Goal: Task Accomplishment & Management: Use online tool/utility

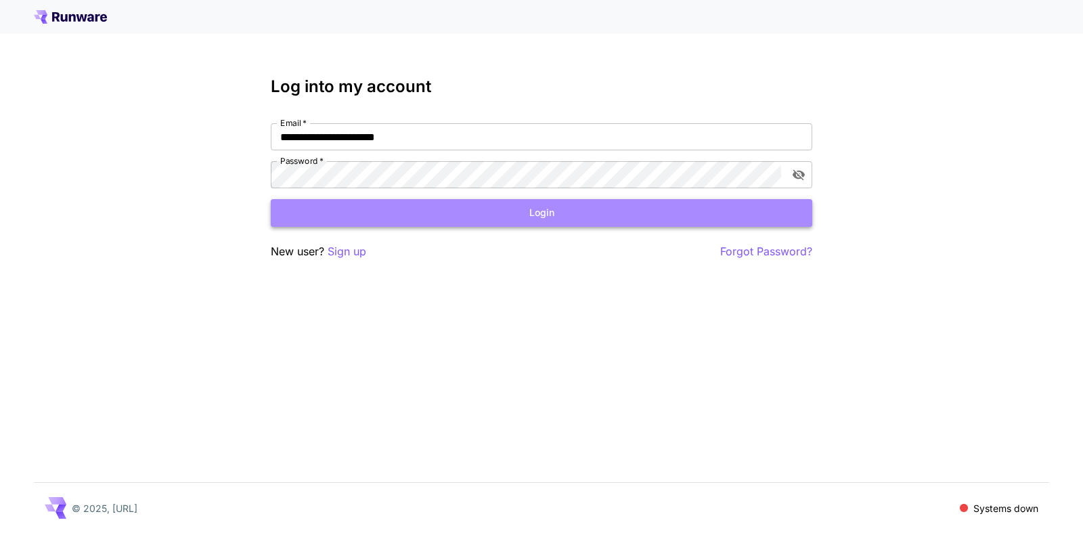
click at [540, 218] on button "Login" at bounding box center [542, 213] width 542 height 28
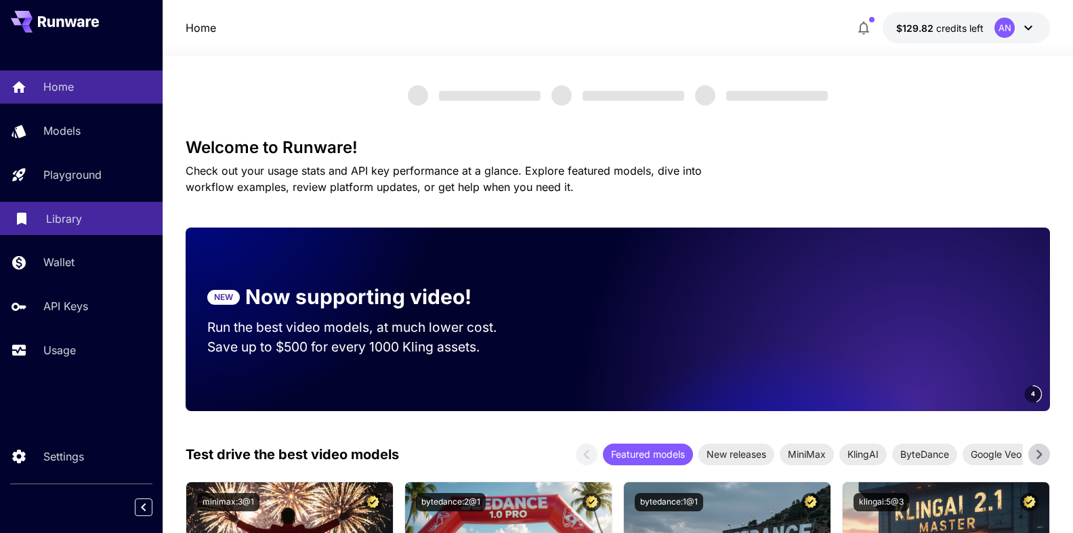
click at [66, 219] on p "Library" at bounding box center [64, 219] width 36 height 16
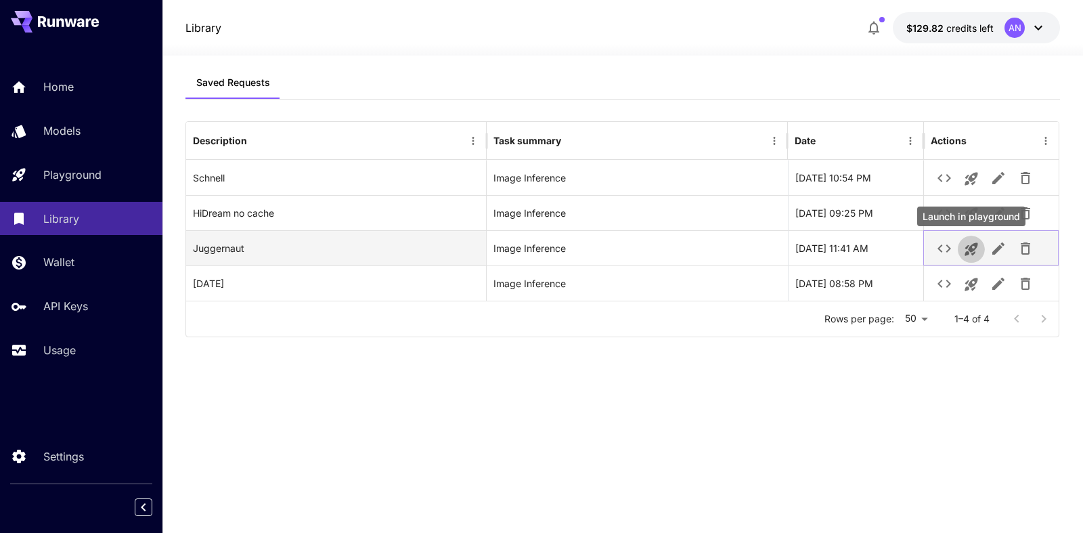
click at [977, 245] on icon "Launch in playground" at bounding box center [971, 249] width 13 height 13
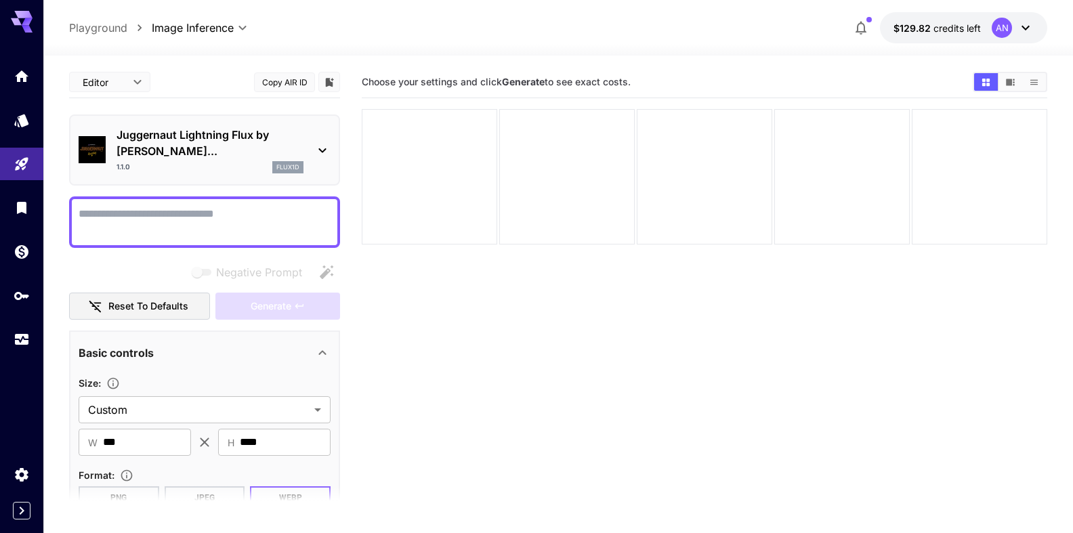
click at [191, 216] on textarea "Negative Prompt" at bounding box center [205, 222] width 252 height 33
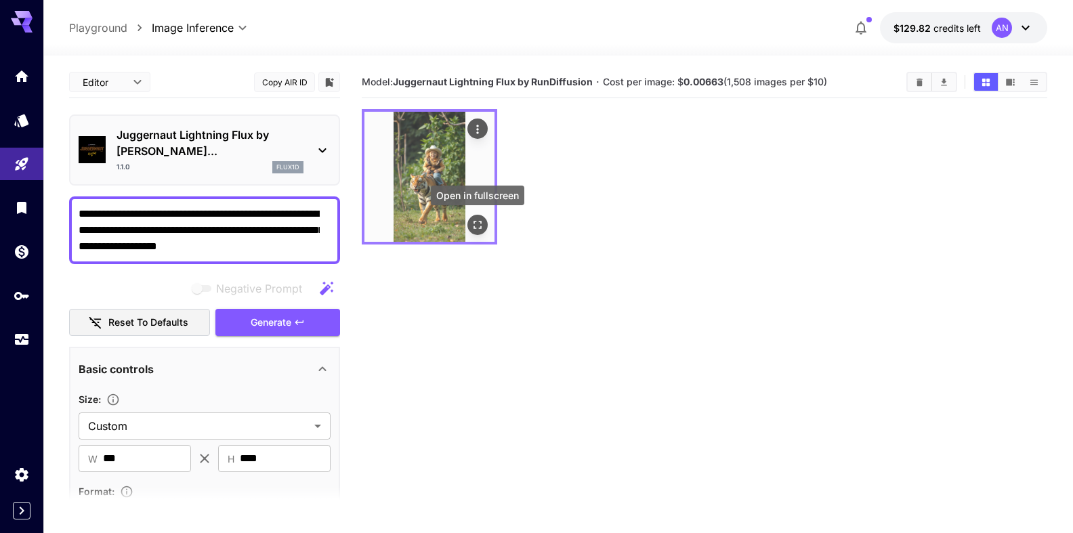
type textarea "**********"
click at [477, 219] on icon "Open in fullscreen" at bounding box center [478, 225] width 14 height 14
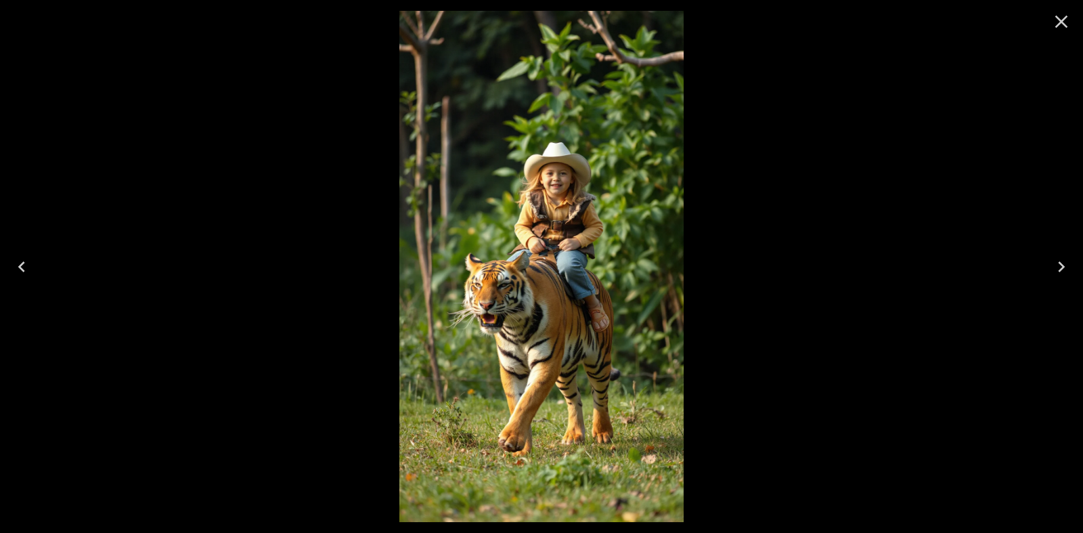
click at [1062, 23] on icon "Close" at bounding box center [1062, 22] width 13 height 13
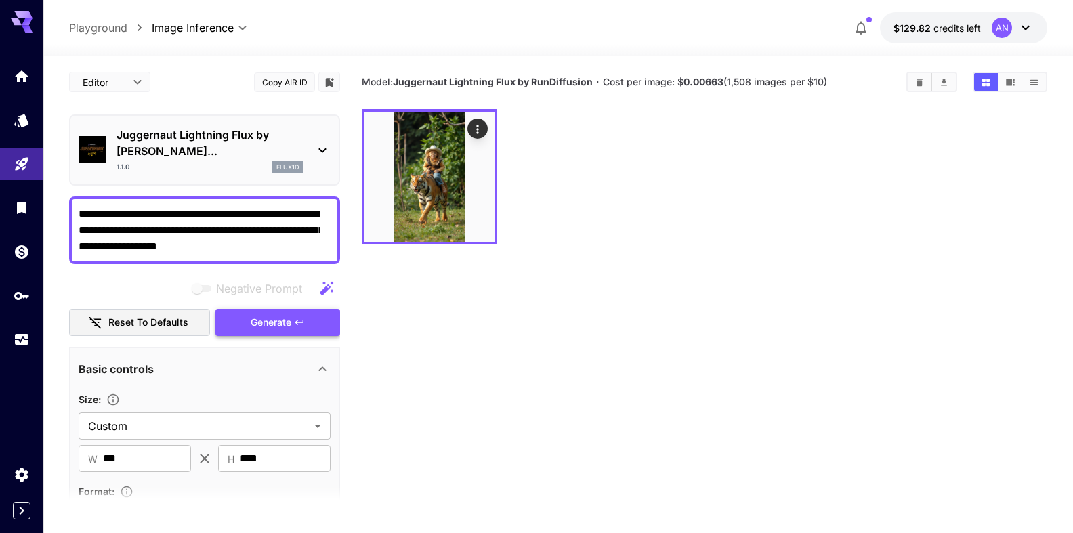
click at [273, 316] on span "Generate" at bounding box center [271, 322] width 41 height 17
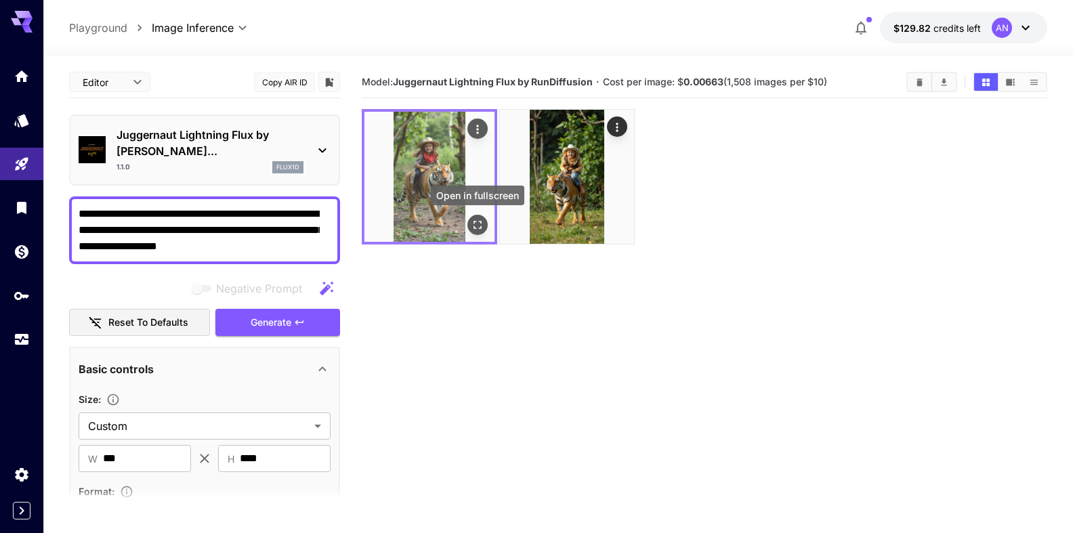
click at [476, 221] on icon "Open in fullscreen" at bounding box center [477, 225] width 8 height 8
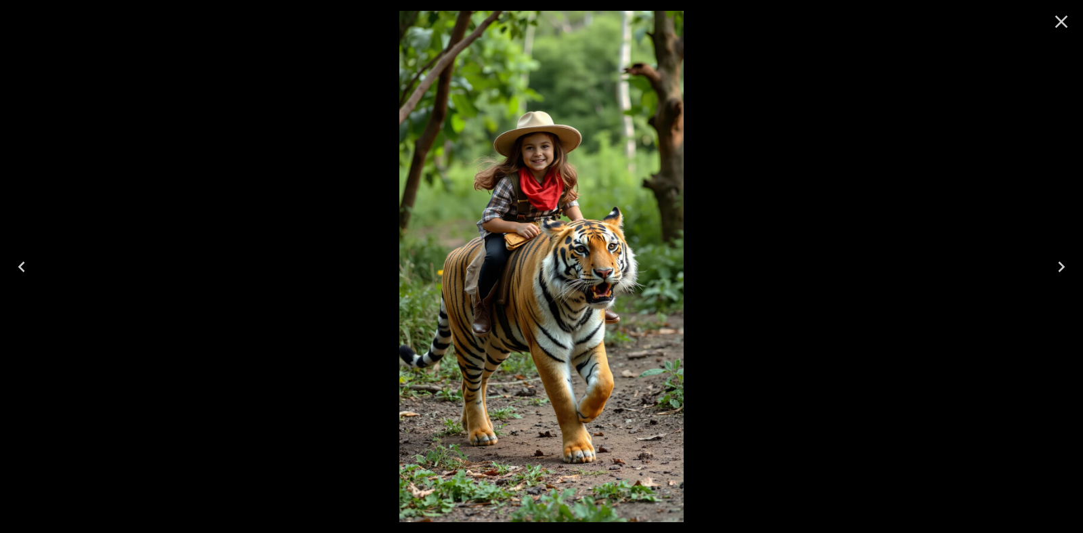
click at [1062, 22] on icon "Close" at bounding box center [1062, 22] width 13 height 13
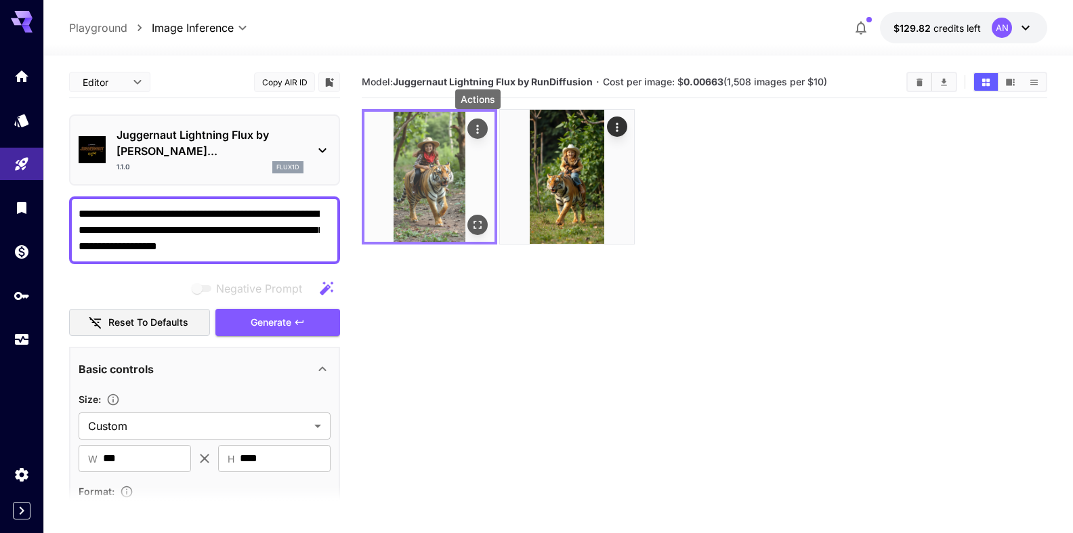
click at [477, 129] on icon "Actions" at bounding box center [477, 129] width 2 height 9
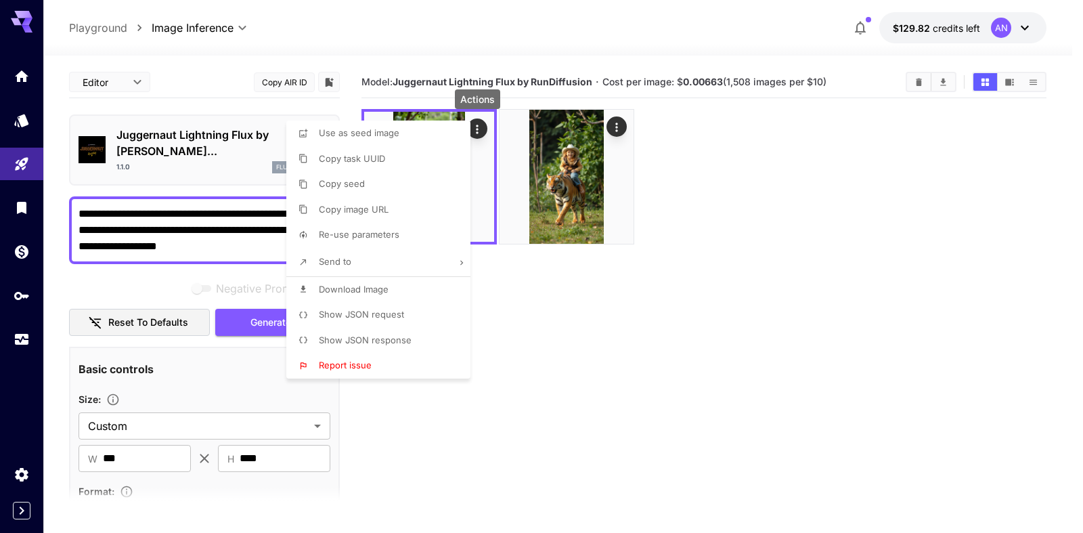
click at [374, 289] on span "Download Image" at bounding box center [354, 289] width 70 height 11
click at [195, 138] on div at bounding box center [541, 266] width 1083 height 533
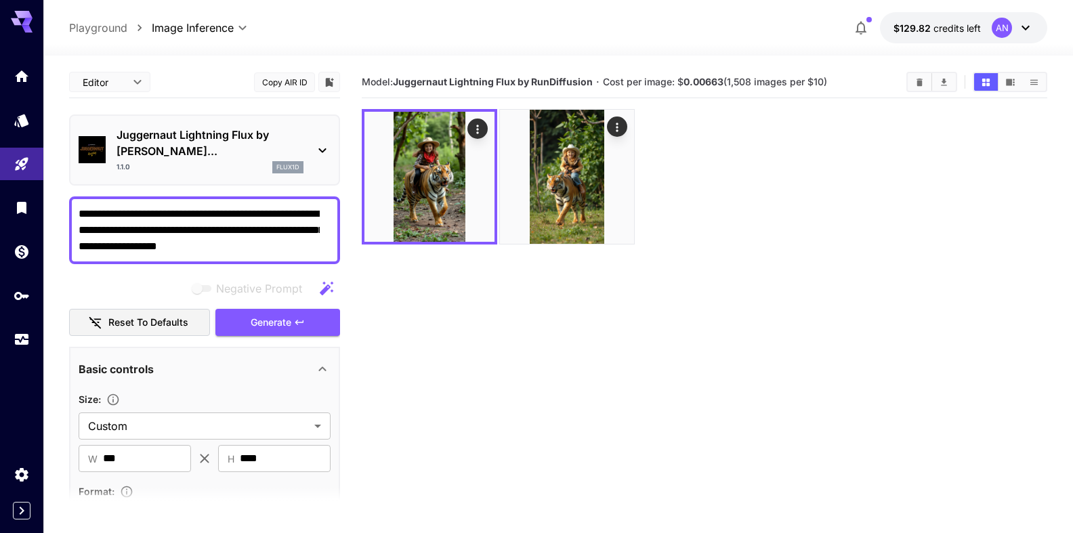
click at [205, 132] on p "Juggernaut Lightning Flux by [PERSON_NAME]..." at bounding box center [209, 143] width 187 height 33
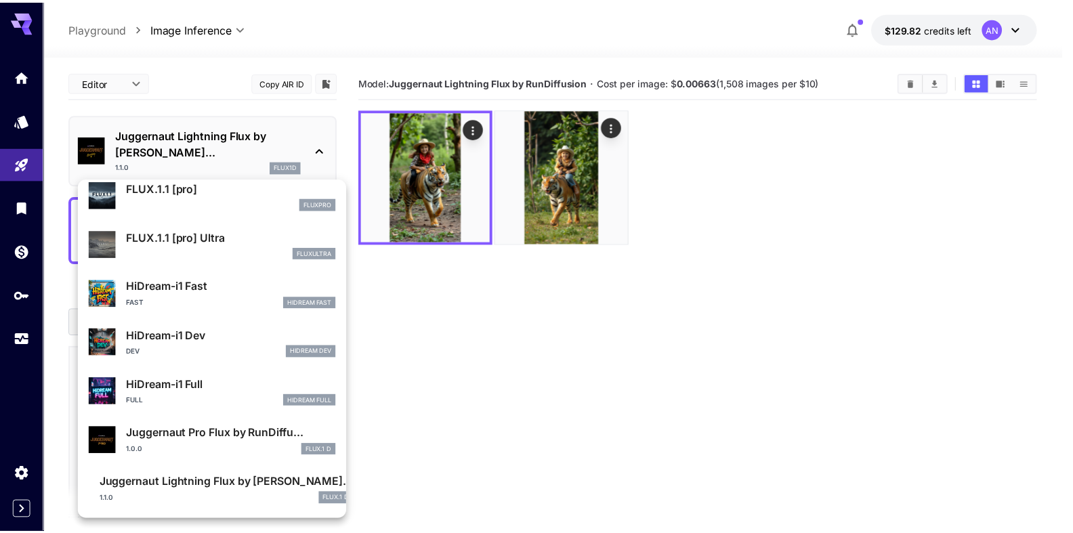
scroll to position [947, 0]
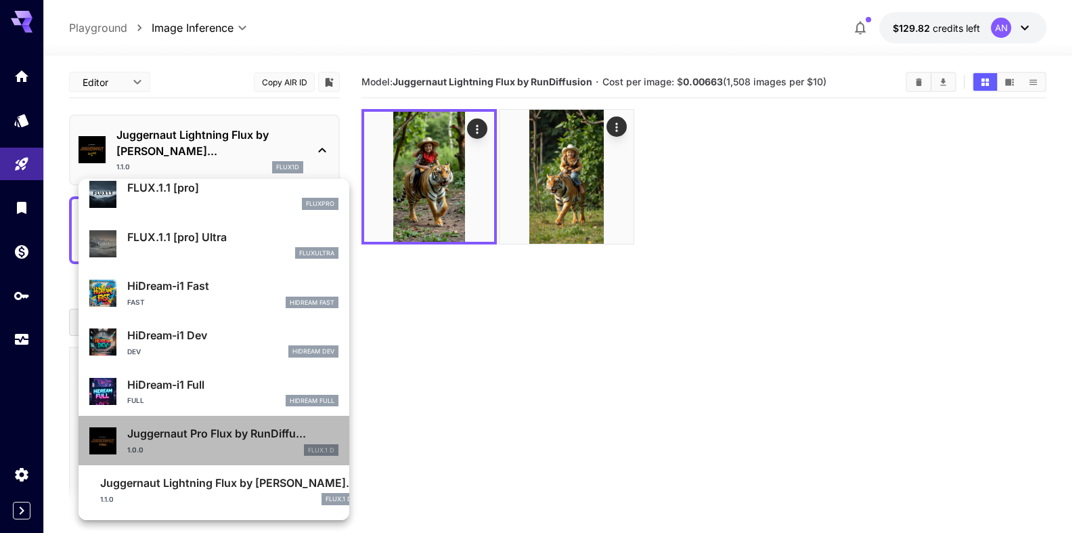
click at [223, 439] on p "Juggernaut Pro Flux by RunDiffu..." at bounding box center [232, 433] width 211 height 16
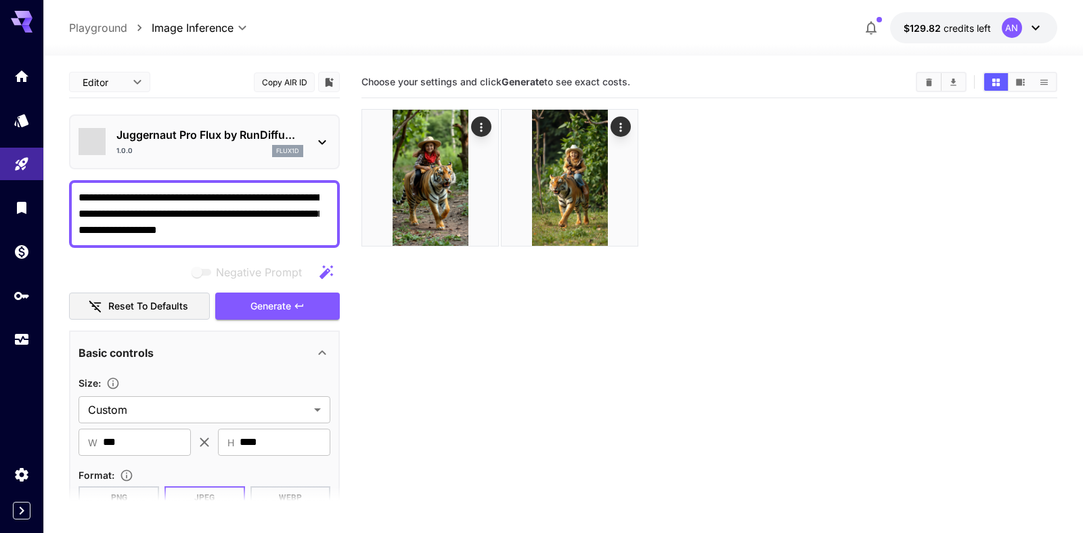
type input "**"
type input "*"
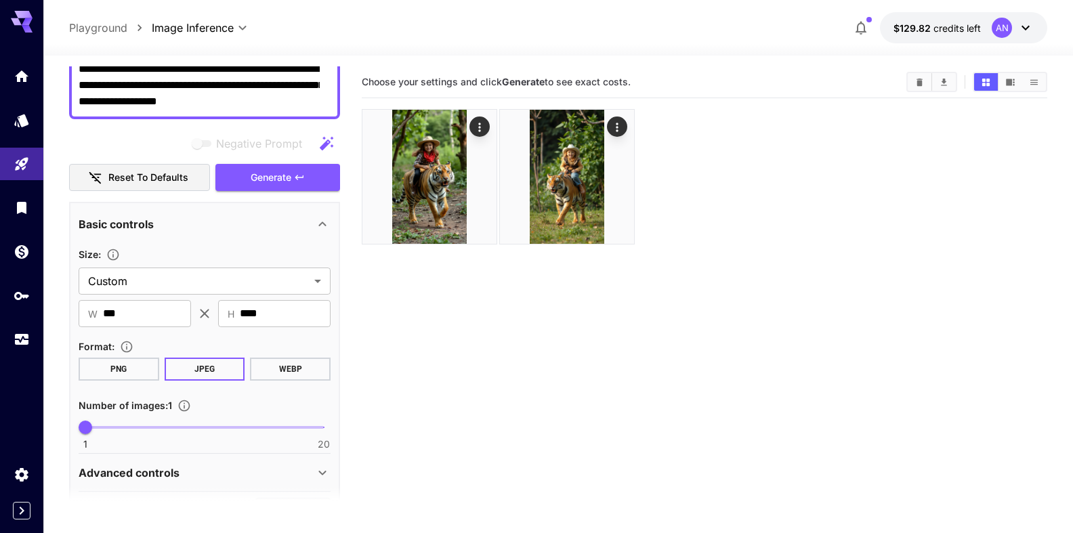
scroll to position [154, 0]
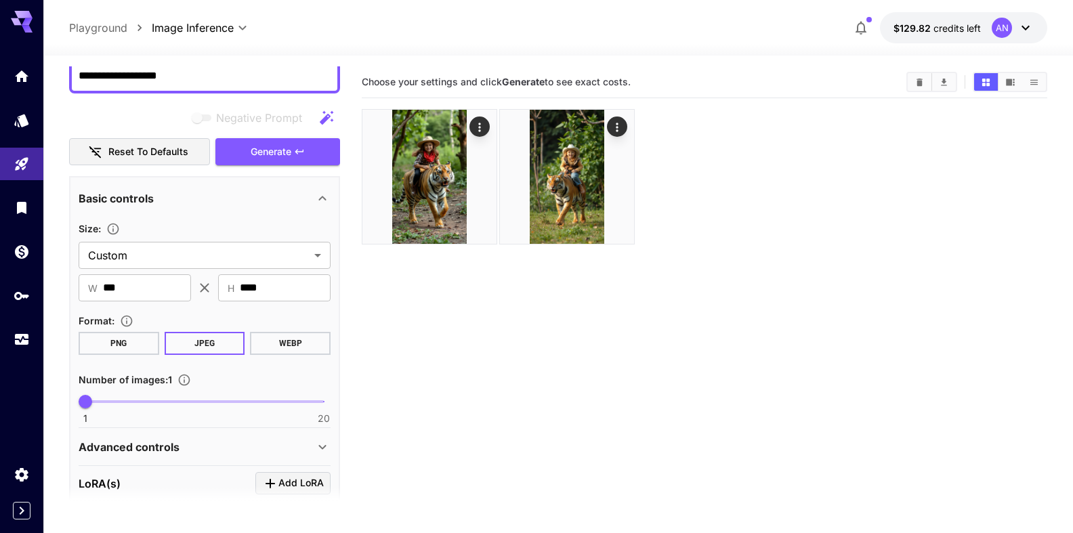
click at [304, 355] on button "WEBP" at bounding box center [290, 343] width 81 height 23
click at [259, 160] on span "Generate" at bounding box center [271, 152] width 41 height 17
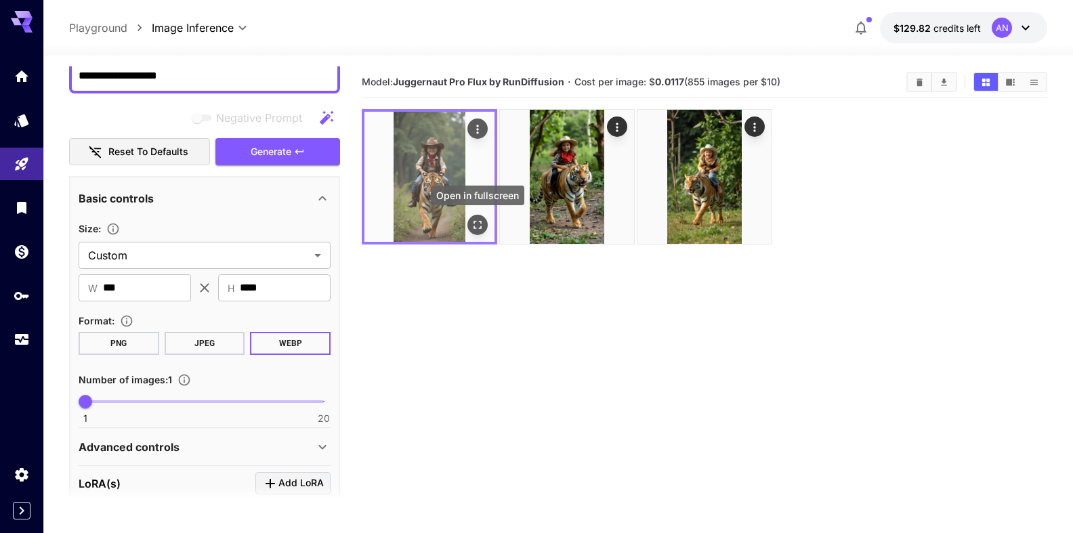
click at [479, 232] on button "Open in fullscreen" at bounding box center [477, 225] width 20 height 20
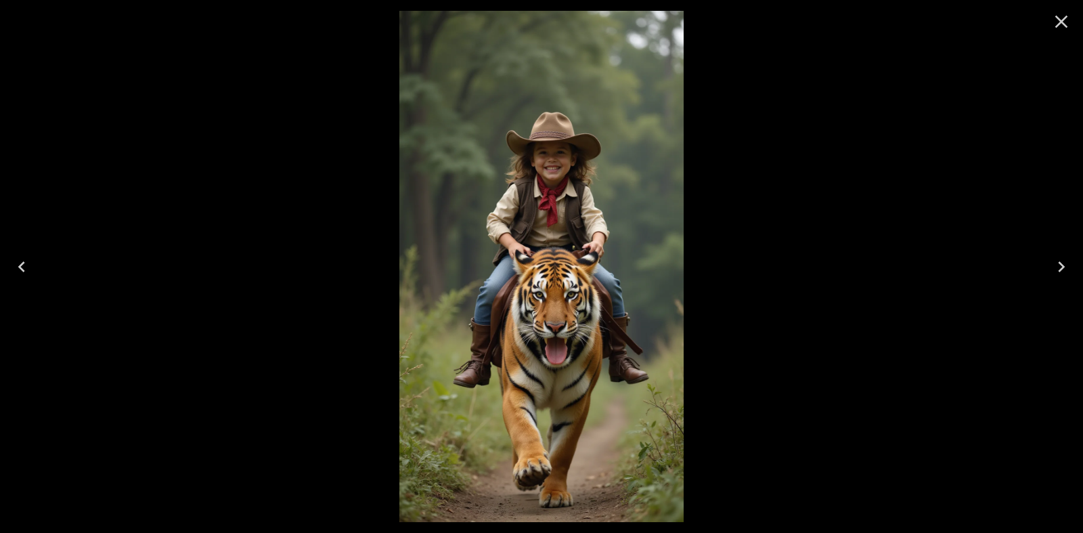
click at [1057, 24] on icon "Close" at bounding box center [1062, 22] width 22 height 22
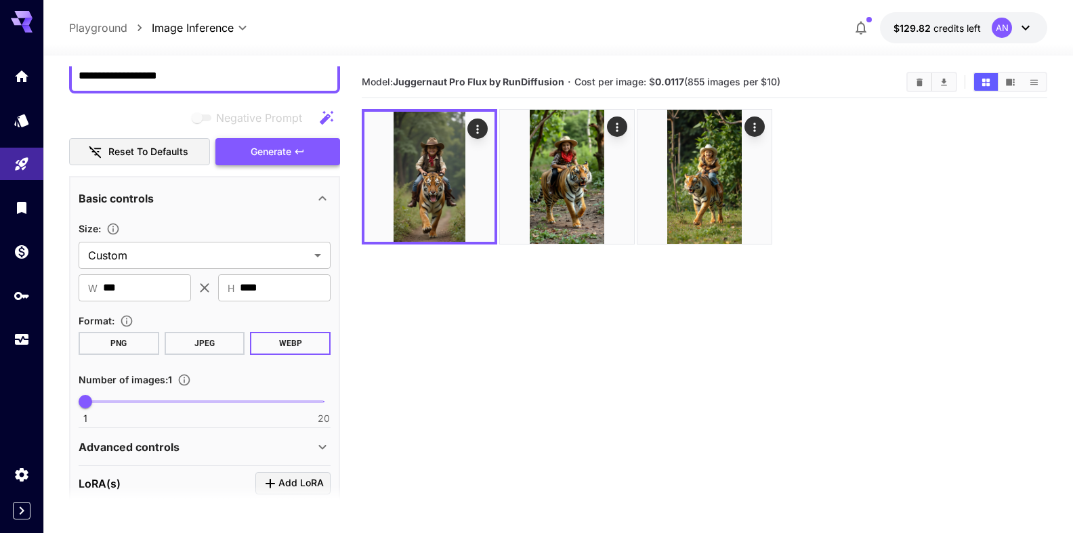
click at [257, 160] on span "Generate" at bounding box center [271, 152] width 41 height 17
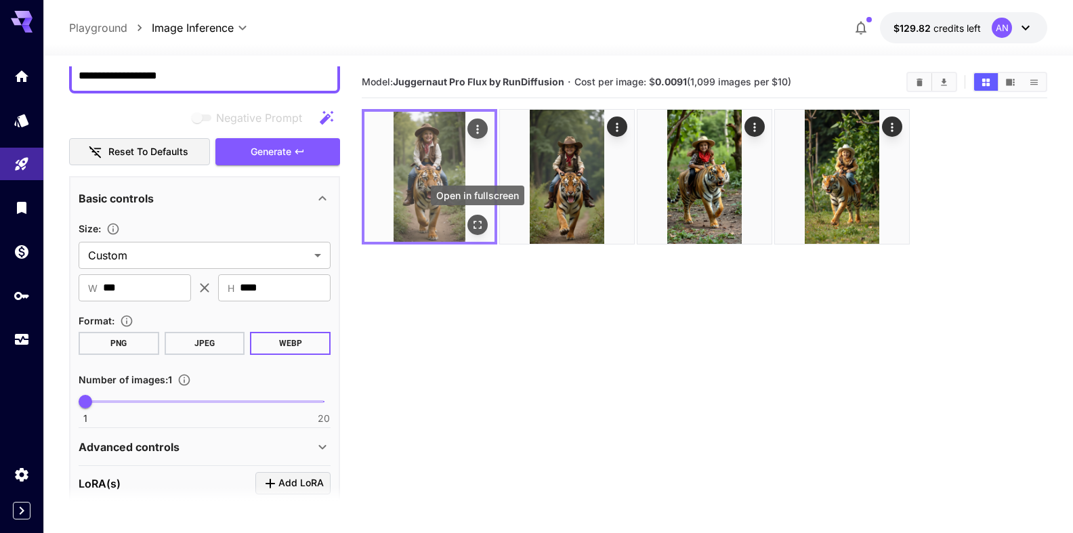
click at [477, 224] on icon "Open in fullscreen" at bounding box center [478, 225] width 14 height 14
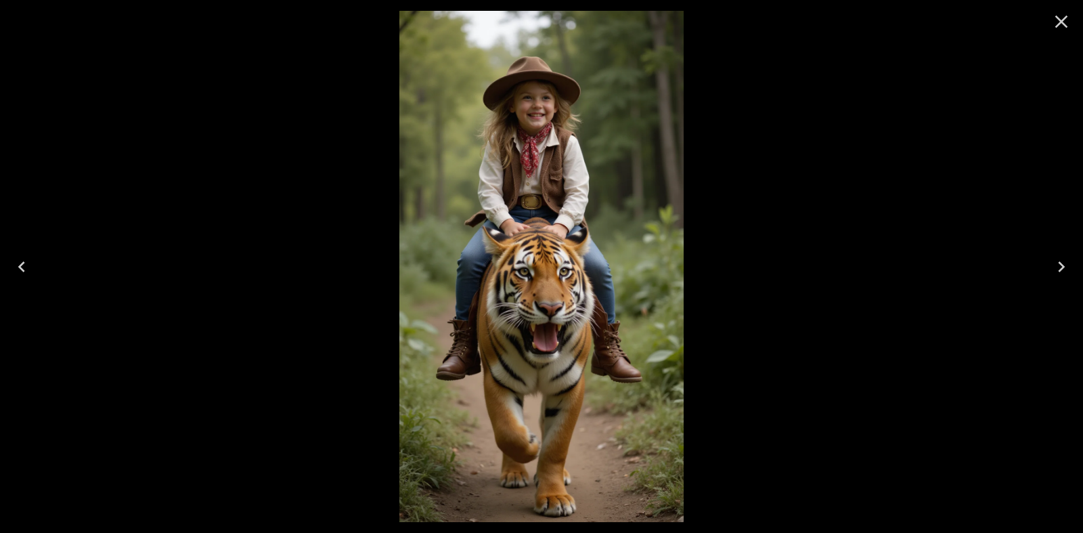
click at [1065, 24] on icon "Close" at bounding box center [1062, 22] width 13 height 13
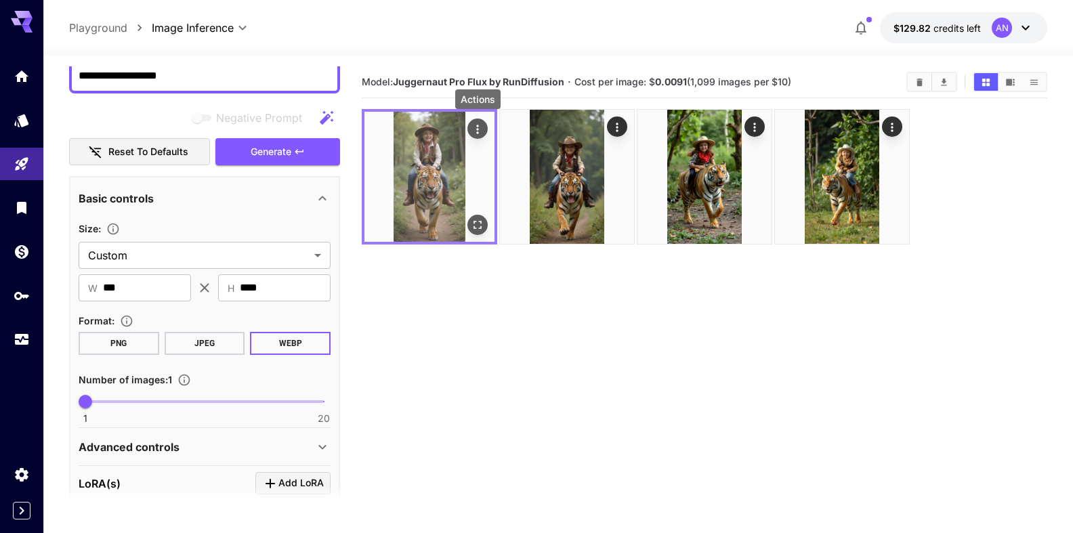
click at [475, 131] on icon "Actions" at bounding box center [478, 130] width 14 height 14
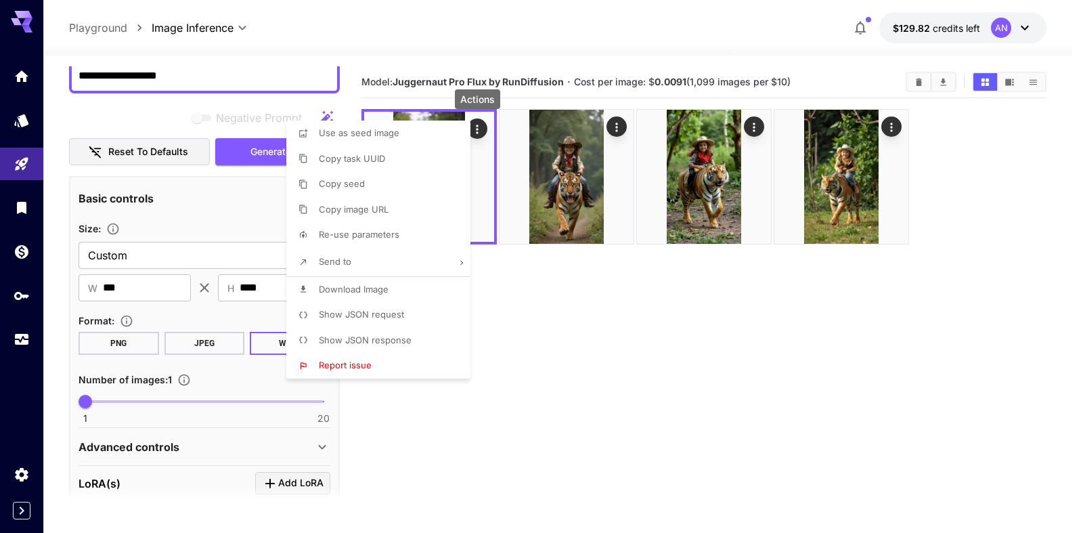
click at [362, 288] on span "Download Image" at bounding box center [354, 289] width 70 height 11
click at [383, 9] on div at bounding box center [541, 266] width 1083 height 533
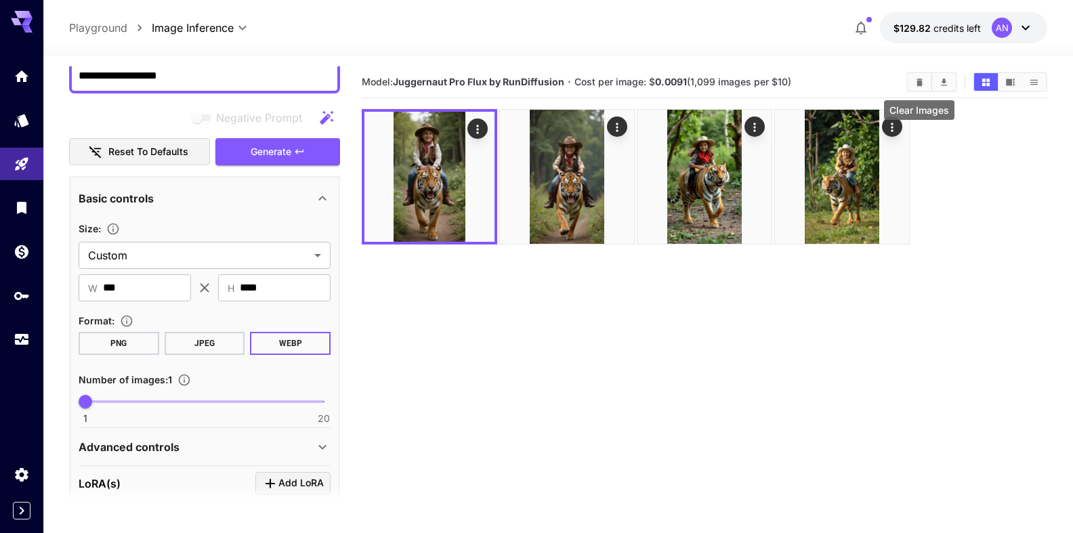
click at [918, 86] on icon "Clear Images" at bounding box center [919, 82] width 10 height 10
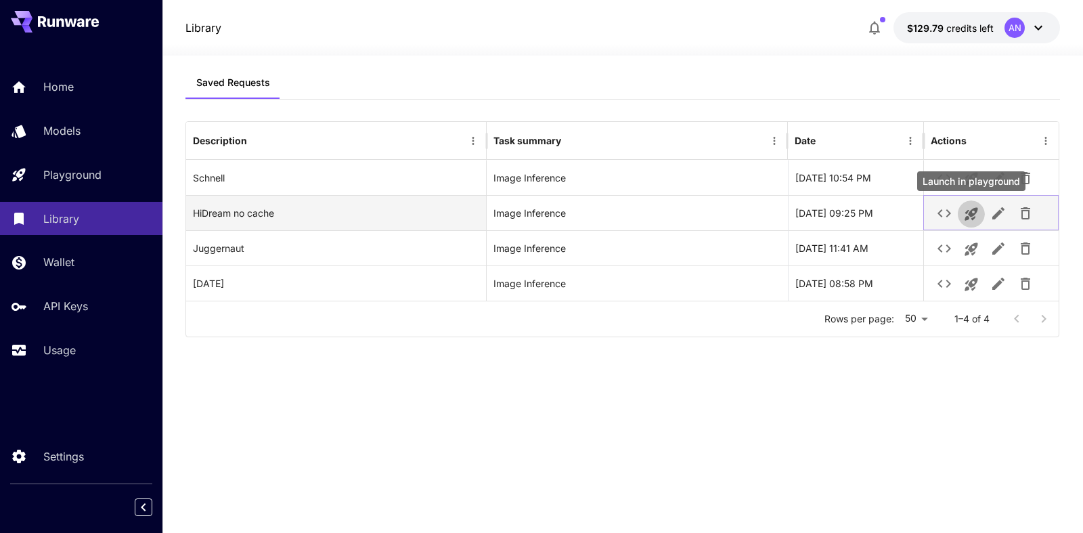
click at [973, 218] on icon "Launch in playground" at bounding box center [971, 214] width 13 height 13
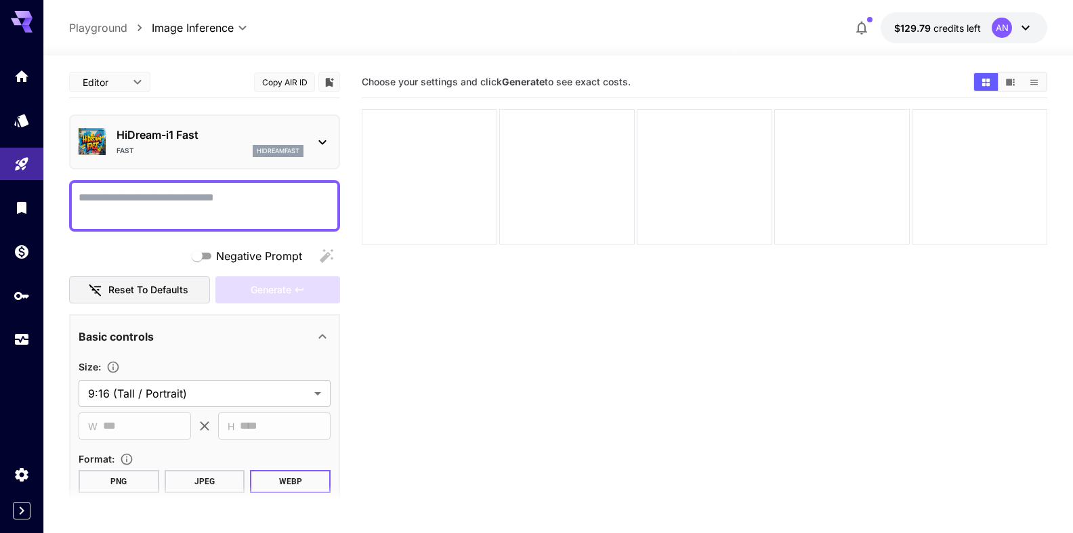
click at [131, 195] on textarea "Negative Prompt" at bounding box center [205, 206] width 252 height 33
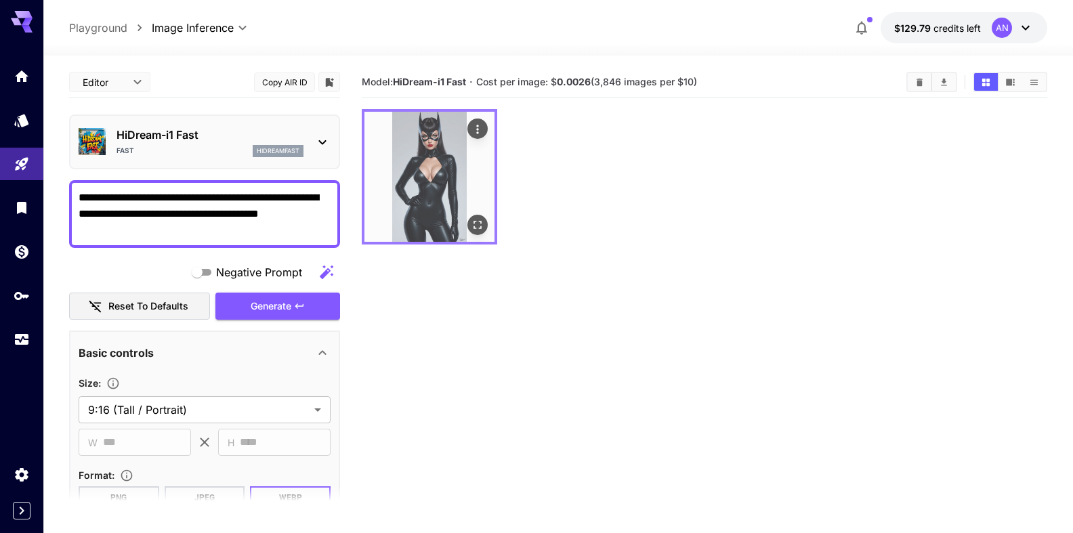
type textarea "**********"
click at [475, 229] on icon "Open in fullscreen" at bounding box center [478, 225] width 14 height 14
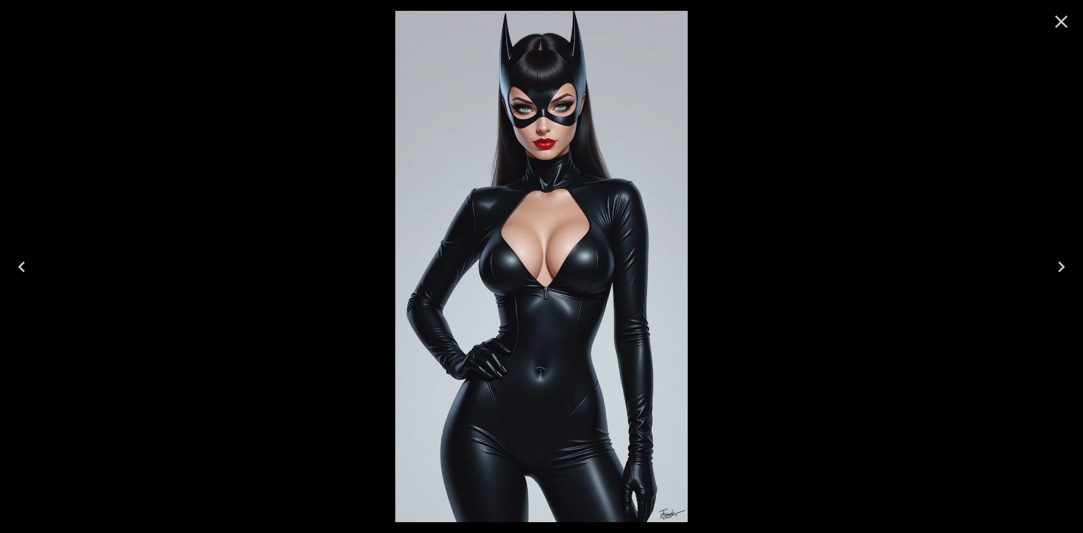
click at [1067, 26] on icon "Close" at bounding box center [1062, 22] width 22 height 22
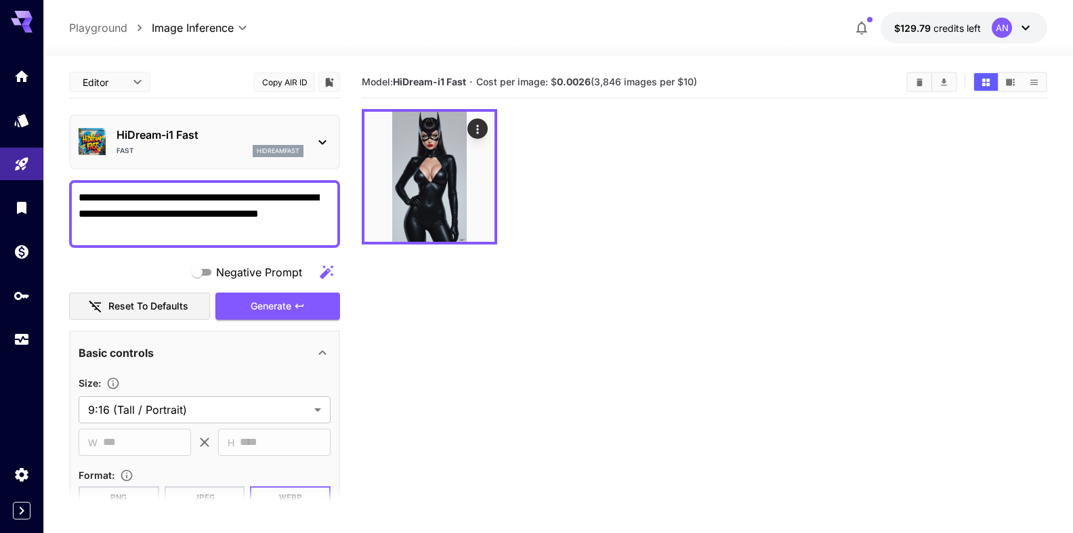
click at [158, 146] on div "Fast hidreamfast" at bounding box center [209, 151] width 187 height 12
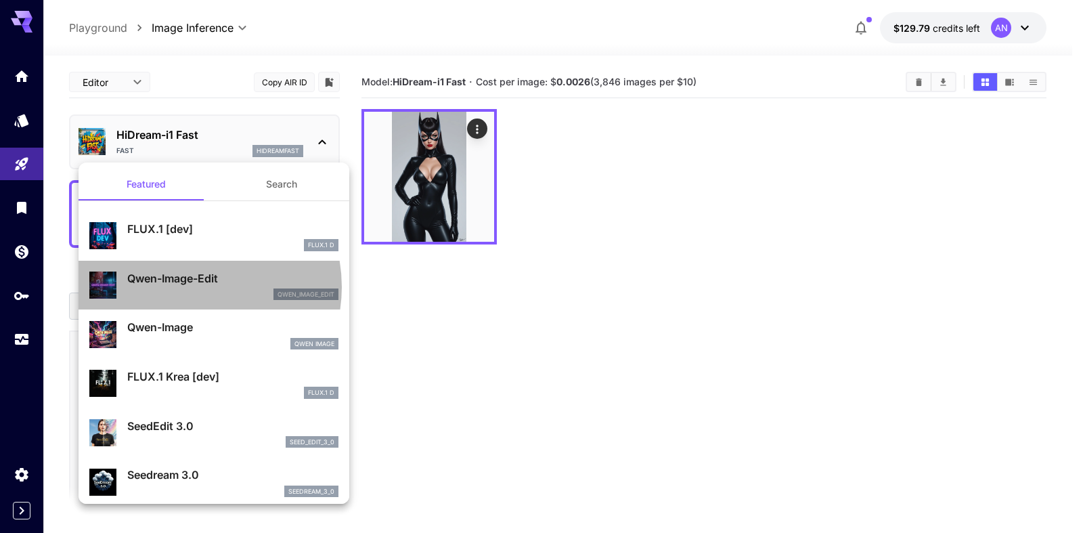
click at [185, 286] on div "Qwen-Image-Edit qwen_image_edit" at bounding box center [232, 285] width 211 height 30
type input "*"
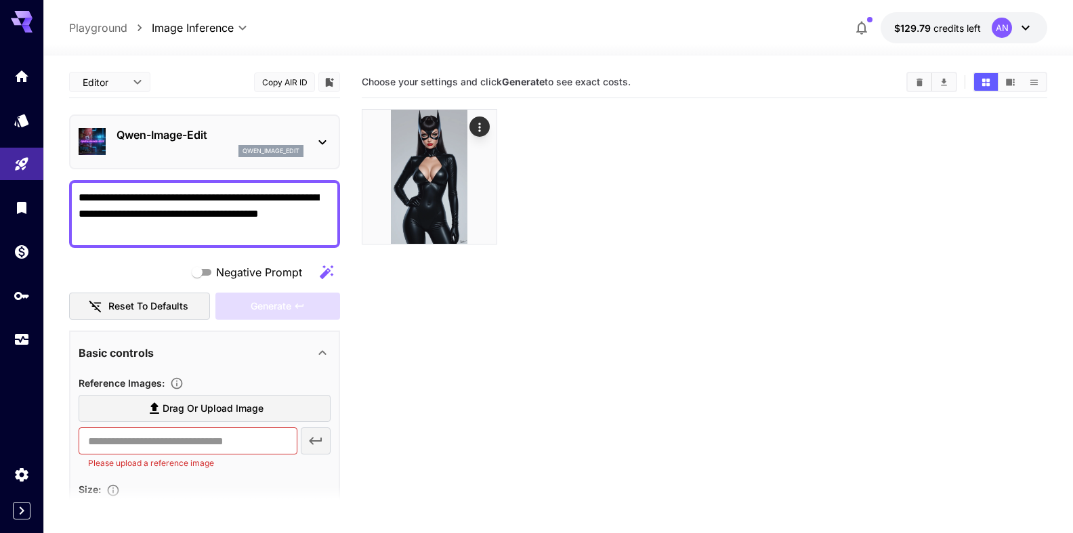
click at [179, 133] on p "Qwen-Image-Edit" at bounding box center [209, 135] width 187 height 16
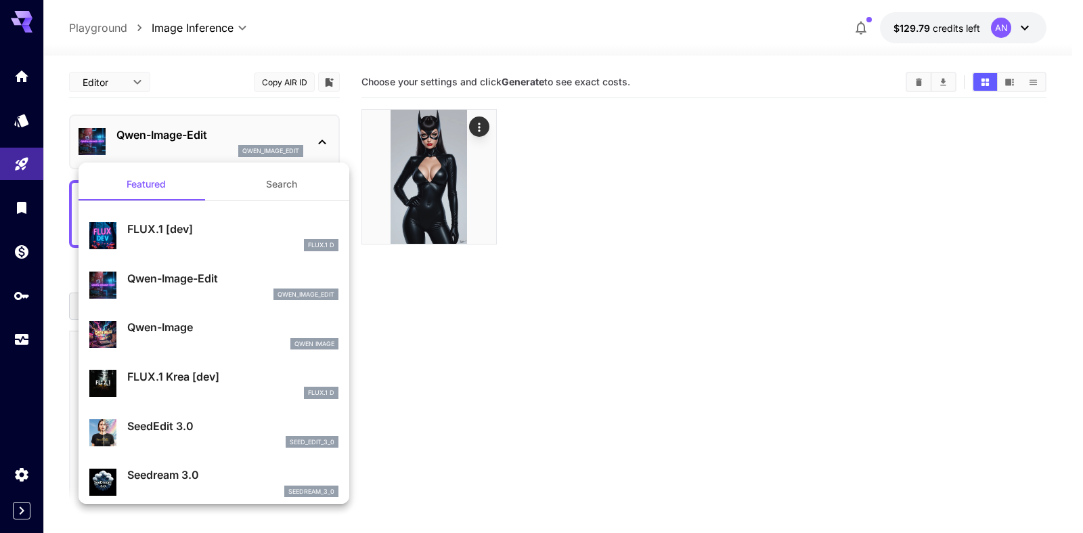
click at [165, 230] on p "FLUX.1 [dev]" at bounding box center [232, 229] width 211 height 16
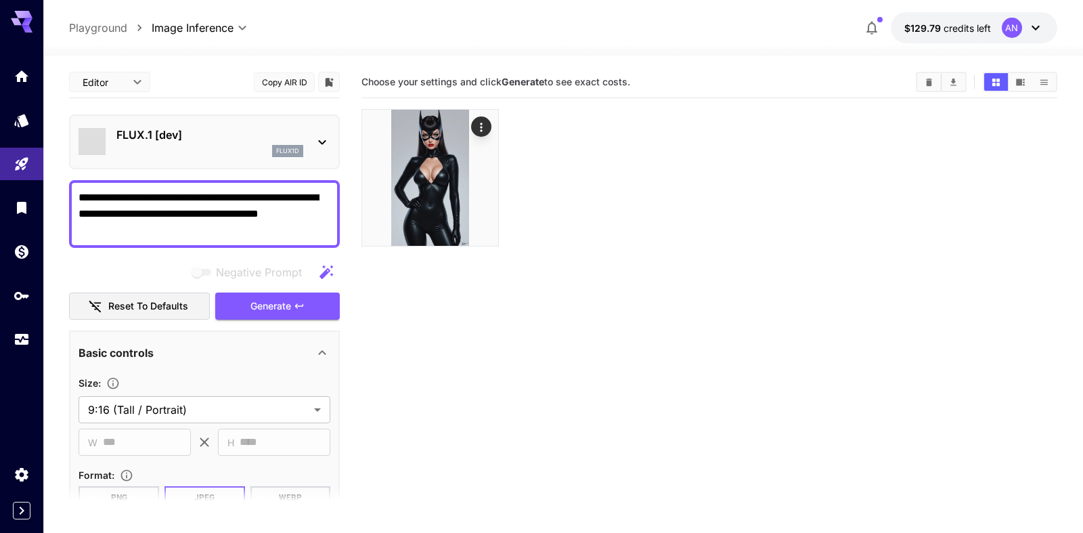
type input "**"
type input "***"
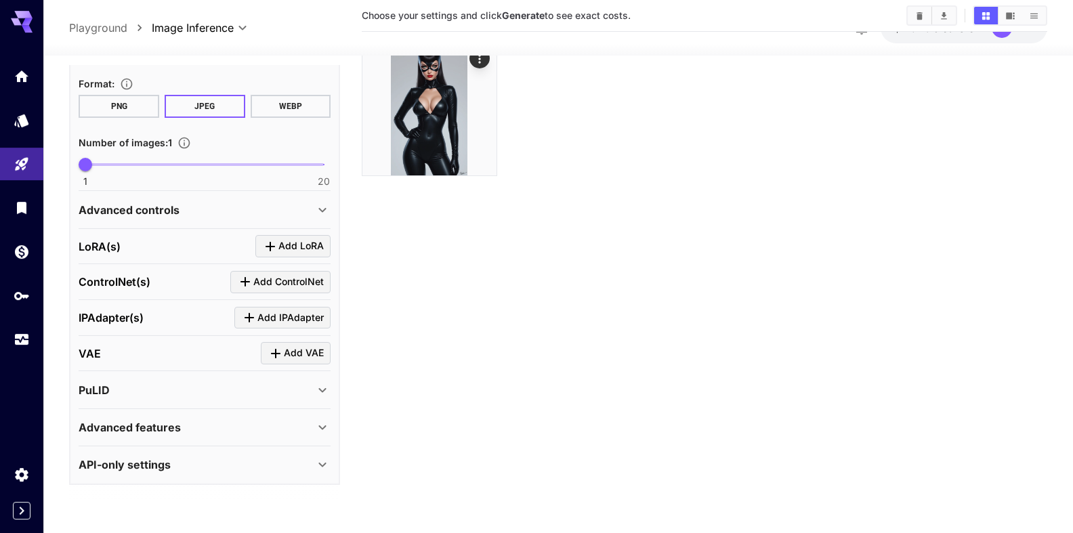
scroll to position [69, 0]
click at [155, 427] on p "Advanced features" at bounding box center [130, 427] width 102 height 16
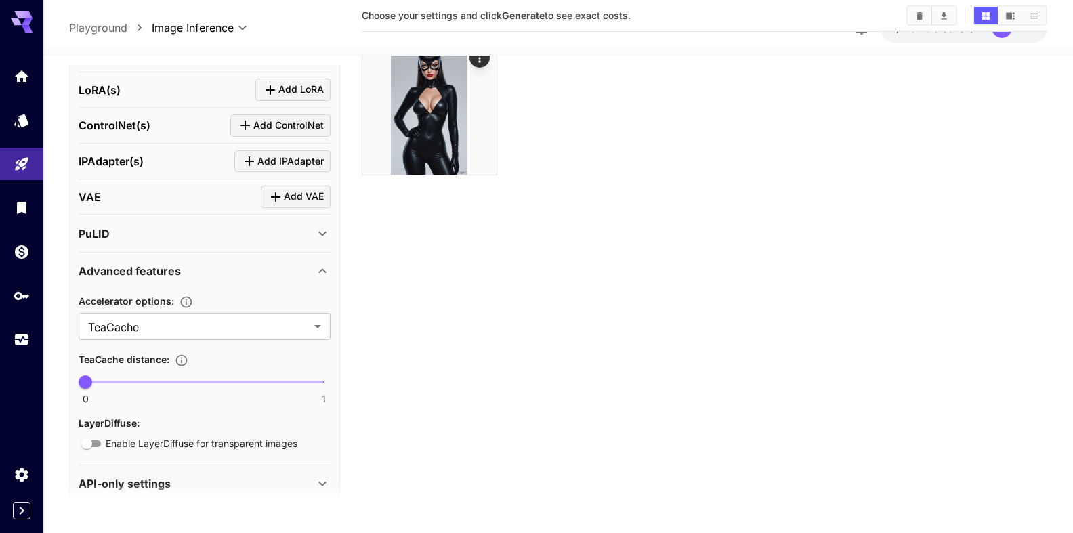
scroll to position [565, 0]
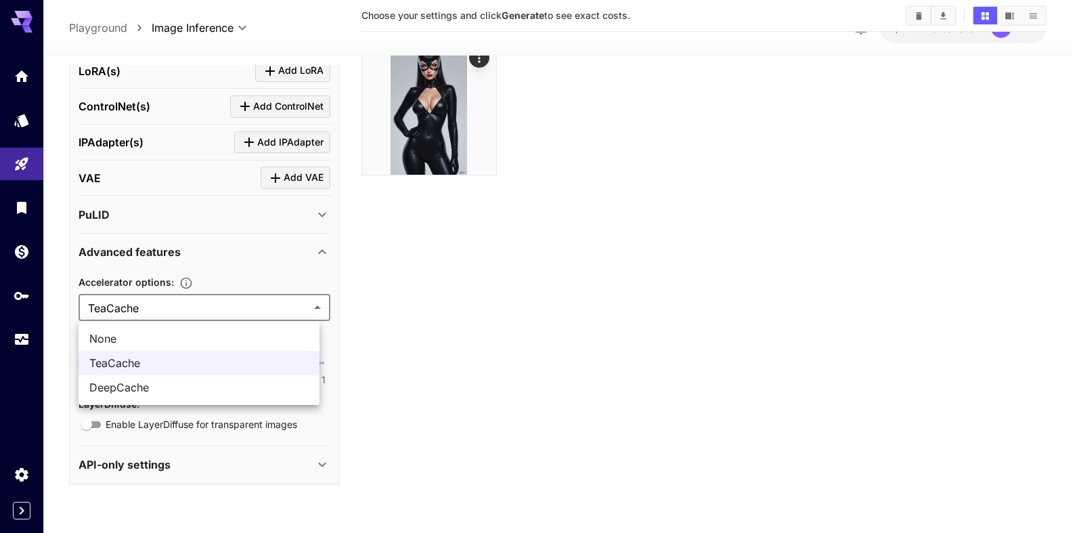
click at [119, 303] on body "**********" at bounding box center [541, 251] width 1083 height 640
click at [118, 338] on span "None" at bounding box center [198, 338] width 219 height 16
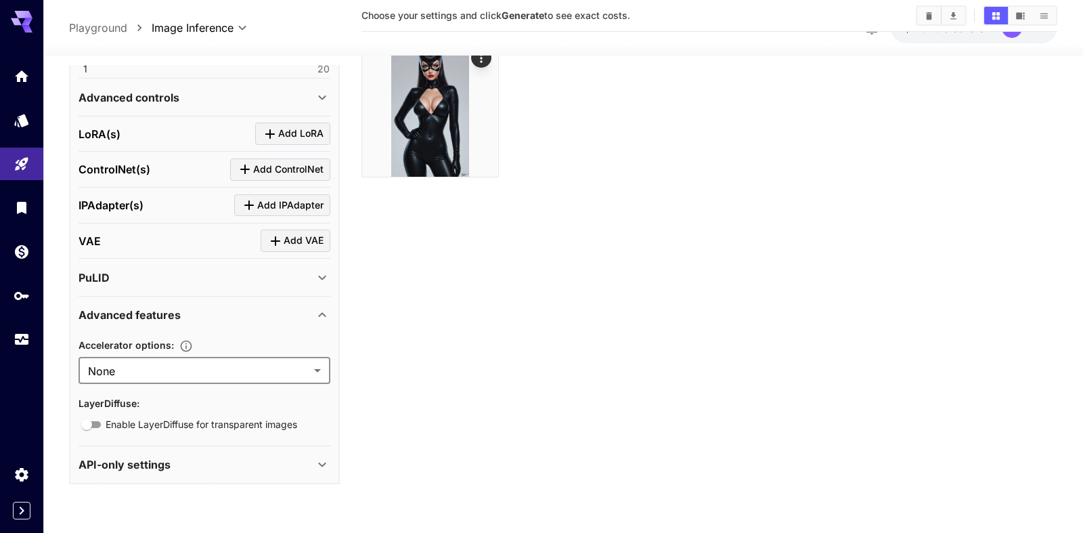
type input "****"
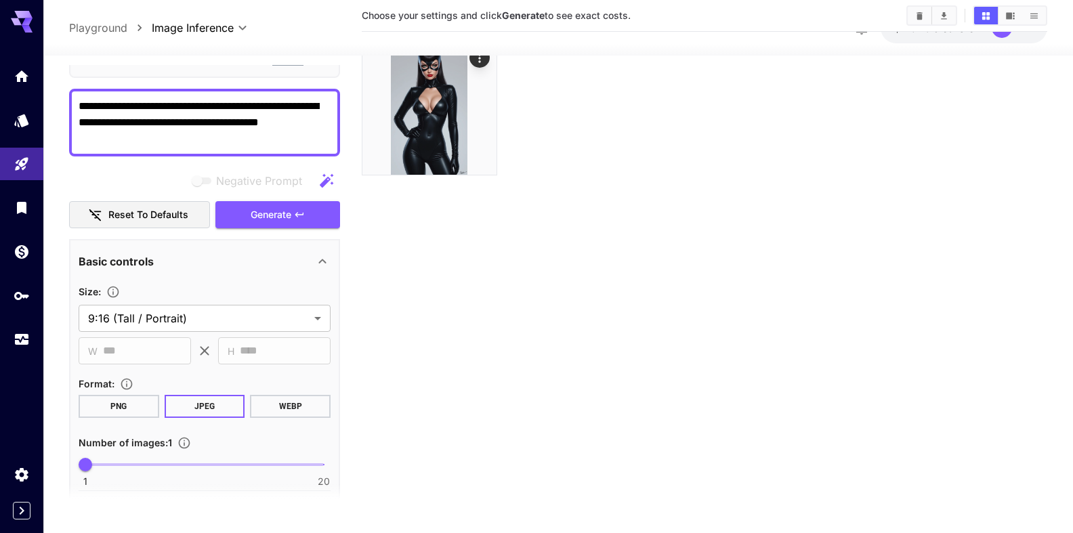
scroll to position [154, 0]
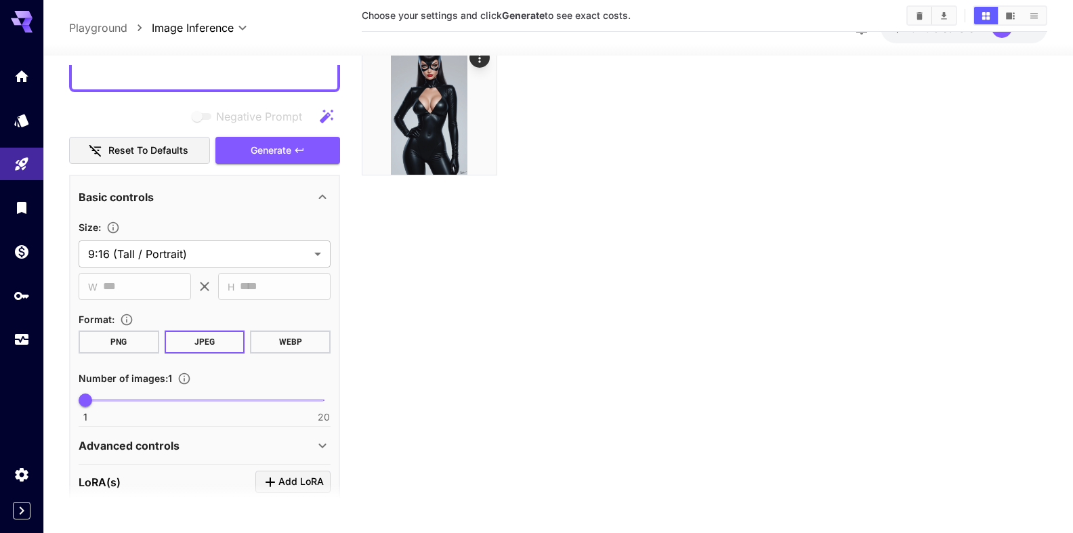
click at [274, 344] on button "WEBP" at bounding box center [290, 341] width 81 height 23
click at [271, 157] on span "Generate" at bounding box center [271, 150] width 41 height 17
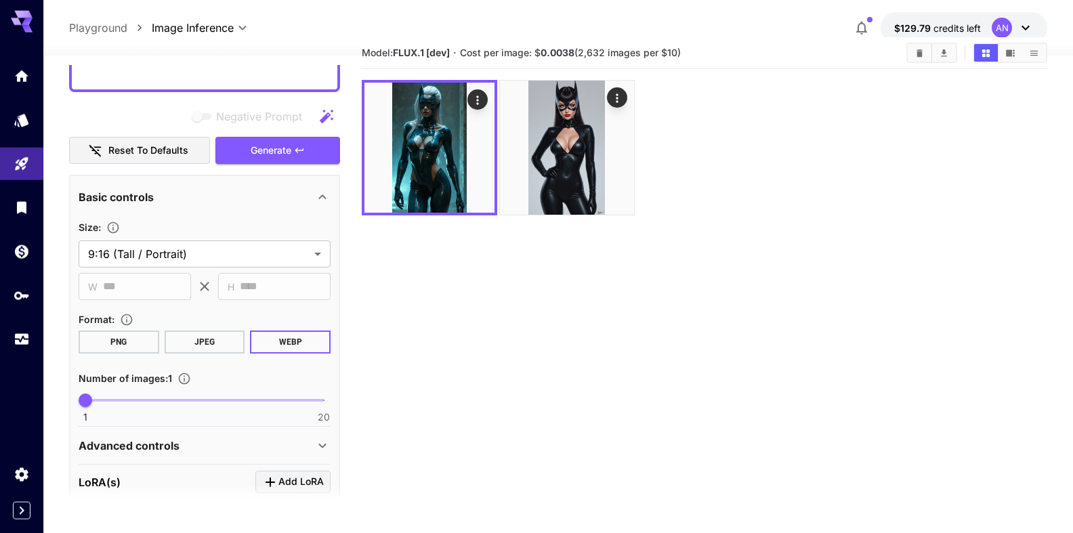
scroll to position [0, 0]
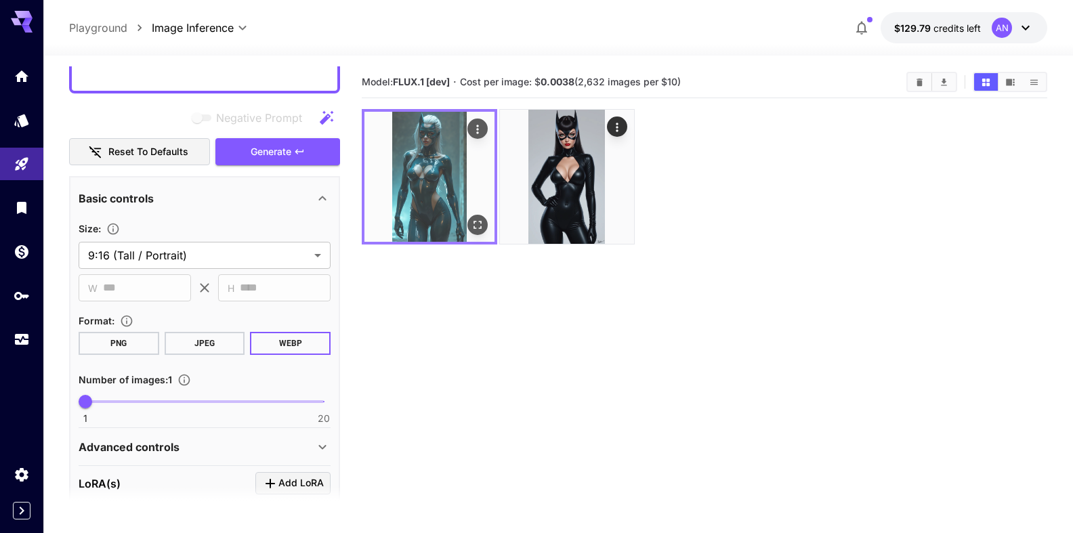
click at [481, 133] on icon "Actions" at bounding box center [478, 130] width 14 height 14
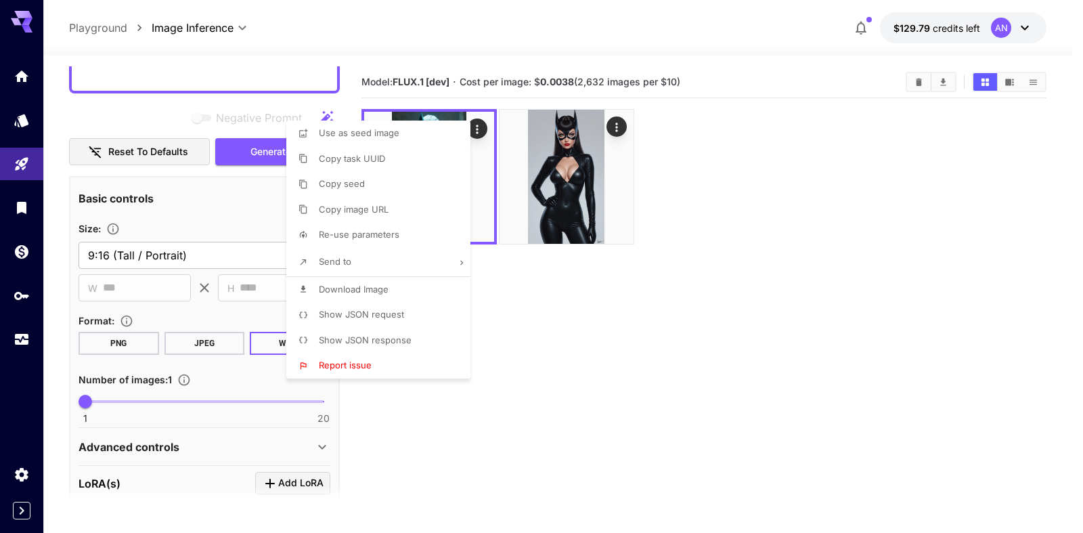
click at [481, 131] on div at bounding box center [541, 266] width 1083 height 533
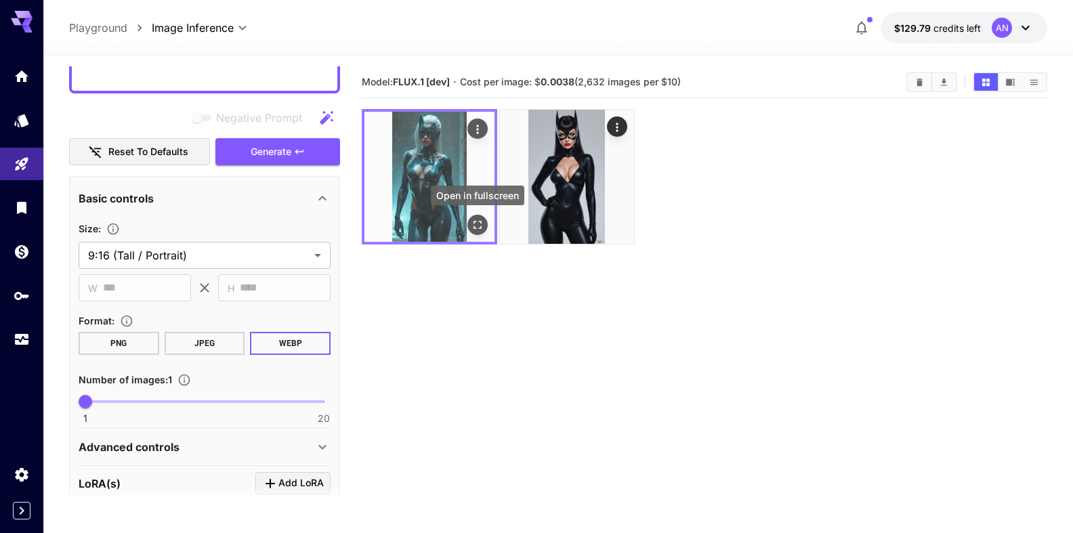
click at [479, 229] on icon "Open in fullscreen" at bounding box center [478, 225] width 14 height 14
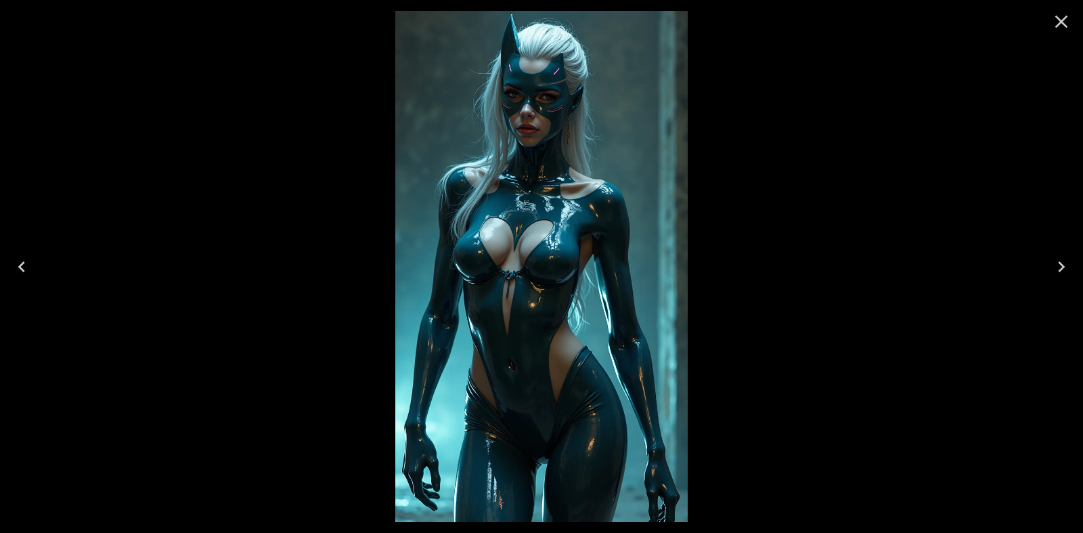
click at [1055, 24] on icon "Close" at bounding box center [1062, 22] width 22 height 22
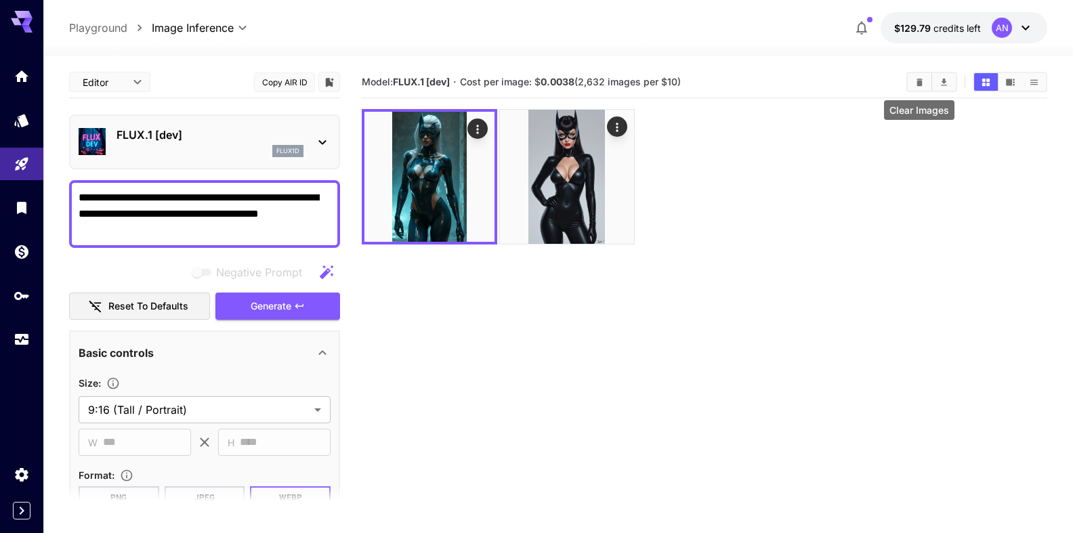
click at [924, 87] on button "Clear Images" at bounding box center [919, 82] width 24 height 18
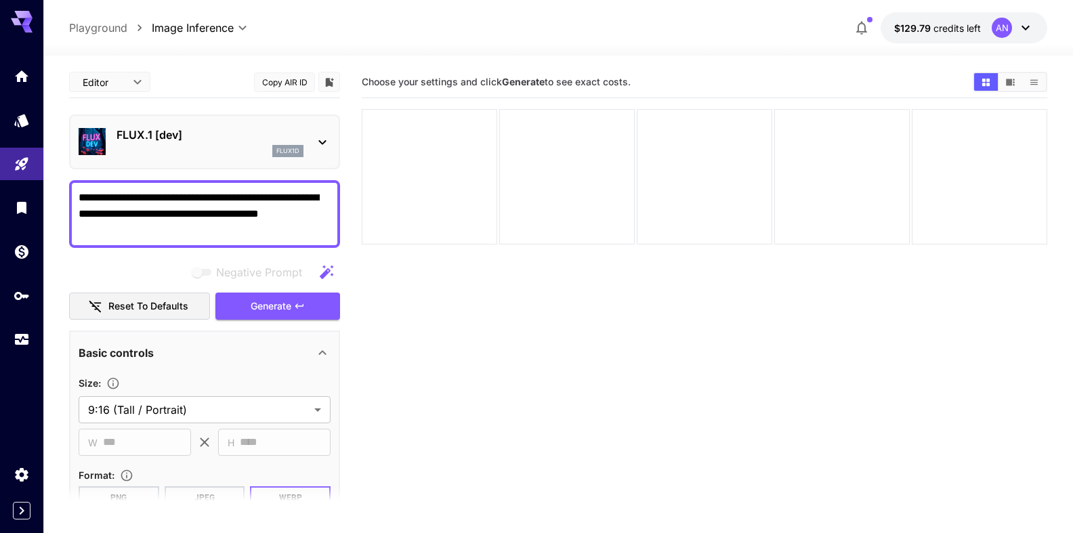
click at [193, 214] on textarea "**********" at bounding box center [199, 214] width 241 height 49
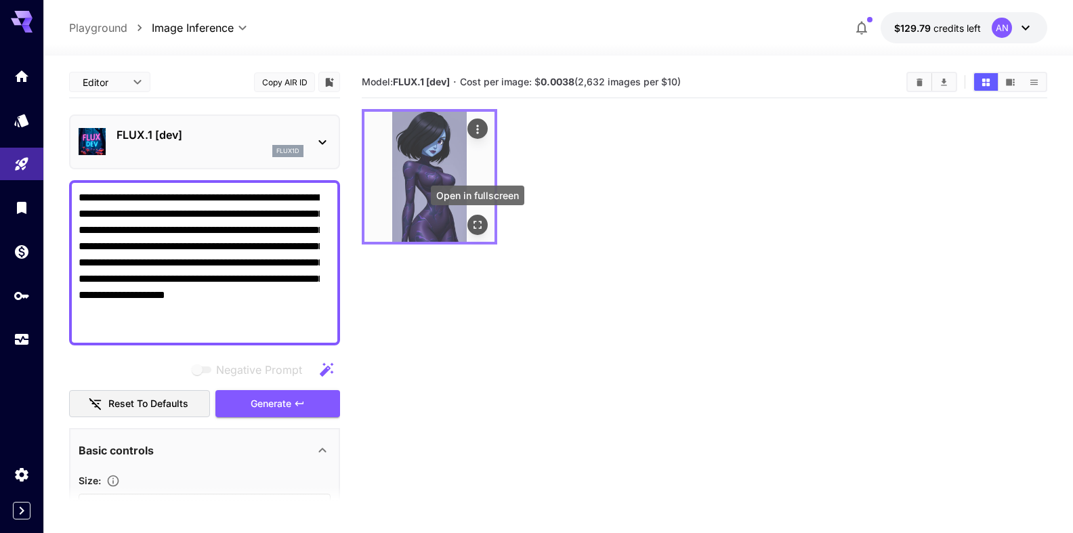
type textarea "**********"
click at [473, 229] on icon "Open in fullscreen" at bounding box center [478, 225] width 14 height 14
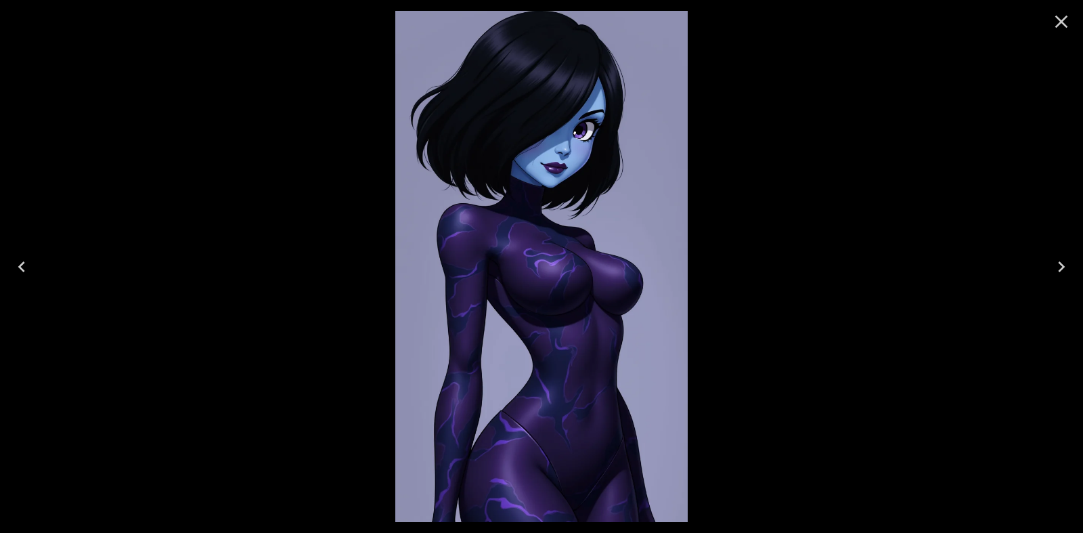
click at [1057, 25] on icon "Close" at bounding box center [1062, 22] width 22 height 22
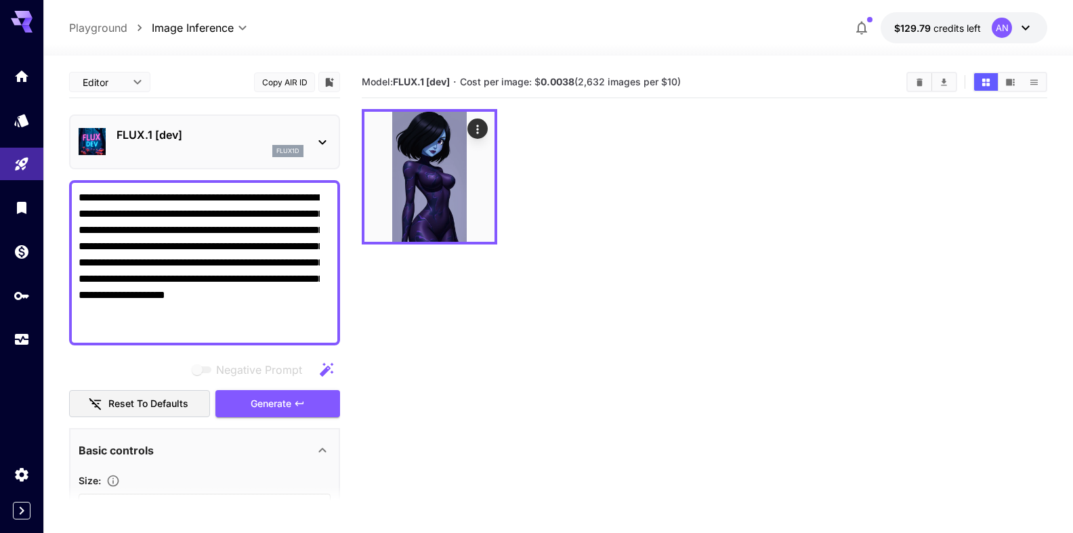
click at [161, 139] on p "FLUX.1 [dev]" at bounding box center [209, 135] width 187 height 16
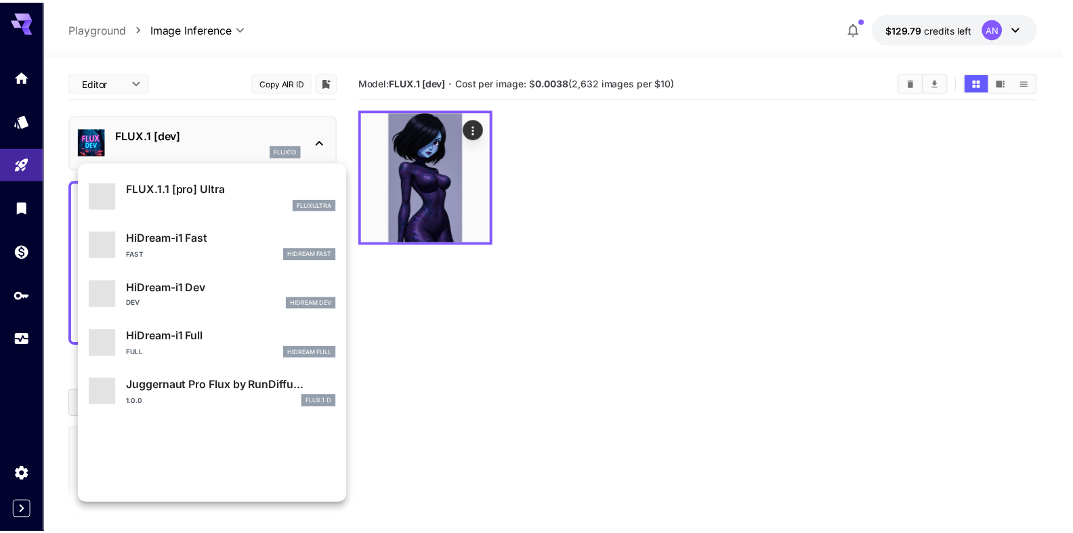
scroll to position [947, 0]
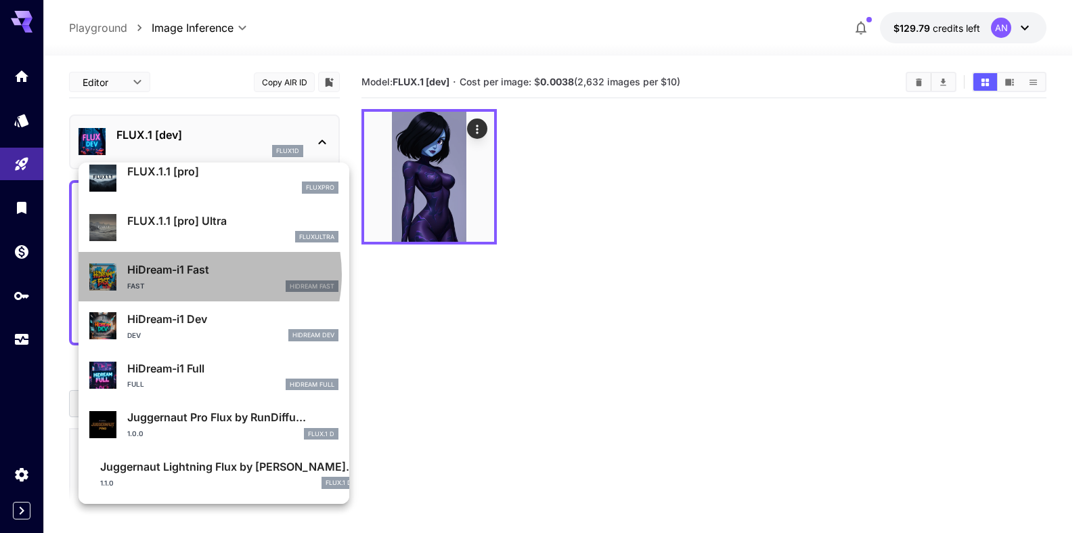
click at [194, 274] on p "HiDream-i1 Fast" at bounding box center [232, 269] width 211 height 16
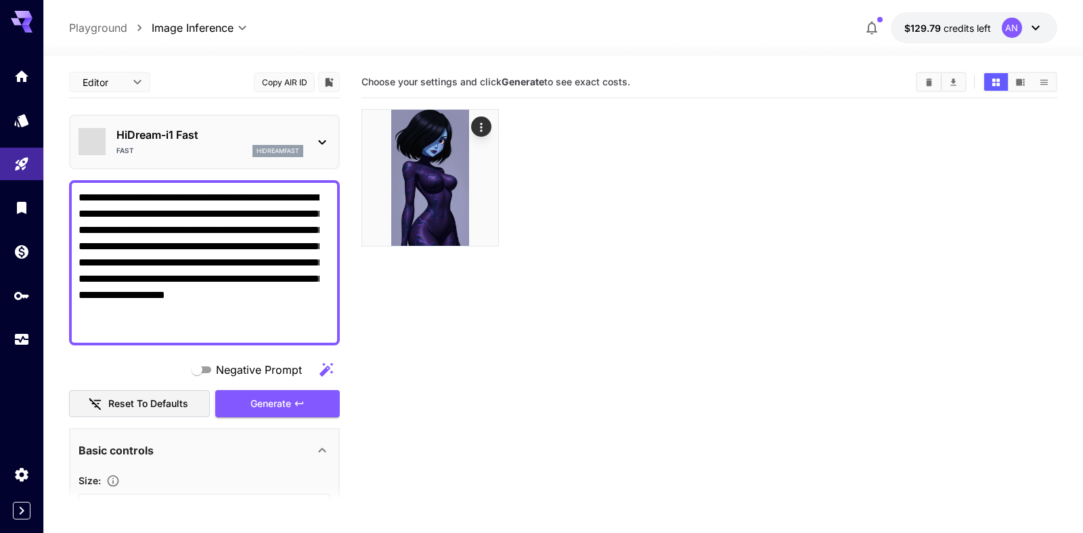
type input "**"
type input "*"
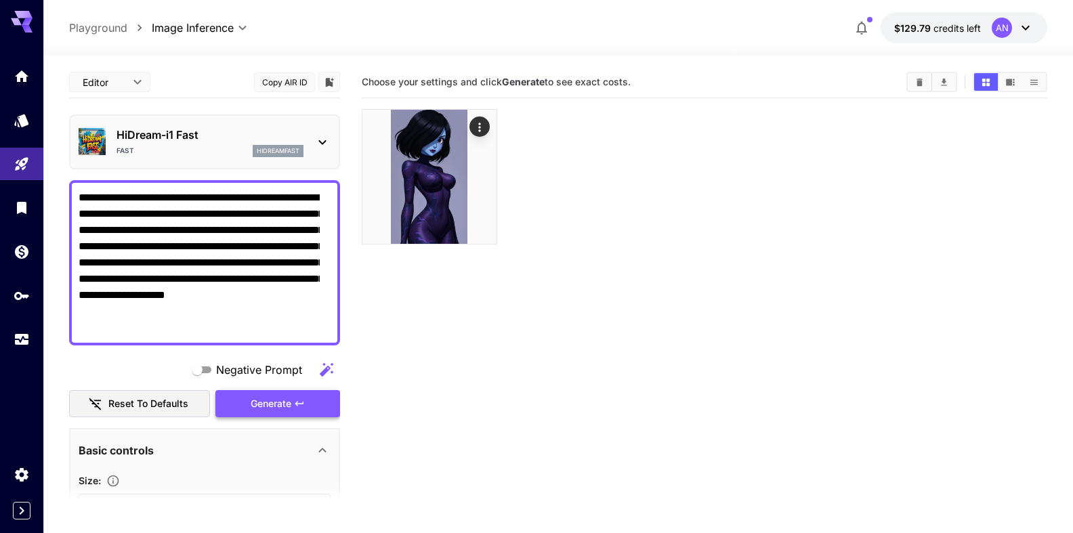
click at [284, 404] on button "Generate" at bounding box center [277, 404] width 125 height 28
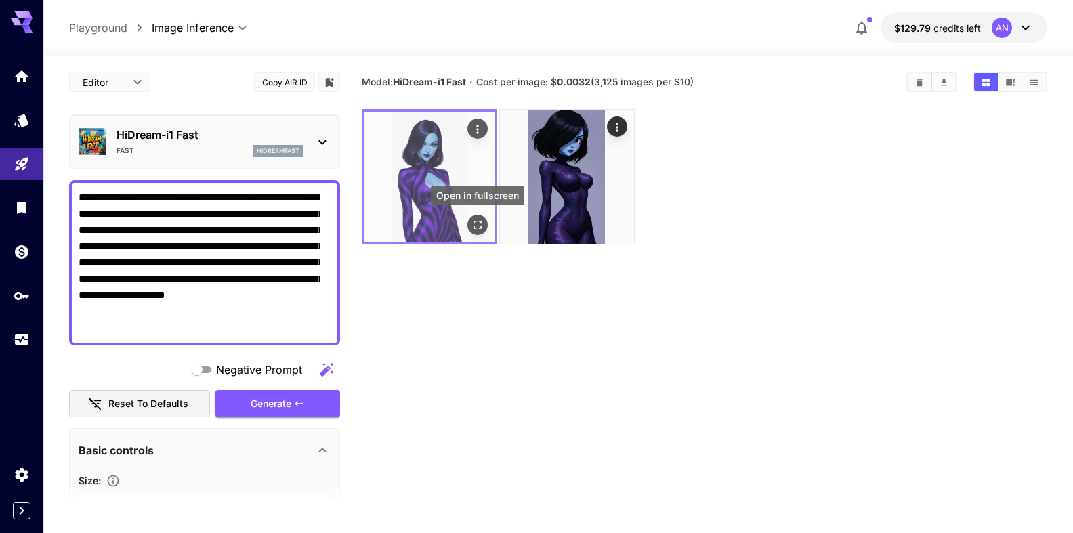
click at [476, 221] on icon "Open in fullscreen" at bounding box center [478, 225] width 14 height 14
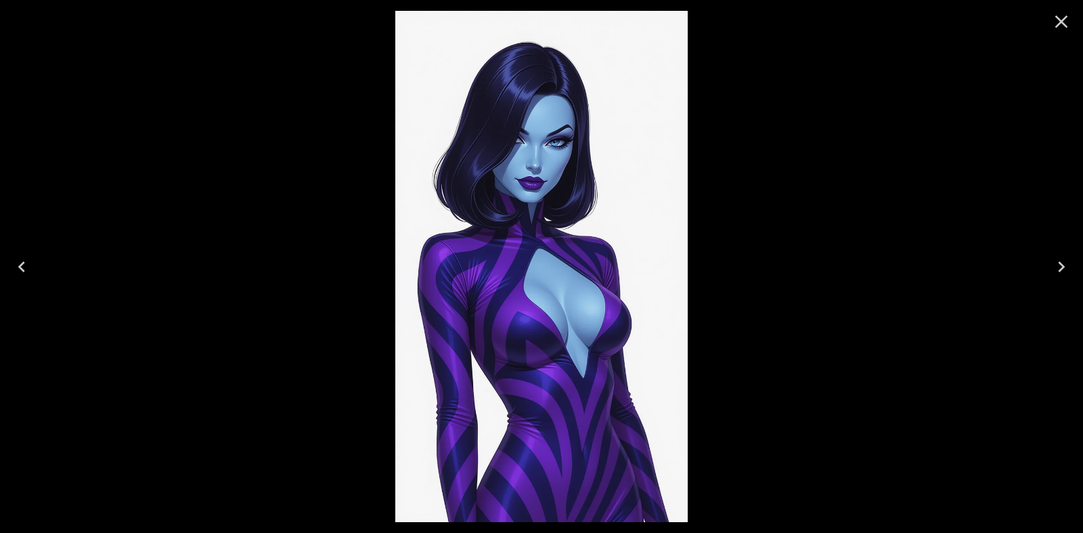
click at [1068, 16] on icon "Close" at bounding box center [1062, 22] width 22 height 22
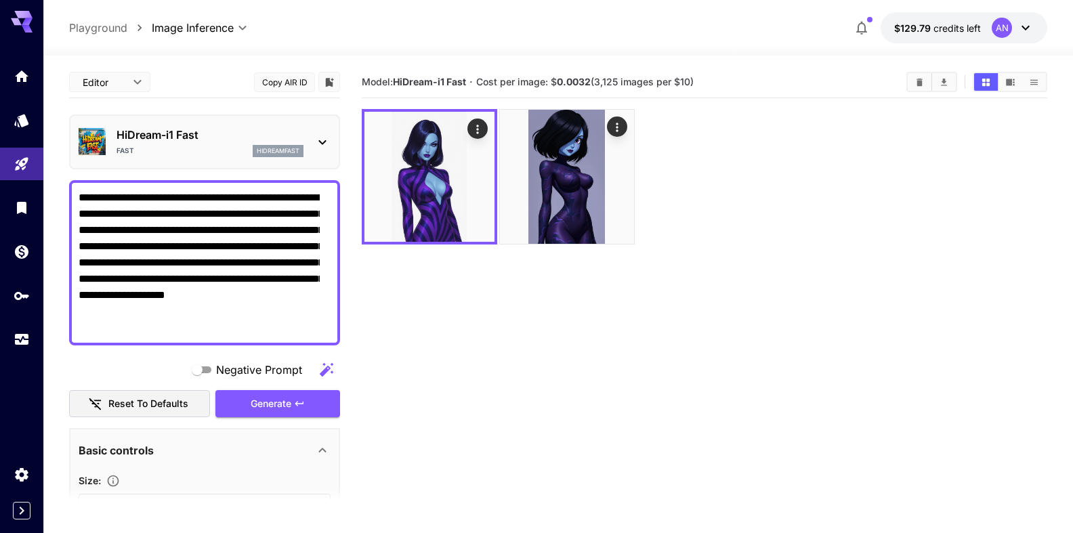
drag, startPoint x: 279, startPoint y: 280, endPoint x: 156, endPoint y: 301, distance: 124.4
click at [156, 301] on textarea "**********" at bounding box center [199, 263] width 241 height 146
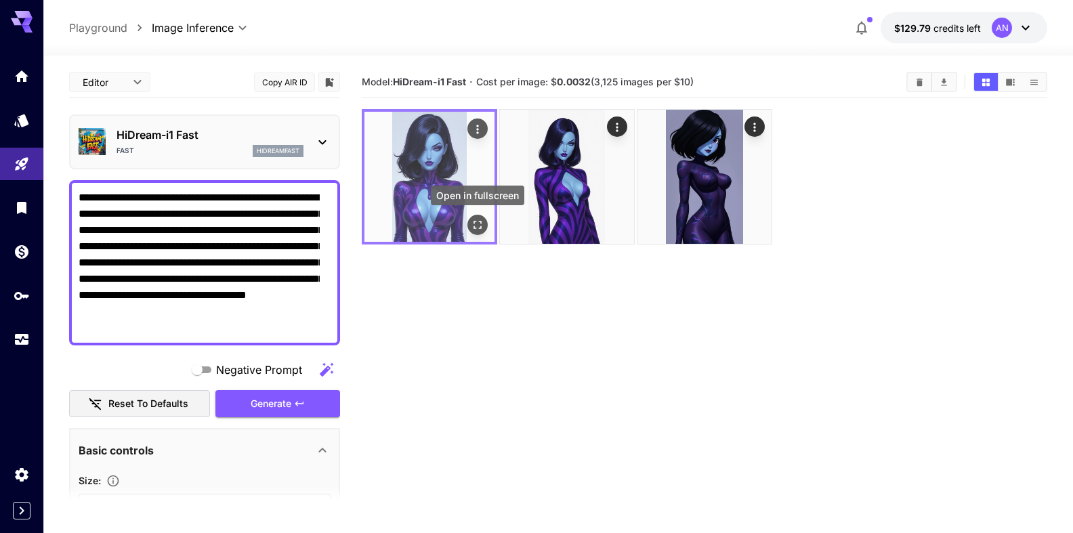
click at [484, 228] on button "Open in fullscreen" at bounding box center [477, 225] width 20 height 20
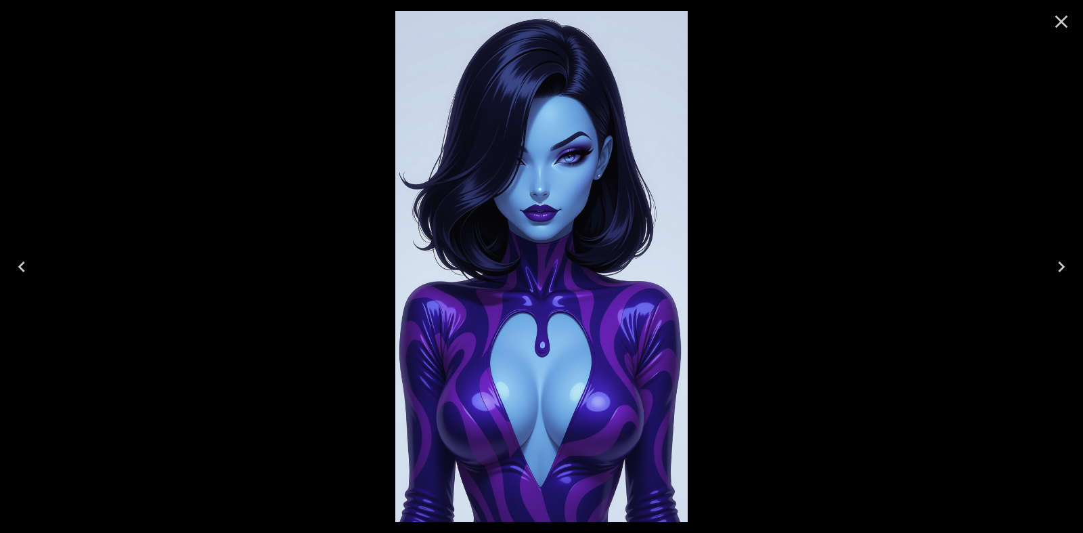
click at [1062, 18] on icon "Close" at bounding box center [1062, 22] width 22 height 22
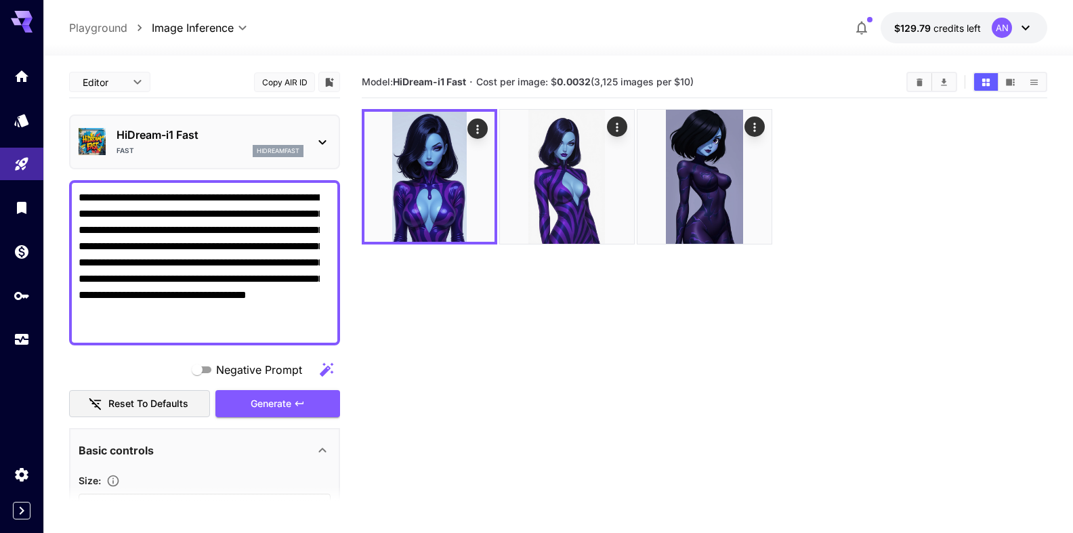
click at [80, 194] on textarea "**********" at bounding box center [199, 263] width 241 height 146
click at [251, 403] on span "Generate" at bounding box center [271, 403] width 41 height 17
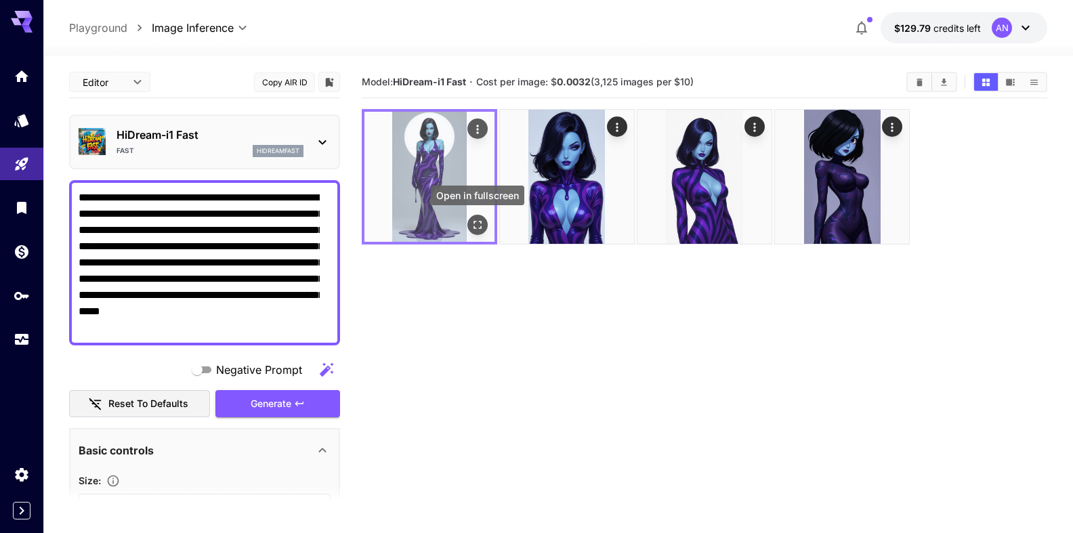
click at [484, 223] on icon "Open in fullscreen" at bounding box center [478, 225] width 14 height 14
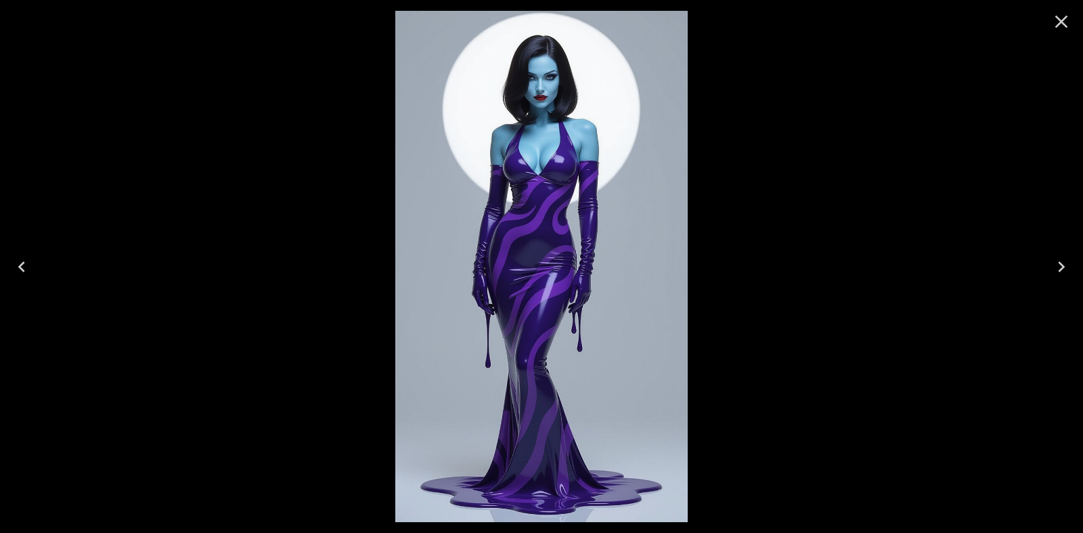
click at [1064, 26] on icon "Close" at bounding box center [1062, 22] width 22 height 22
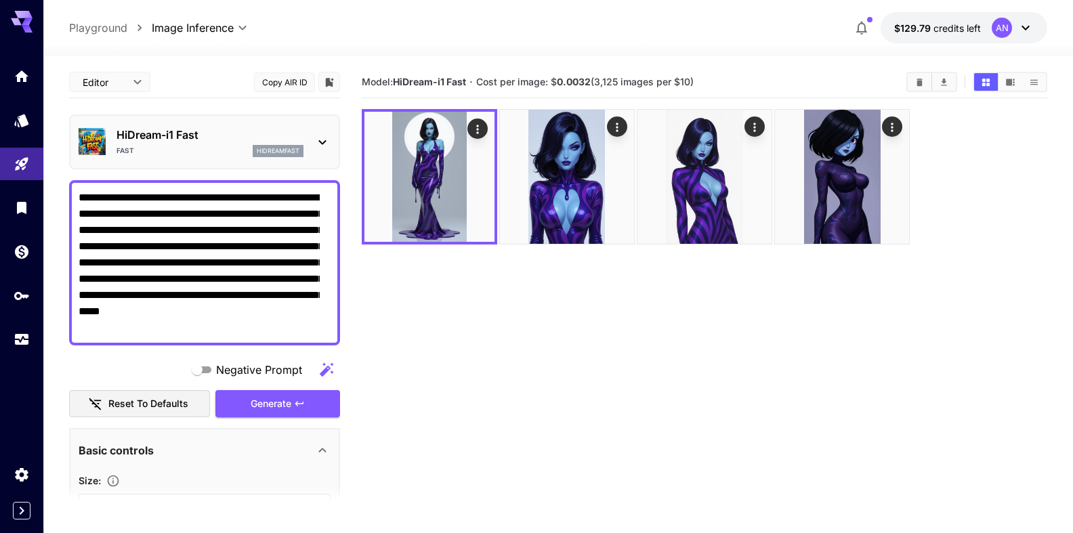
click at [149, 329] on textarea "**********" at bounding box center [199, 263] width 241 height 146
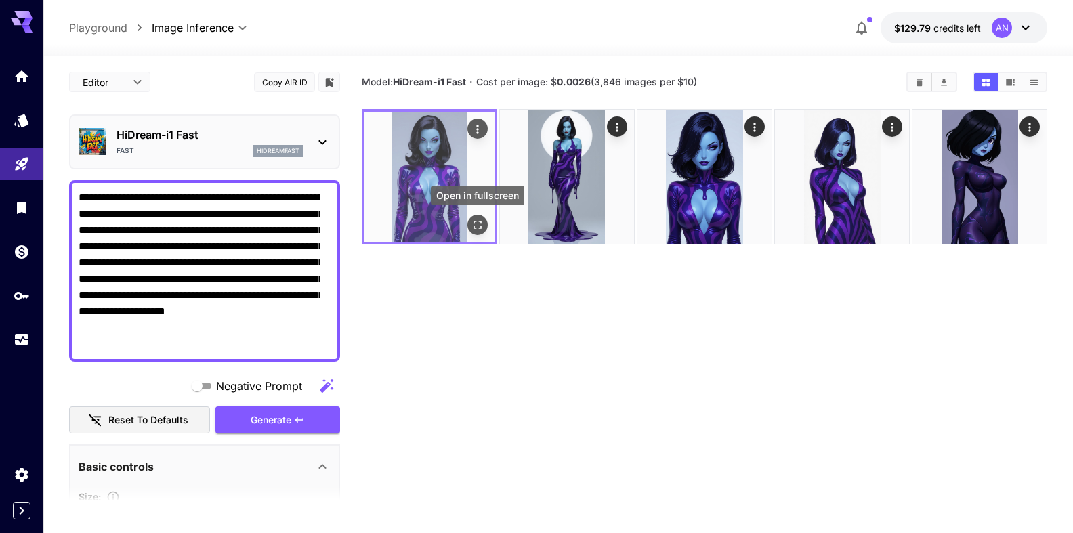
click at [479, 221] on icon "Open in fullscreen" at bounding box center [477, 225] width 8 height 8
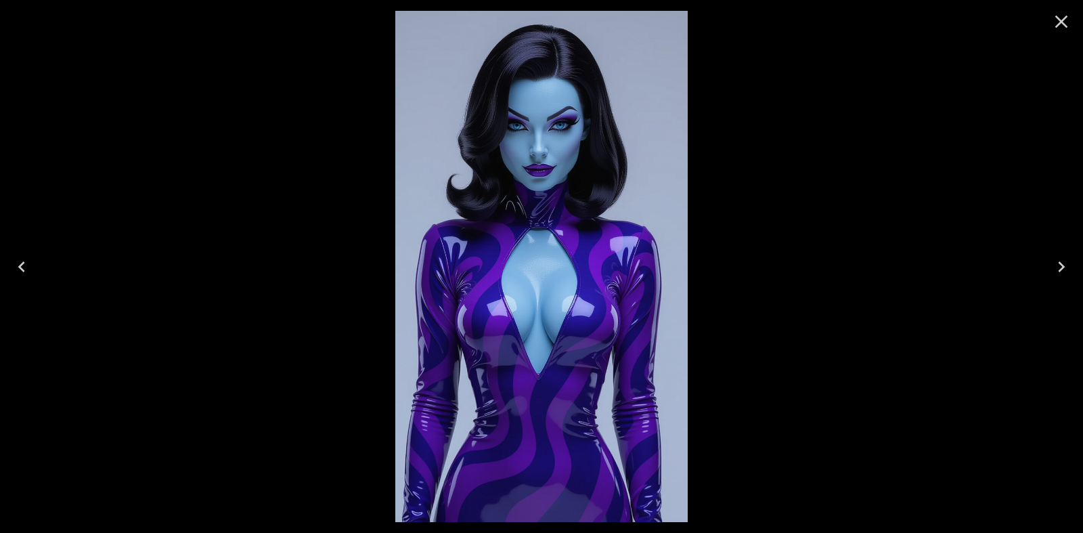
click at [1056, 23] on icon "Close" at bounding box center [1062, 22] width 22 height 22
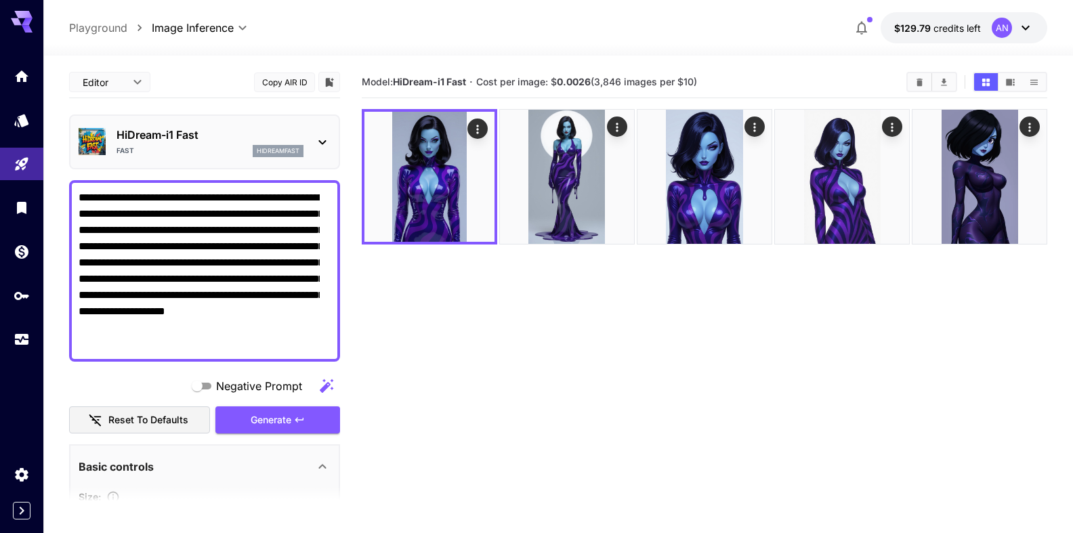
drag, startPoint x: 184, startPoint y: 198, endPoint x: 289, endPoint y: 214, distance: 106.1
click at [289, 214] on textarea "**********" at bounding box center [199, 271] width 241 height 163
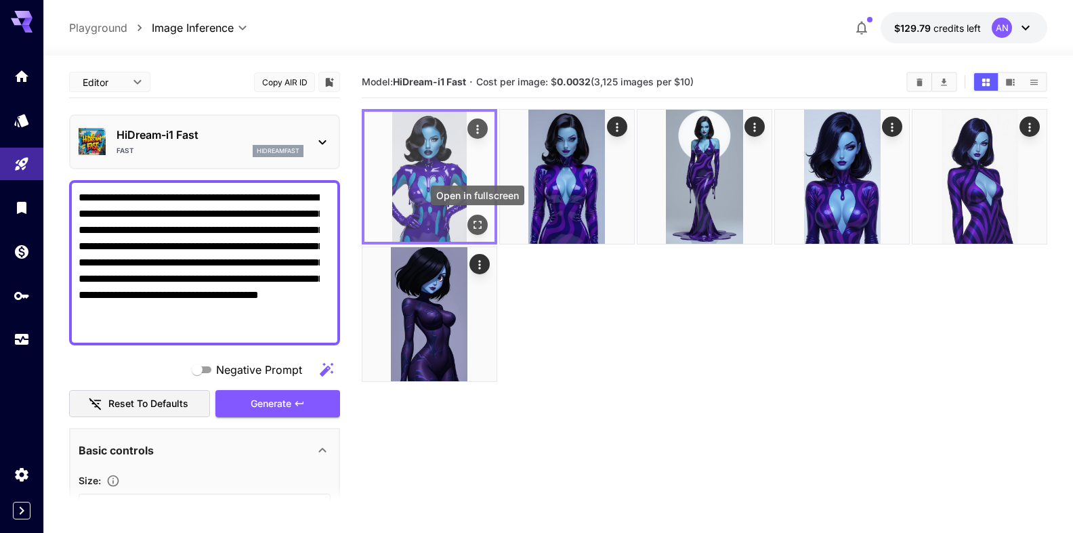
click at [479, 228] on icon "Open in fullscreen" at bounding box center [478, 225] width 14 height 14
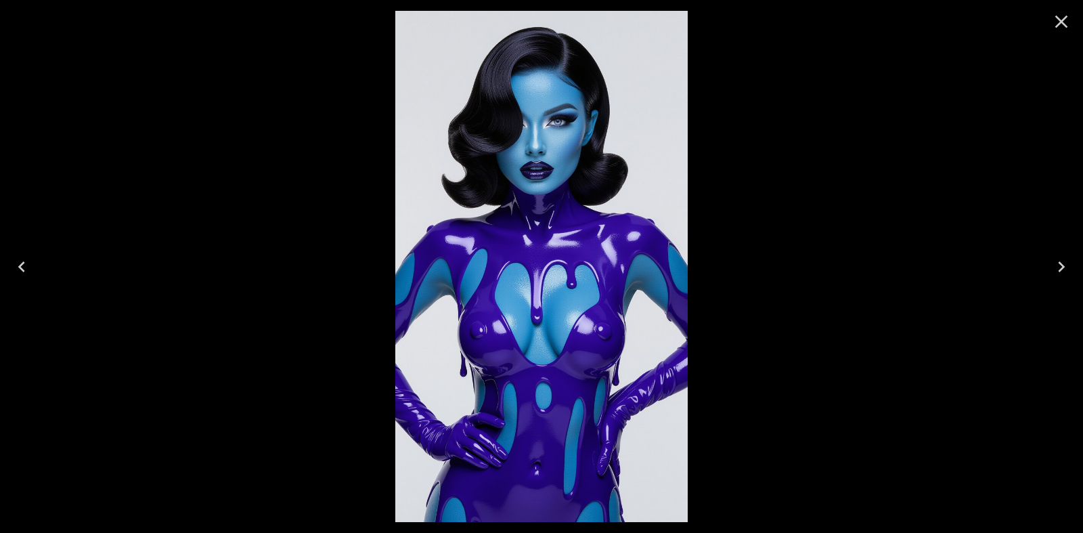
click at [1054, 26] on icon "Close" at bounding box center [1062, 22] width 22 height 22
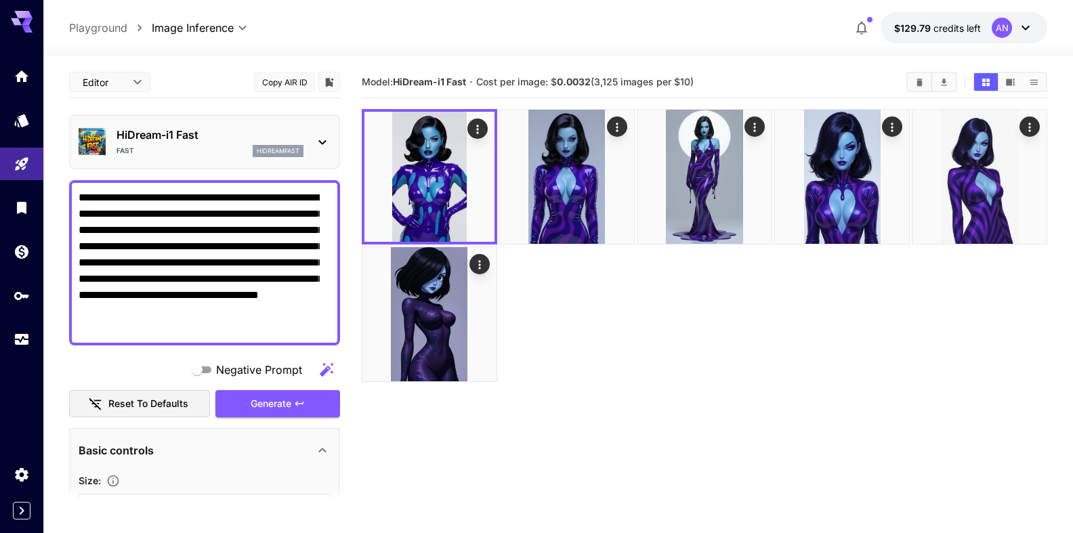
click at [171, 325] on textarea "**********" at bounding box center [199, 263] width 241 height 146
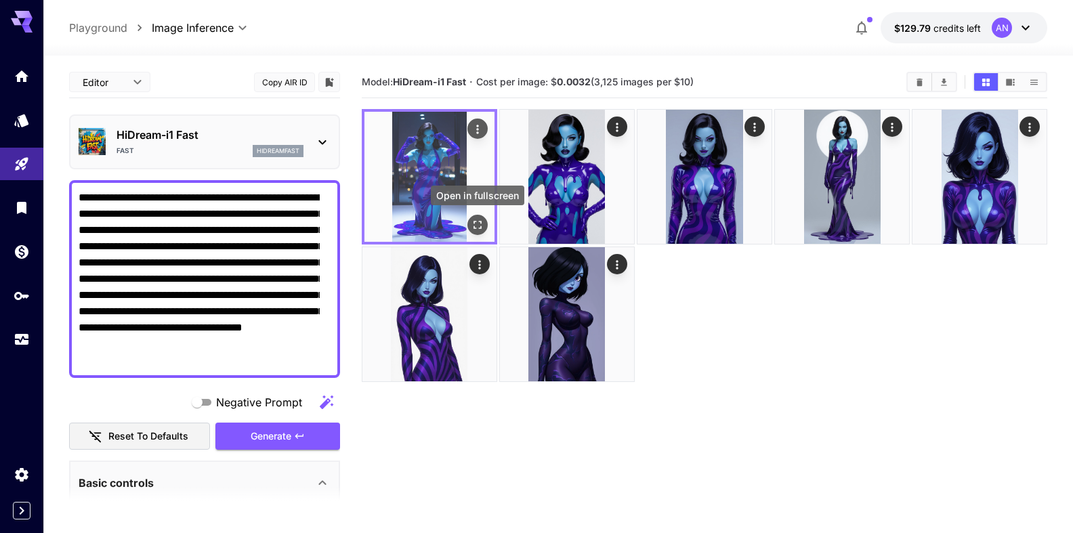
click at [483, 222] on icon "Open in fullscreen" at bounding box center [478, 225] width 14 height 14
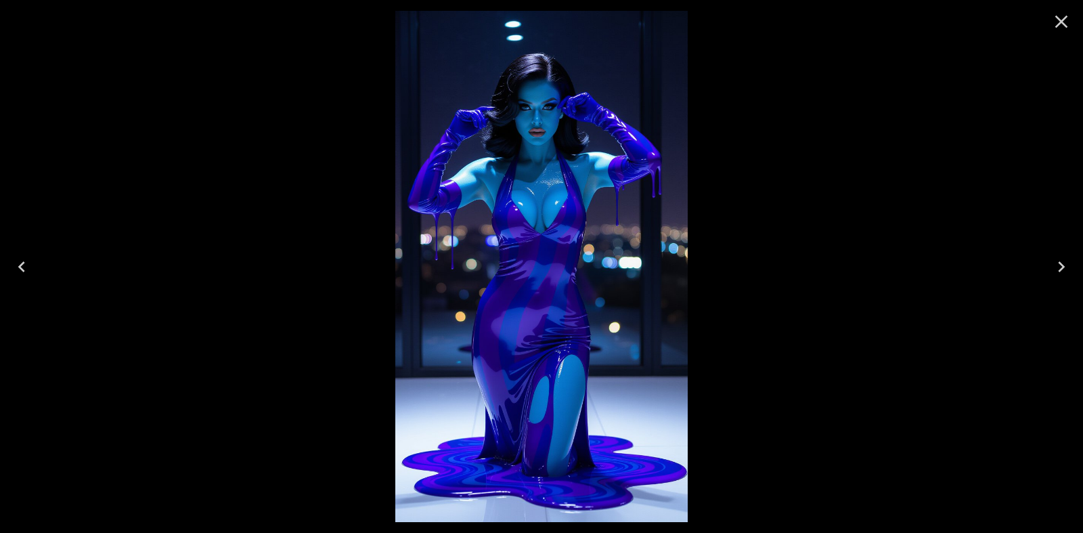
click at [1058, 24] on icon "Close" at bounding box center [1062, 22] width 22 height 22
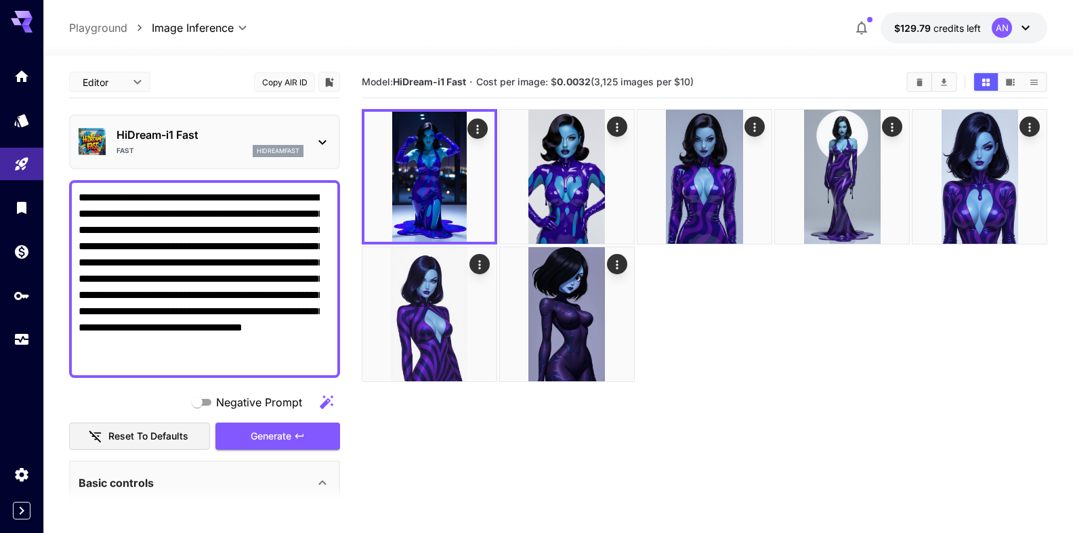
drag, startPoint x: 164, startPoint y: 324, endPoint x: 183, endPoint y: 330, distance: 19.7
click at [183, 330] on textarea "**********" at bounding box center [199, 279] width 241 height 179
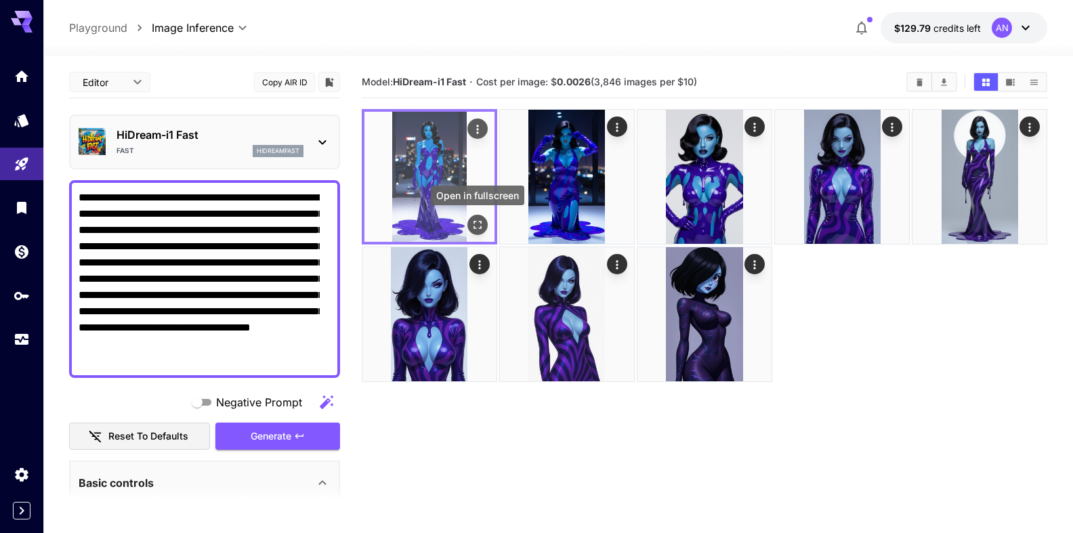
click at [478, 226] on icon "Open in fullscreen" at bounding box center [478, 225] width 14 height 14
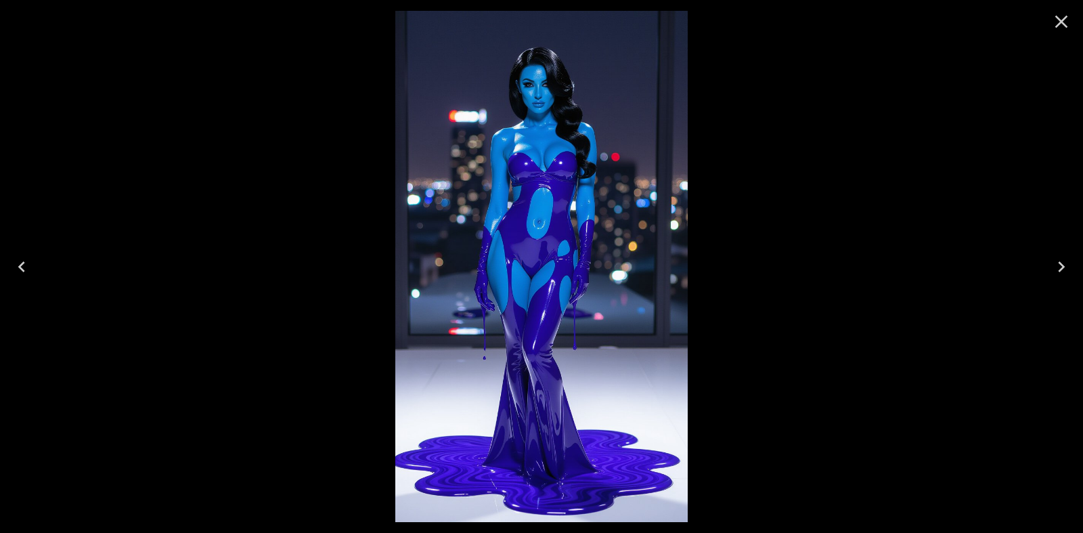
click at [1065, 27] on icon "Close" at bounding box center [1062, 22] width 22 height 22
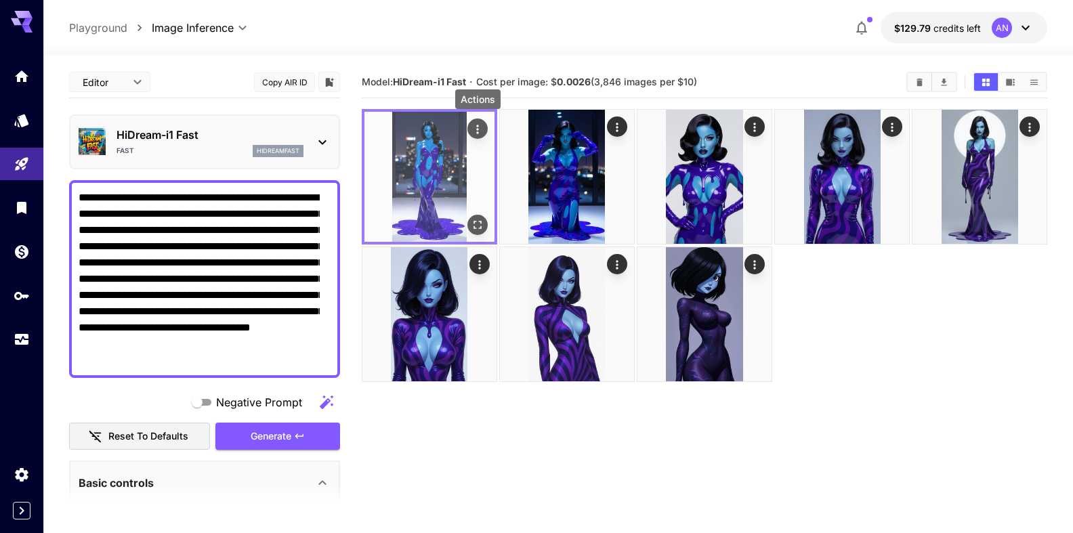
click at [484, 126] on icon "Actions" at bounding box center [478, 130] width 14 height 14
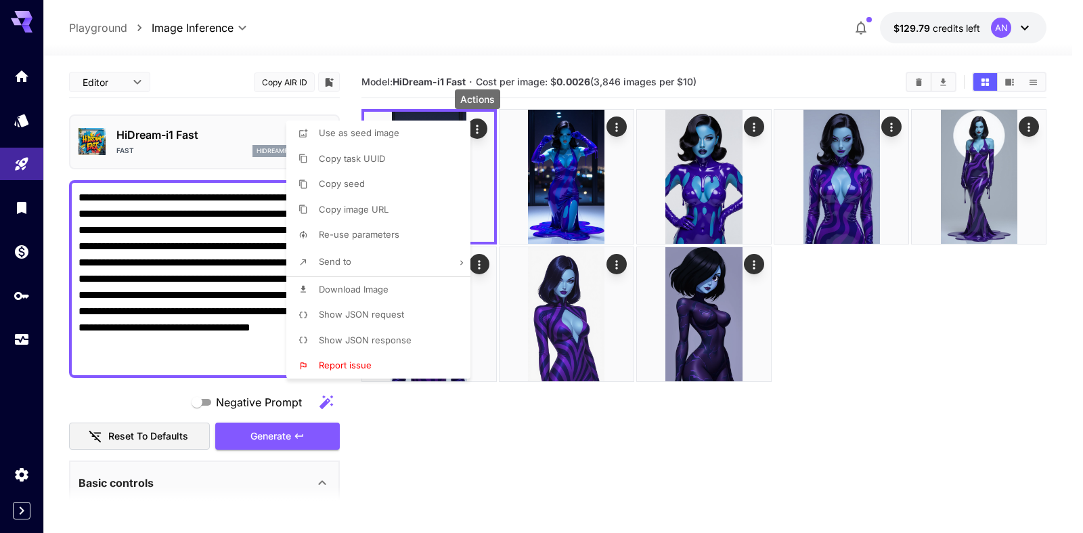
click at [373, 294] on span "Download Image" at bounding box center [354, 289] width 70 height 11
click at [842, 339] on div at bounding box center [541, 266] width 1083 height 533
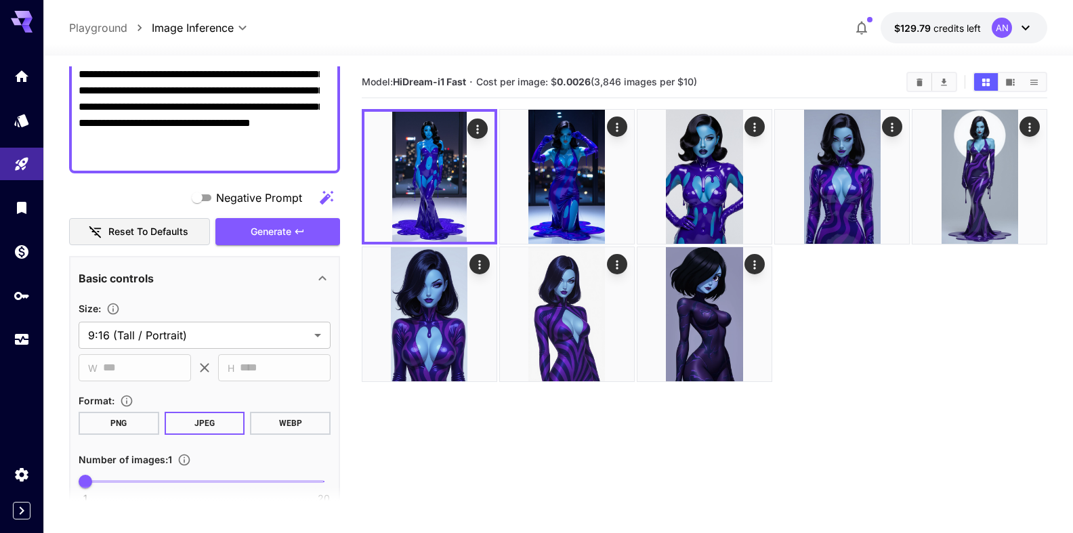
scroll to position [232, 0]
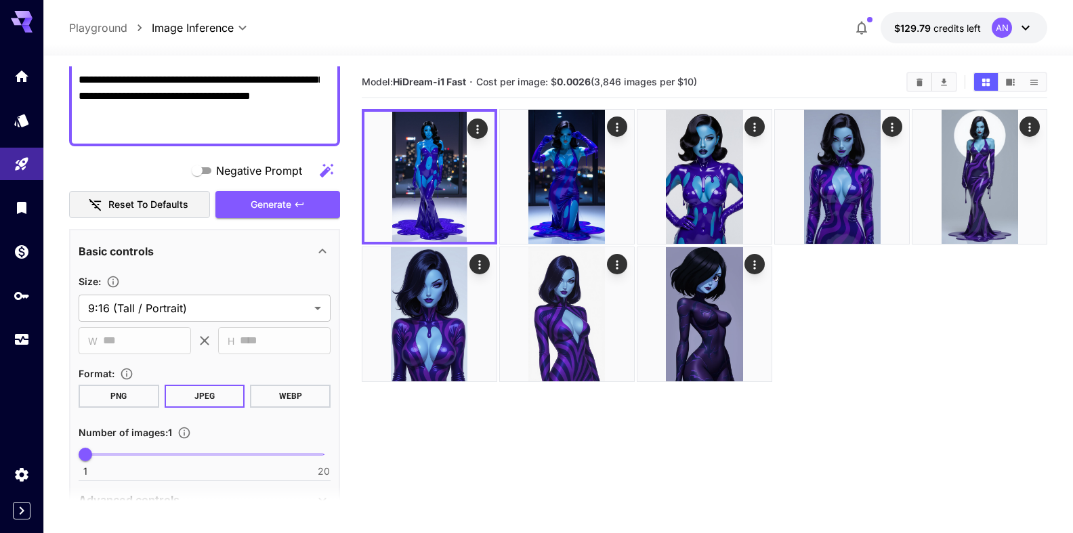
click at [283, 396] on button "WEBP" at bounding box center [290, 396] width 81 height 23
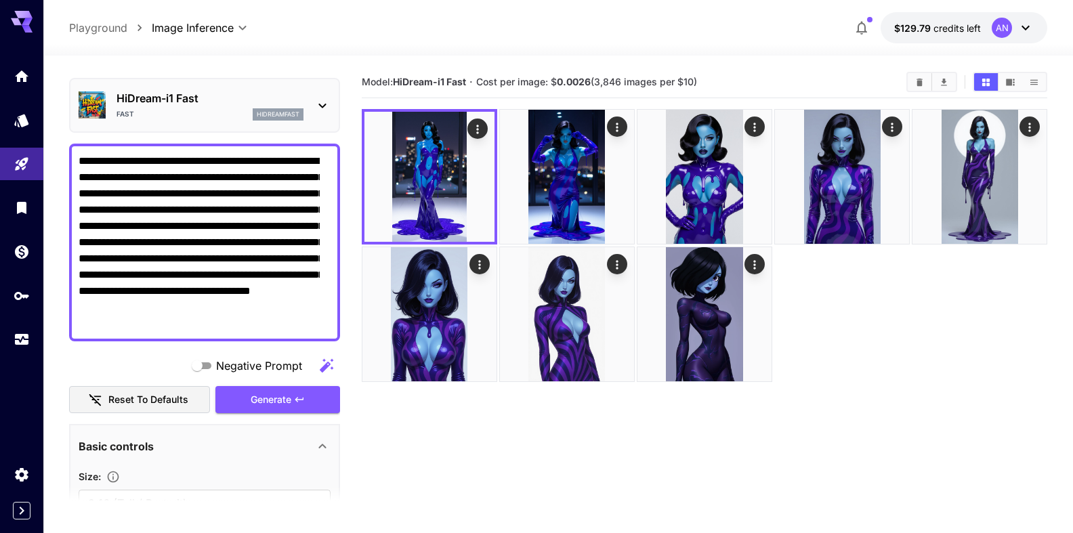
scroll to position [0, 0]
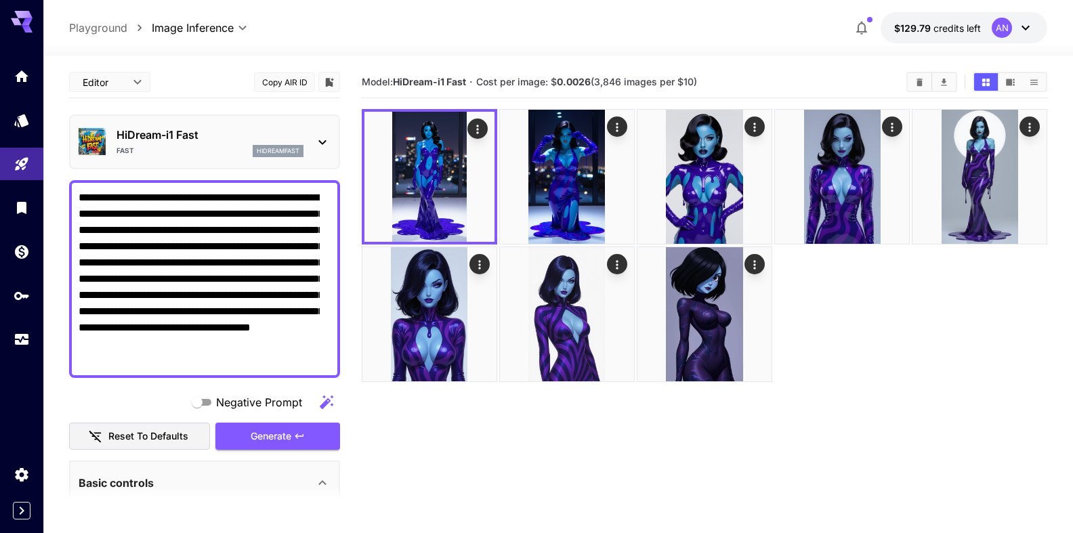
click at [101, 210] on textarea "**********" at bounding box center [199, 279] width 241 height 179
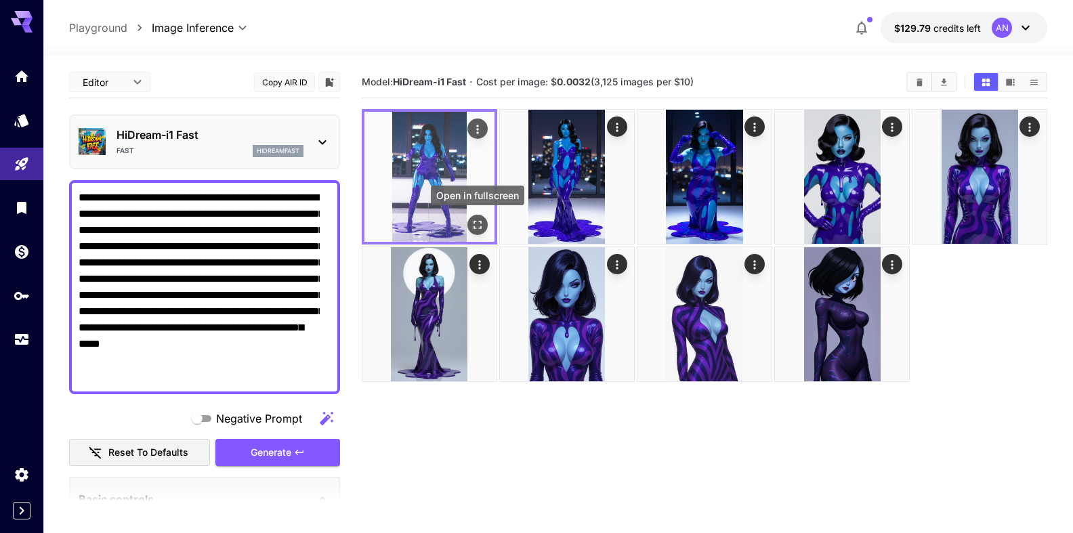
click at [479, 222] on icon "Open in fullscreen" at bounding box center [478, 225] width 14 height 14
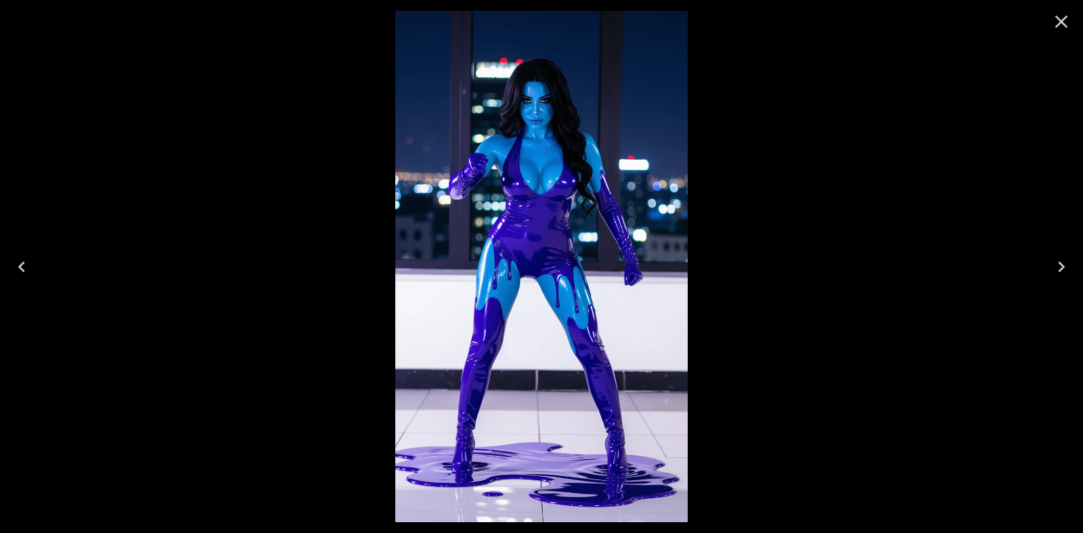
click at [1064, 21] on icon "Close" at bounding box center [1062, 22] width 22 height 22
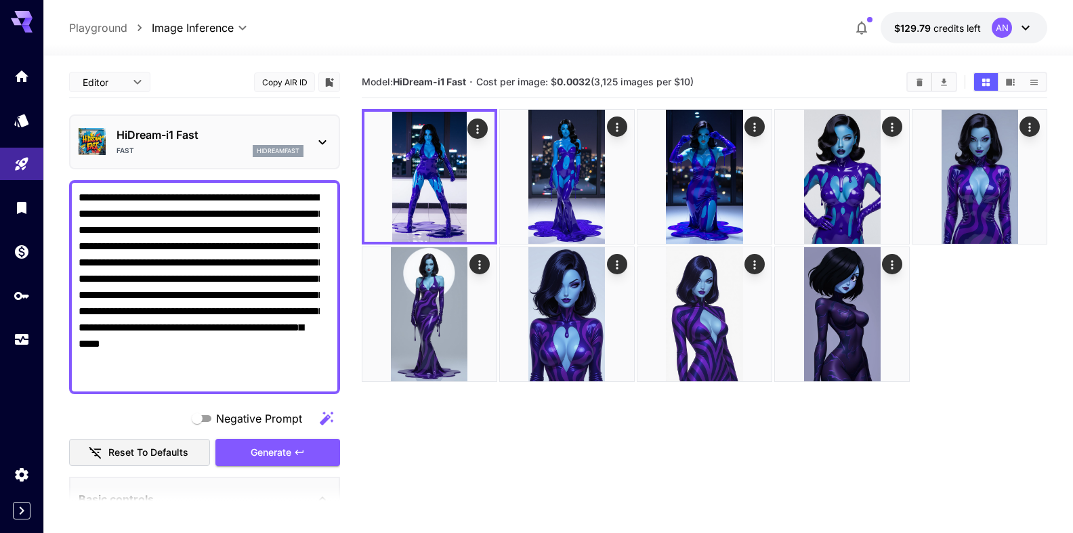
drag, startPoint x: 106, startPoint y: 214, endPoint x: 188, endPoint y: 212, distance: 82.0
click at [188, 212] on textarea "**********" at bounding box center [199, 287] width 241 height 195
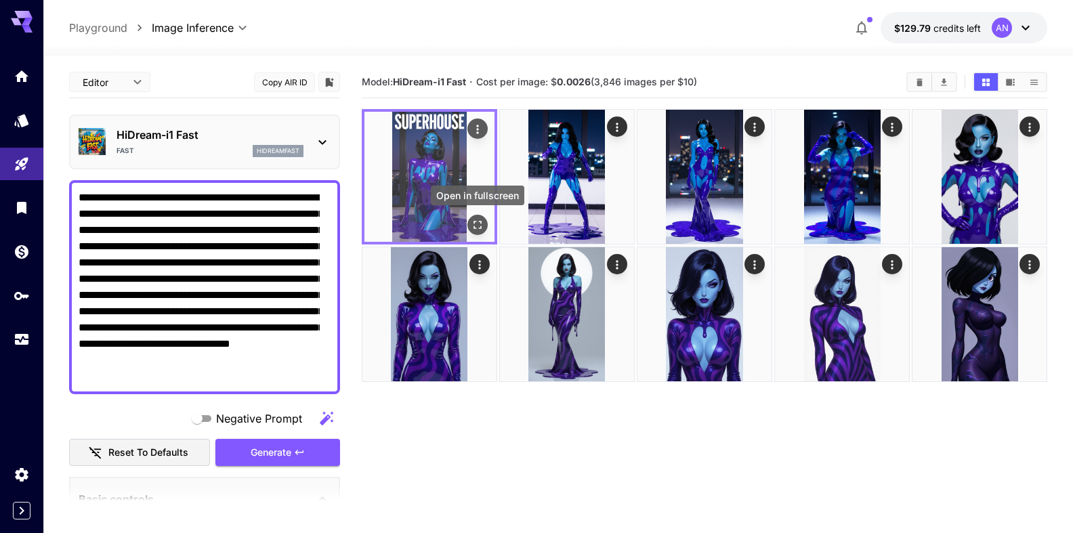
type textarea "**********"
click at [480, 229] on icon "Open in fullscreen" at bounding box center [478, 225] width 14 height 14
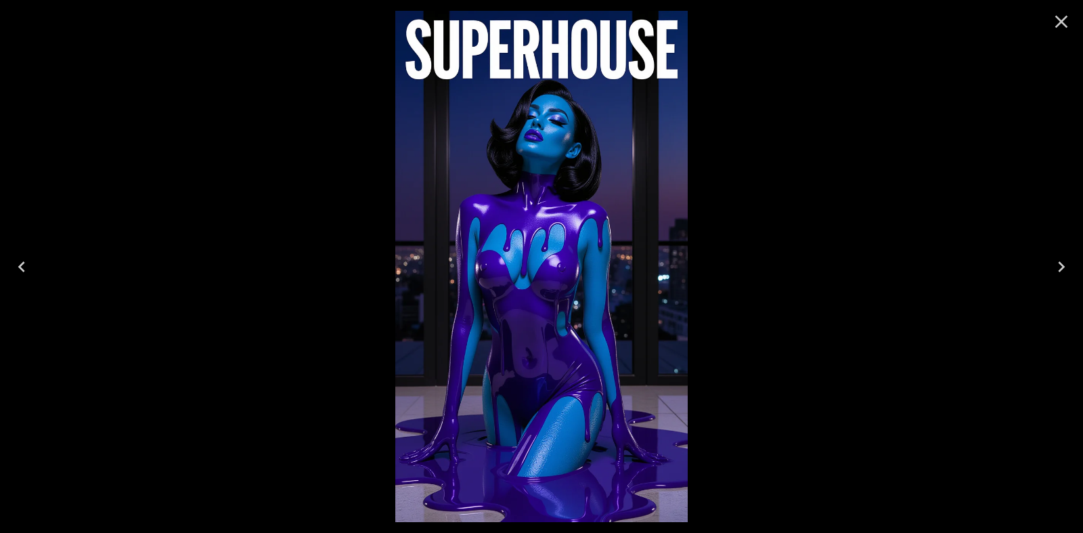
click at [1067, 24] on icon "Close" at bounding box center [1062, 22] width 22 height 22
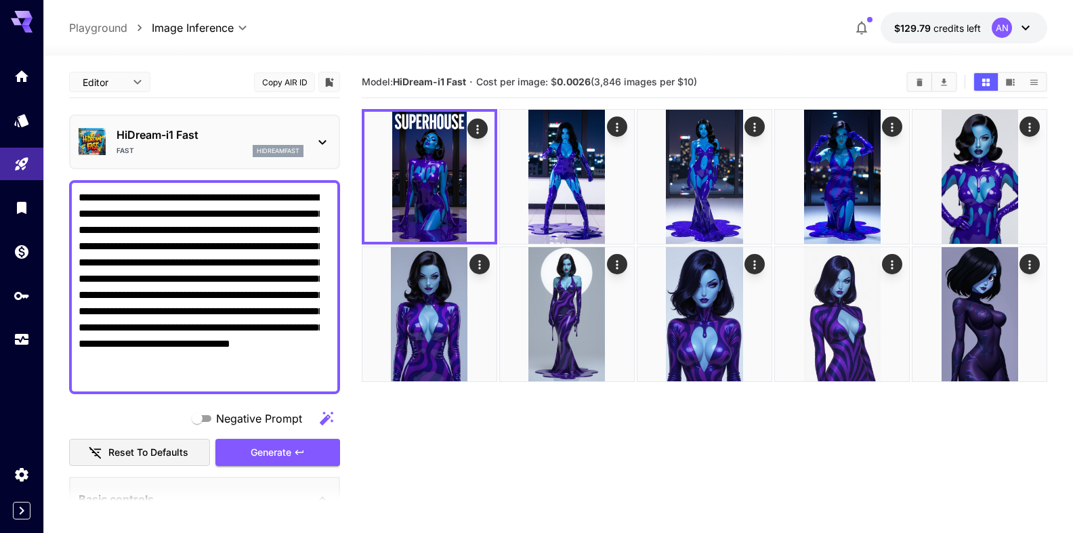
click at [166, 132] on p "HiDream-i1 Fast" at bounding box center [209, 135] width 187 height 16
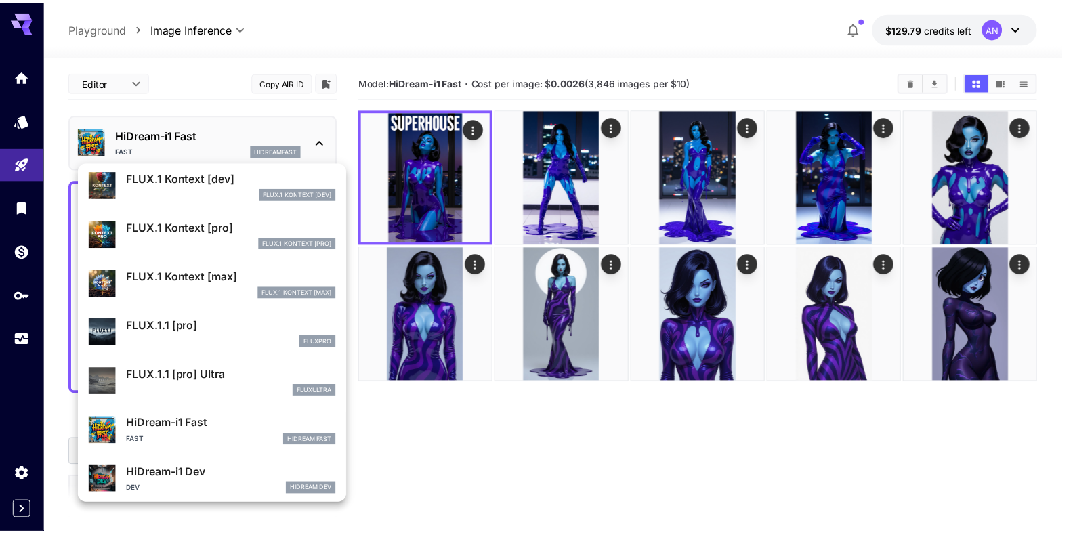
scroll to position [947, 0]
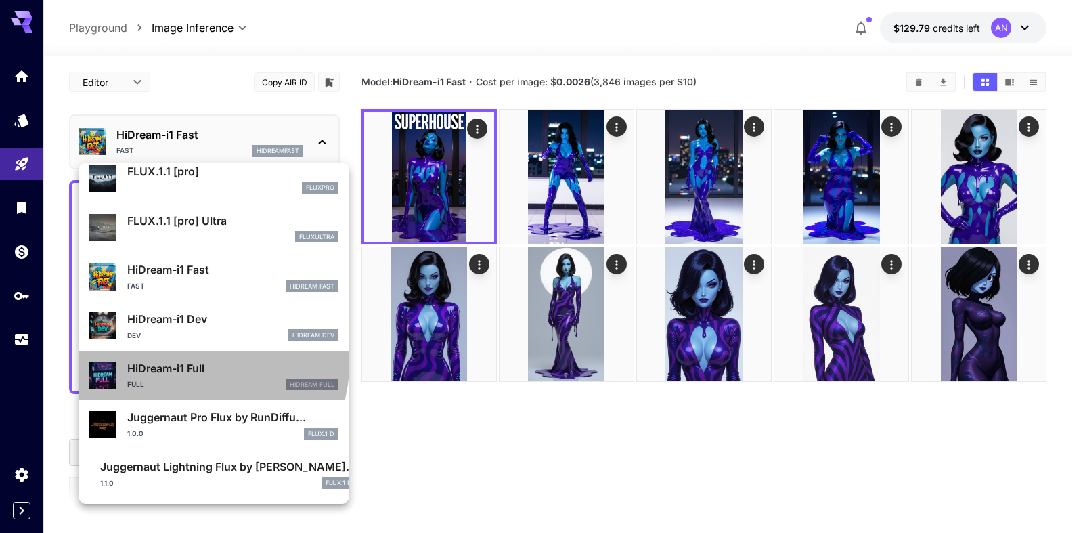
click at [211, 365] on p "HiDream-i1 Full" at bounding box center [232, 368] width 211 height 16
type input "**"
type input "***"
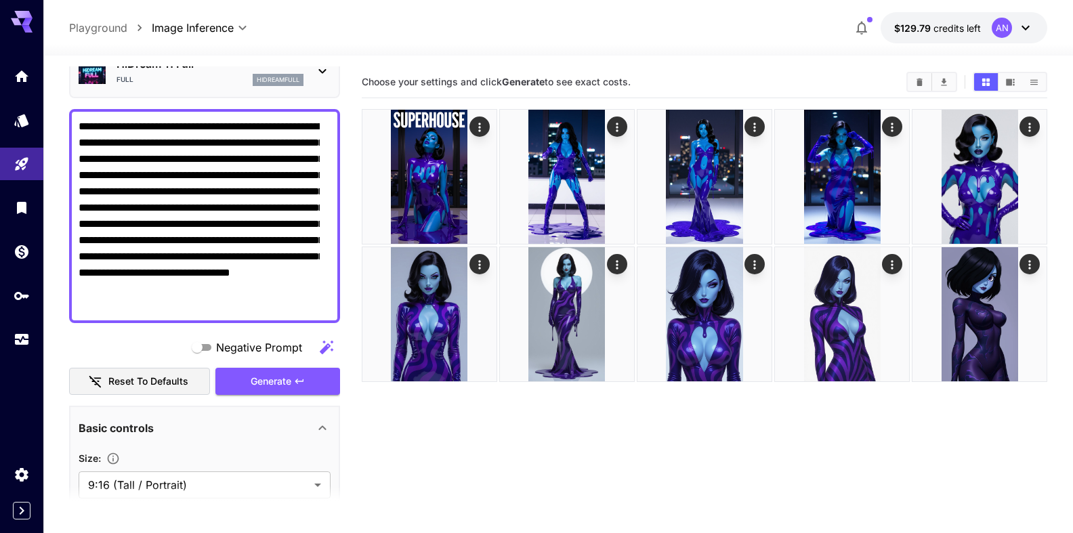
scroll to position [232, 0]
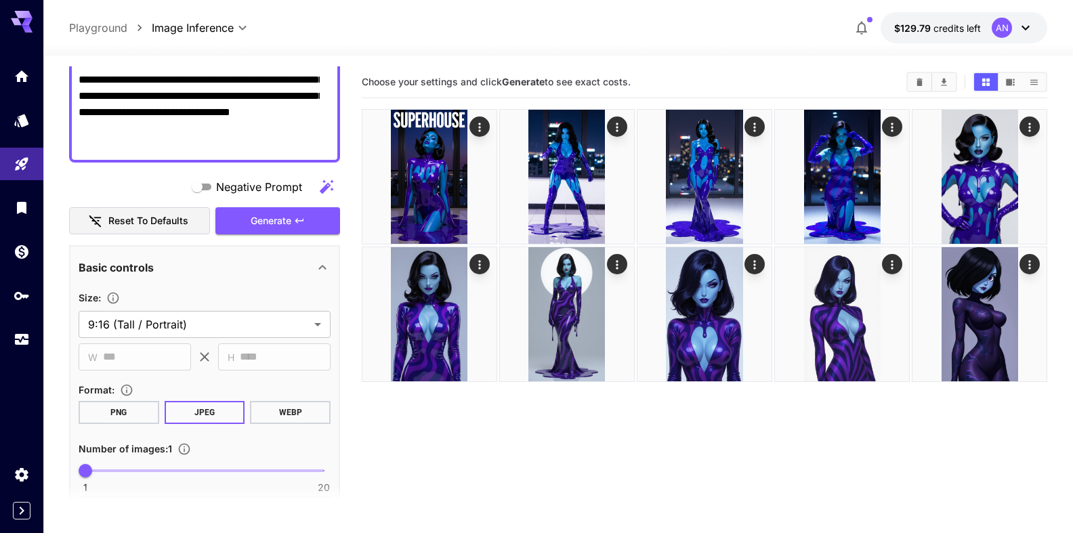
drag, startPoint x: 289, startPoint y: 403, endPoint x: 281, endPoint y: 416, distance: 15.2
click at [278, 417] on button "WEBP" at bounding box center [290, 412] width 81 height 23
click at [269, 219] on span "Generate" at bounding box center [271, 221] width 41 height 17
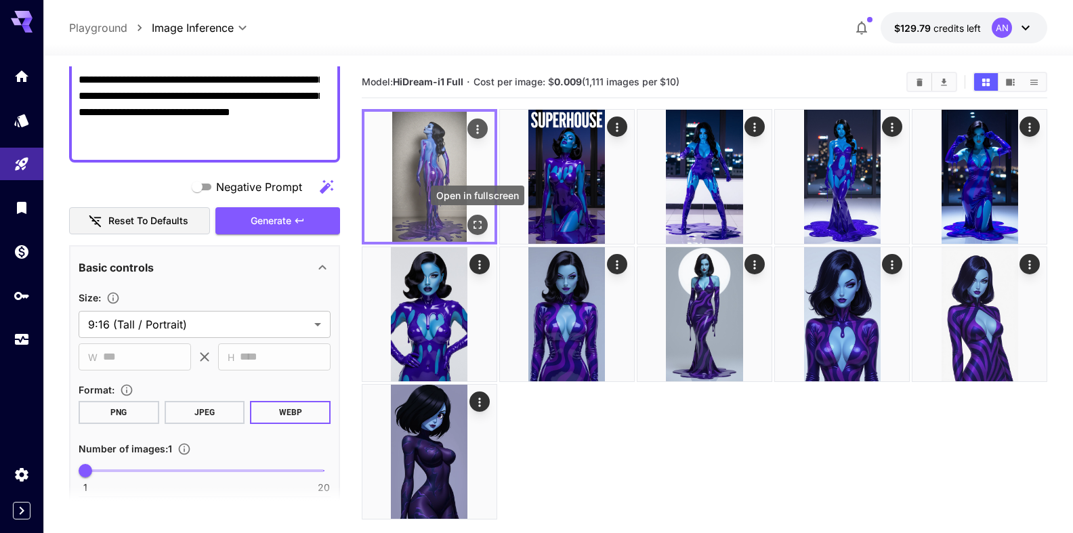
click at [479, 226] on icon "Open in fullscreen" at bounding box center [478, 225] width 14 height 14
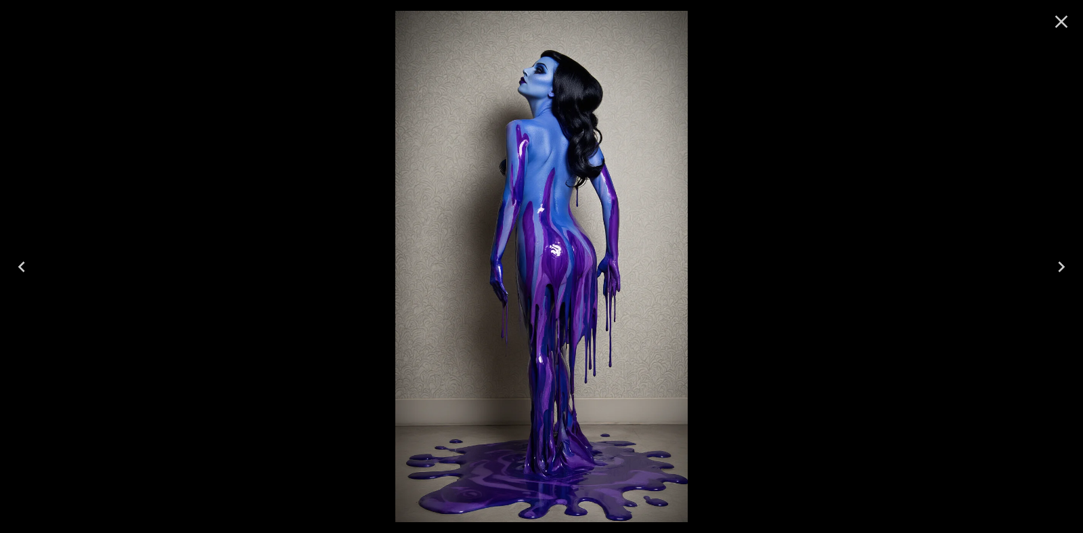
click at [1063, 14] on icon "Close" at bounding box center [1062, 22] width 22 height 22
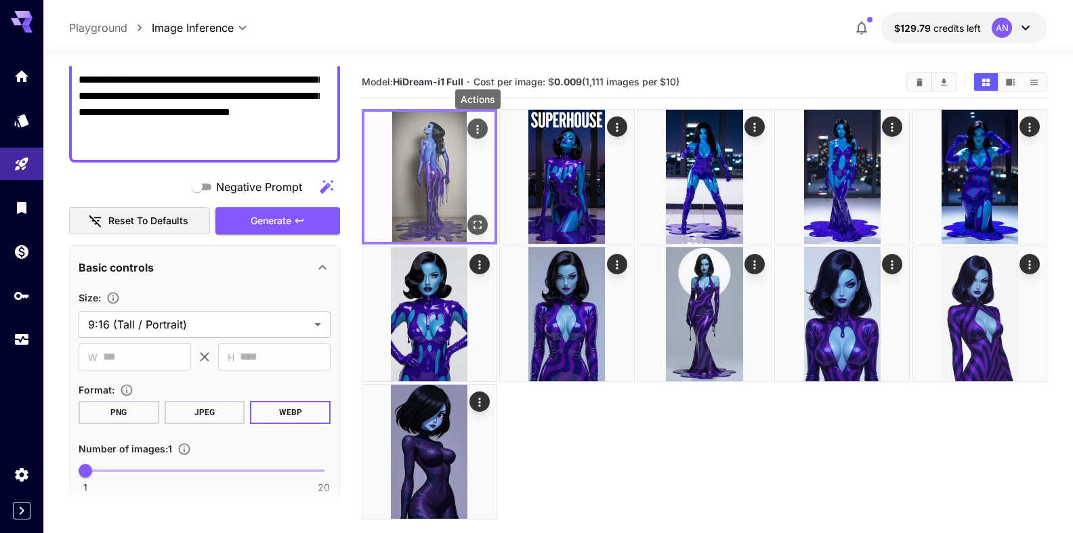
click at [480, 127] on icon "Actions" at bounding box center [478, 130] width 14 height 14
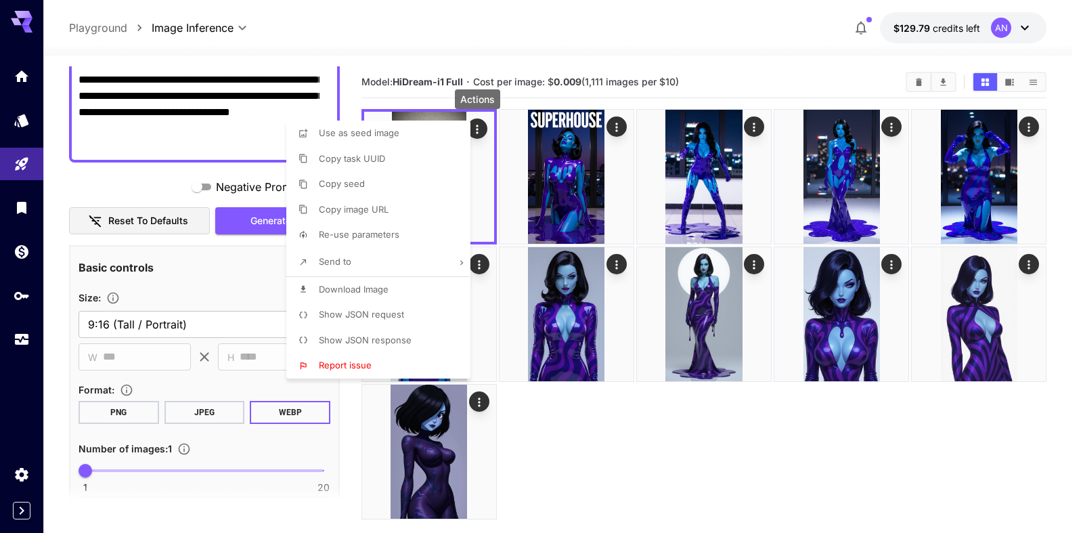
click at [373, 289] on span "Download Image" at bounding box center [354, 289] width 70 height 11
click at [532, 34] on div at bounding box center [541, 266] width 1083 height 533
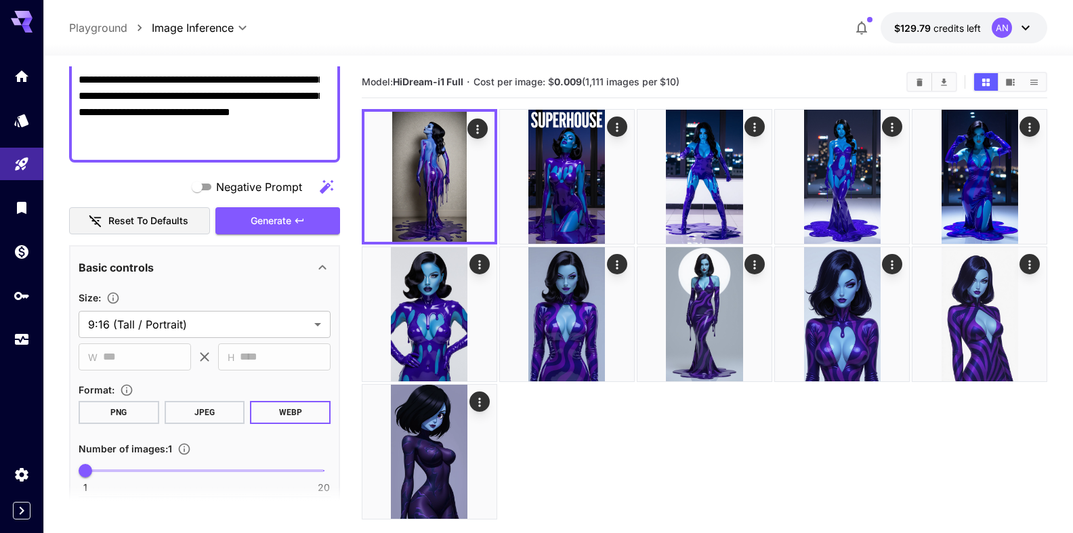
drag, startPoint x: 169, startPoint y: 144, endPoint x: 219, endPoint y: 142, distance: 50.2
click at [219, 142] on textarea "**********" at bounding box center [199, 55] width 241 height 195
click at [251, 216] on span "Generate" at bounding box center [271, 221] width 41 height 17
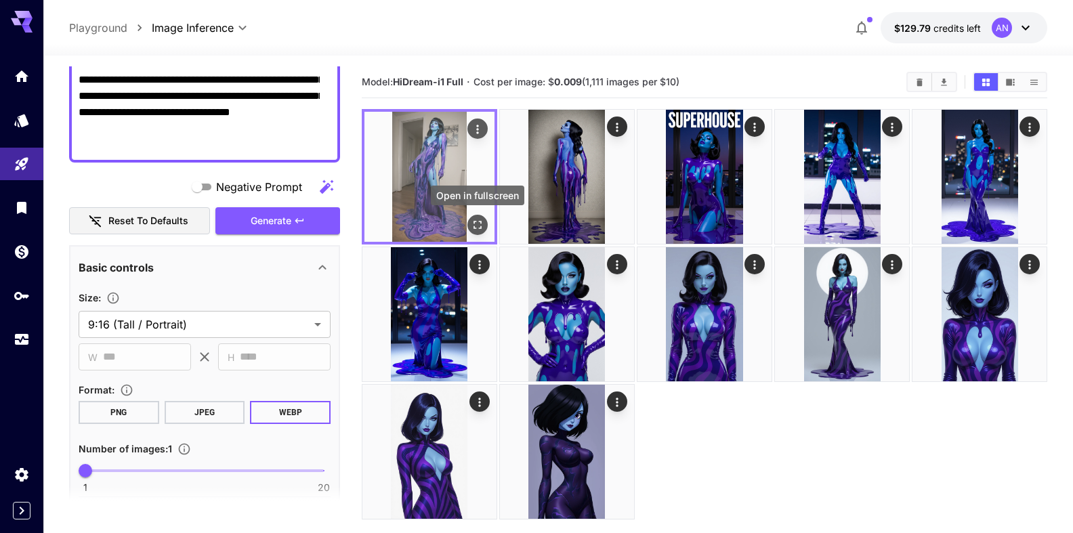
click at [479, 228] on icon "Open in fullscreen" at bounding box center [477, 225] width 8 height 8
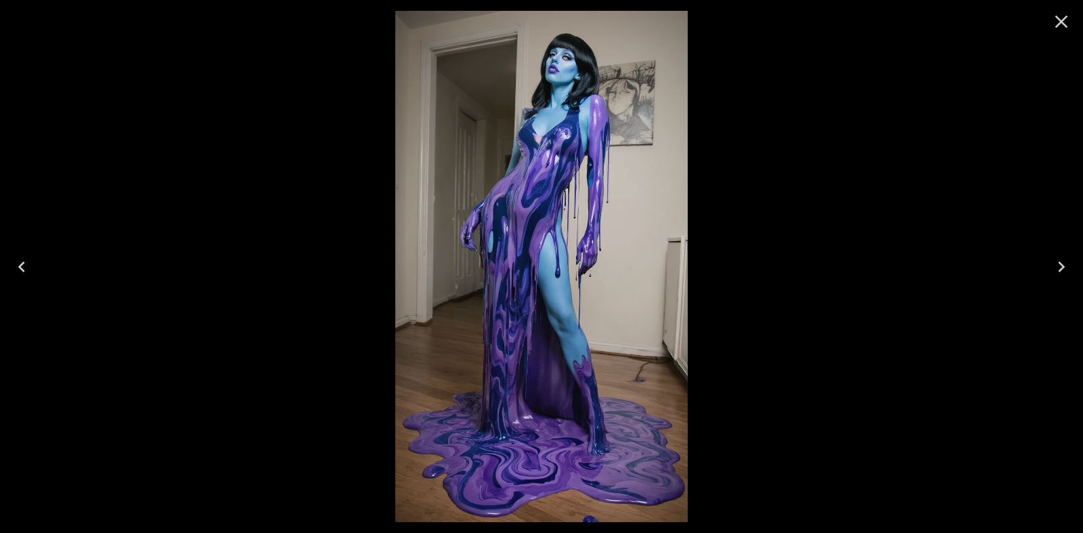
drag, startPoint x: 1052, startPoint y: 24, endPoint x: 1036, endPoint y: 37, distance: 20.3
click at [1052, 26] on icon "Close" at bounding box center [1062, 22] width 22 height 22
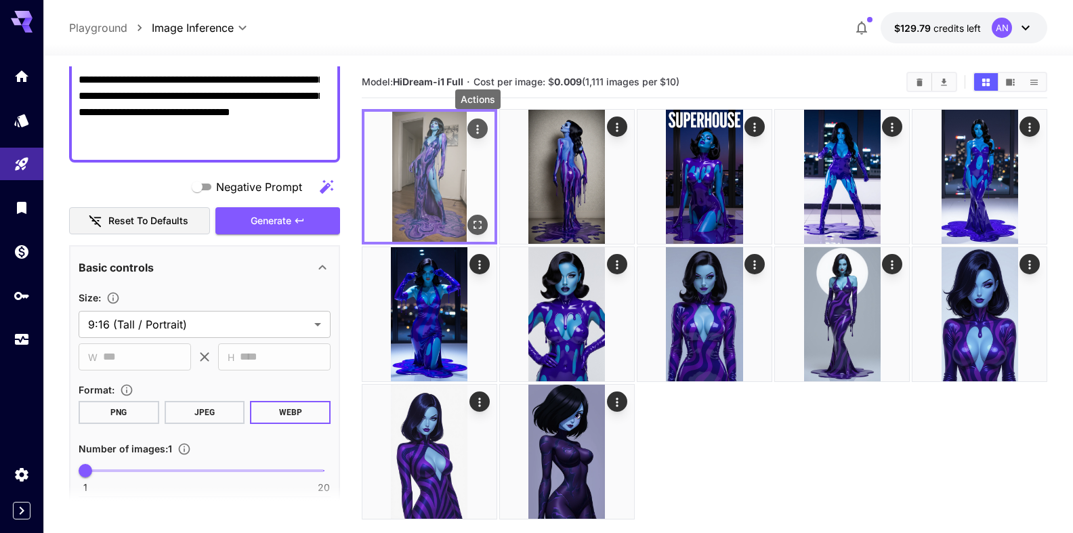
click at [478, 132] on icon "Actions" at bounding box center [477, 129] width 2 height 9
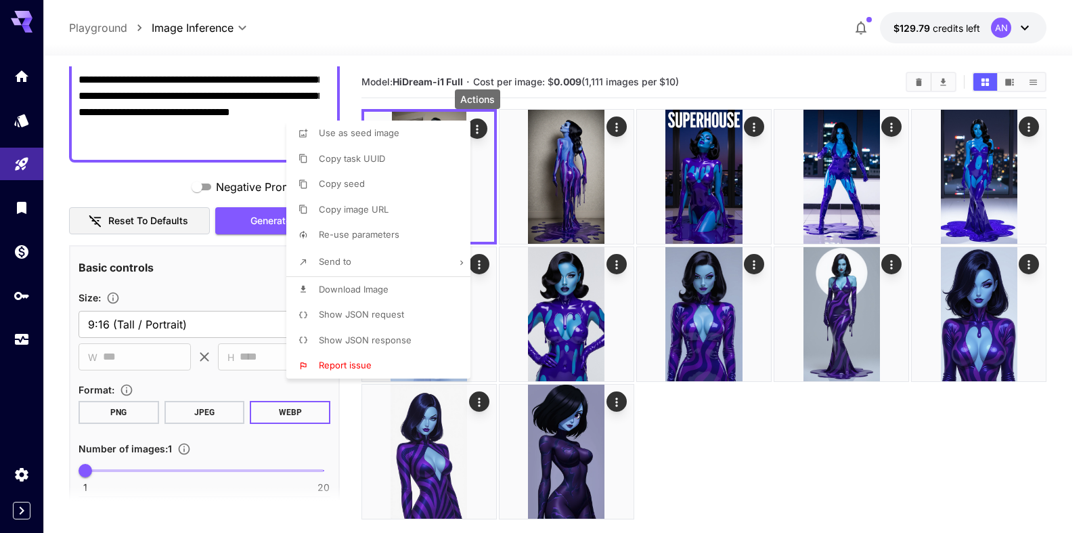
click at [364, 293] on span "Download Image" at bounding box center [354, 289] width 70 height 11
click at [219, 133] on div at bounding box center [541, 266] width 1083 height 533
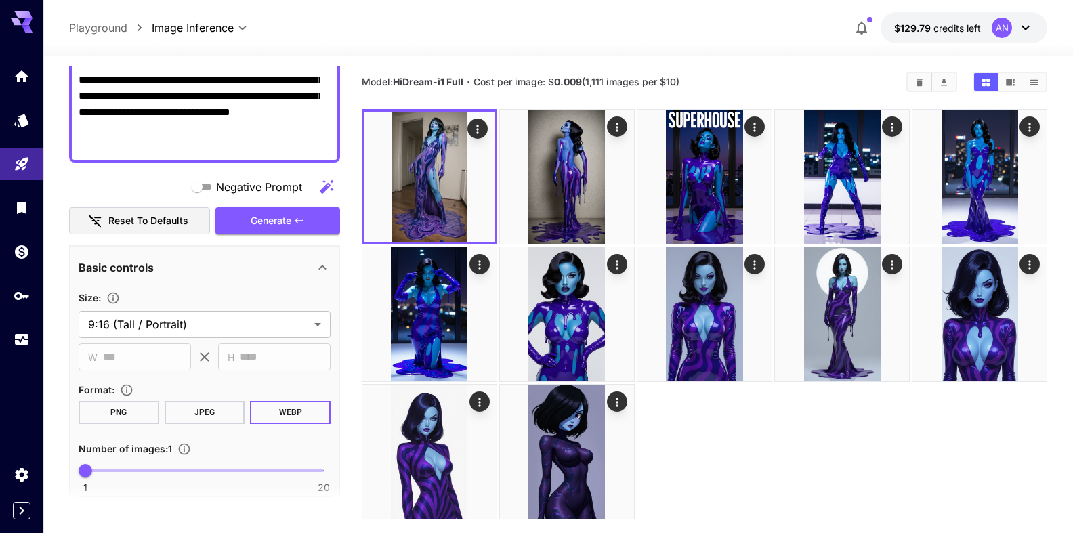
drag, startPoint x: 167, startPoint y: 148, endPoint x: 318, endPoint y: 146, distance: 151.0
click at [318, 146] on textarea "**********" at bounding box center [199, 55] width 241 height 195
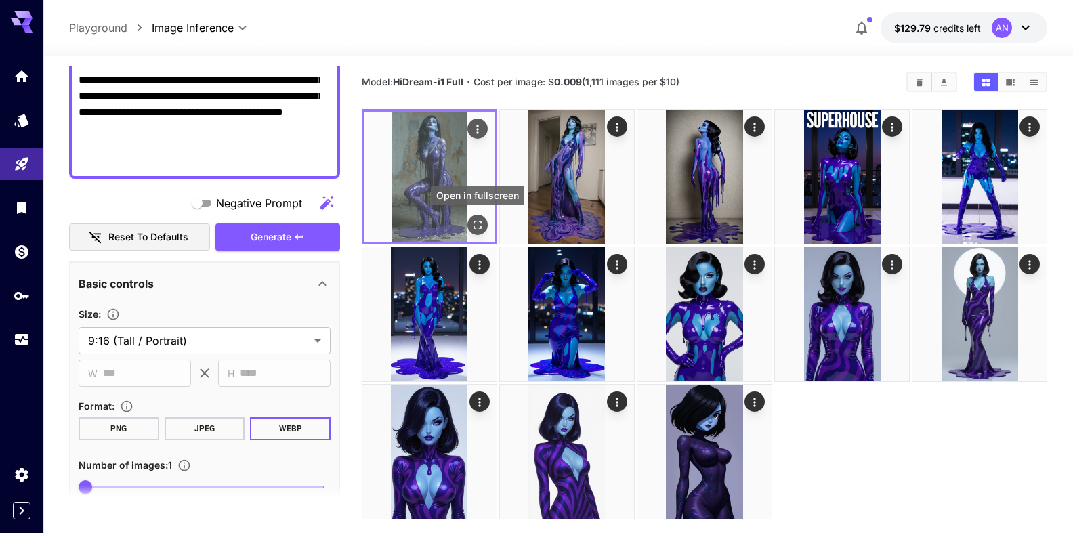
type textarea "**********"
click at [475, 220] on icon "Open in fullscreen" at bounding box center [478, 225] width 14 height 14
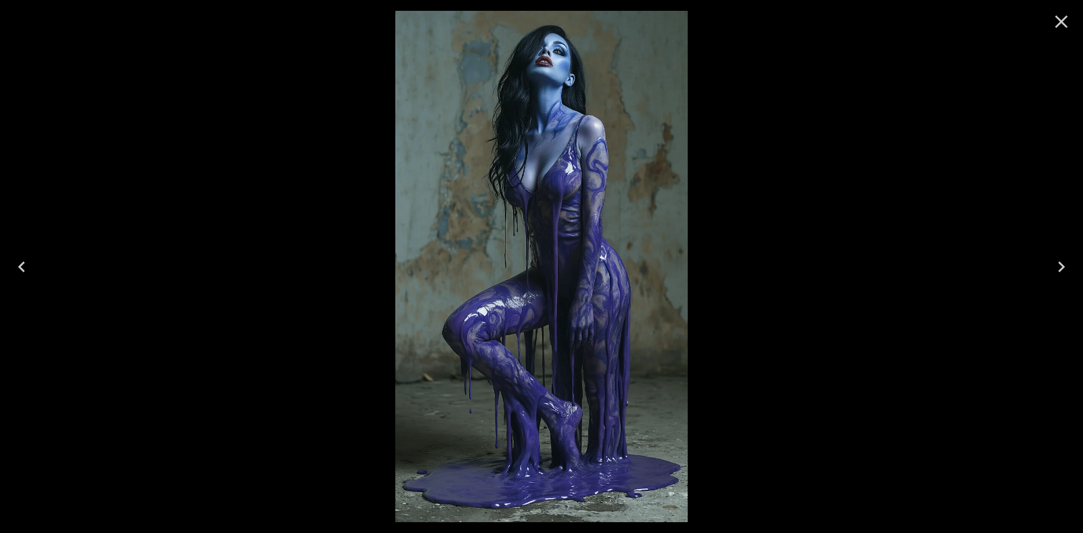
click at [1064, 16] on icon "Close" at bounding box center [1062, 22] width 22 height 22
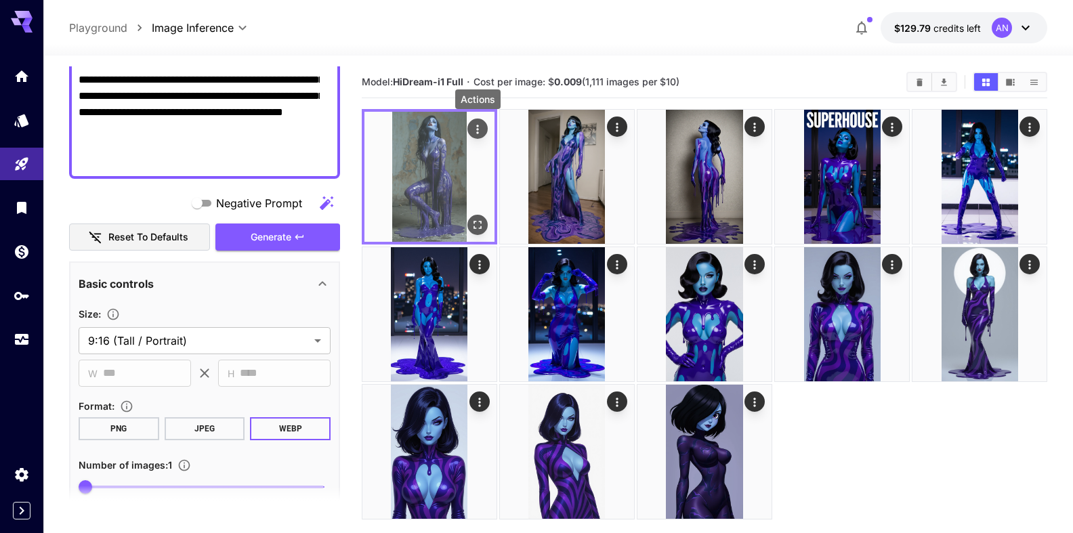
click at [478, 129] on icon "Actions" at bounding box center [477, 129] width 2 height 9
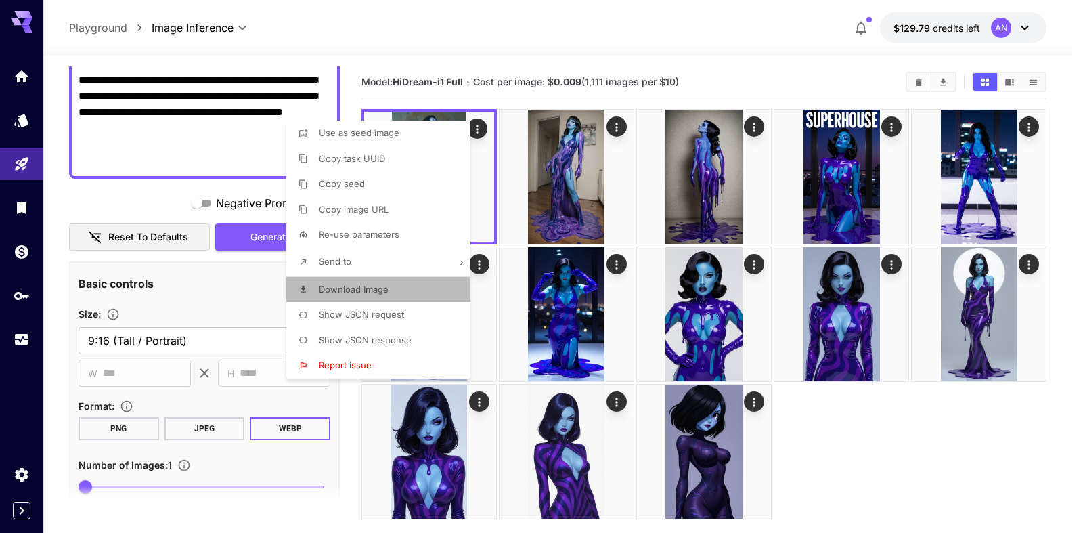
click at [362, 294] on span "Download Image" at bounding box center [354, 289] width 70 height 11
click at [624, 39] on div at bounding box center [541, 266] width 1083 height 533
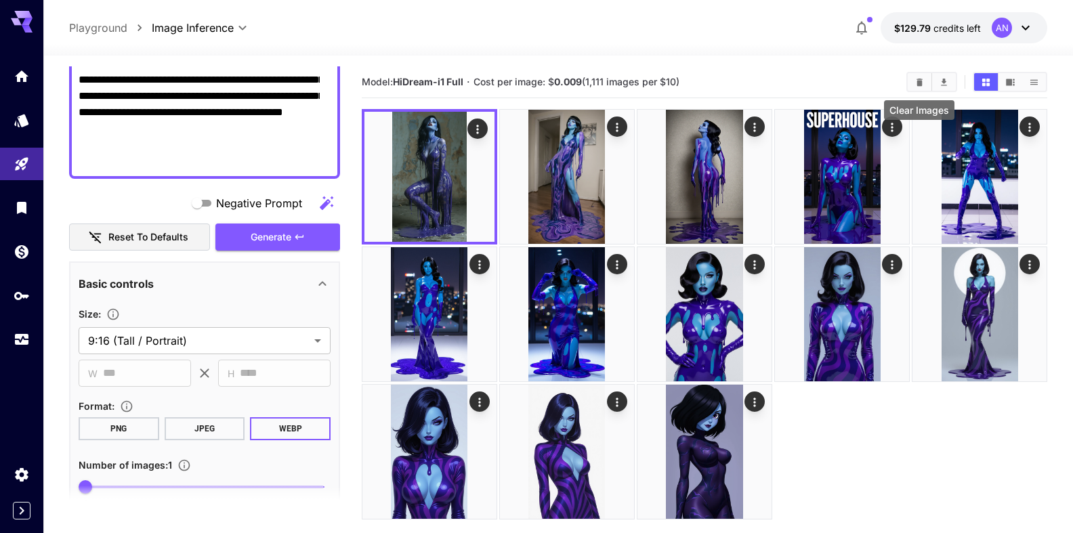
click at [914, 87] on icon "Clear Images" at bounding box center [919, 82] width 10 height 10
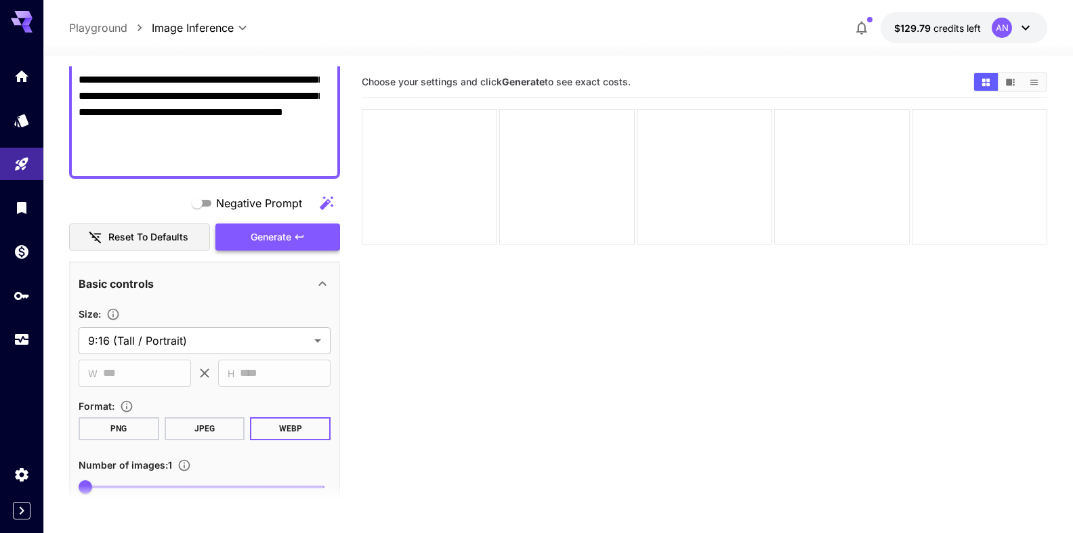
click at [294, 238] on icon "button" at bounding box center [299, 237] width 11 height 11
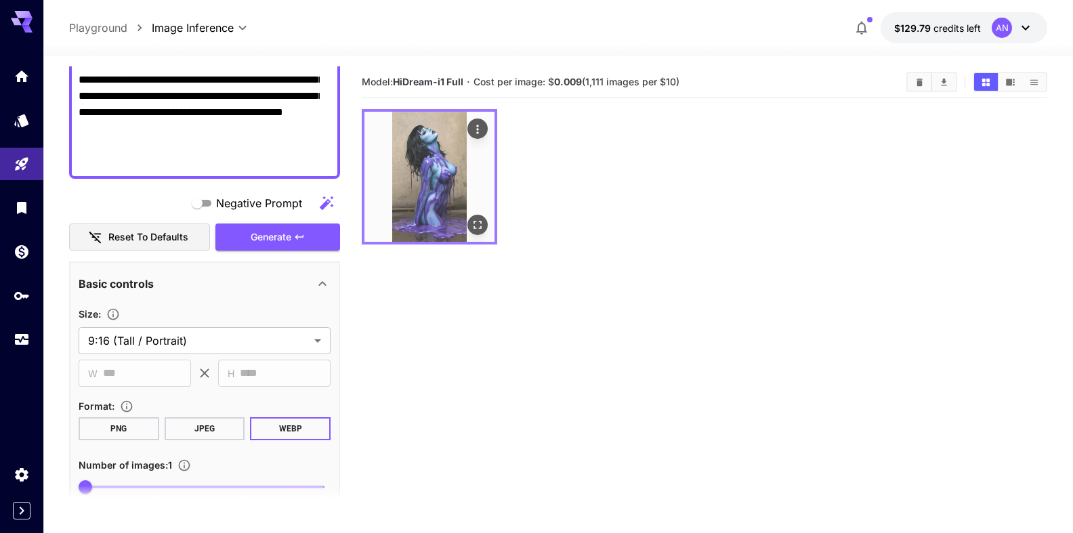
click at [479, 222] on icon "Open in fullscreen" at bounding box center [478, 225] width 14 height 14
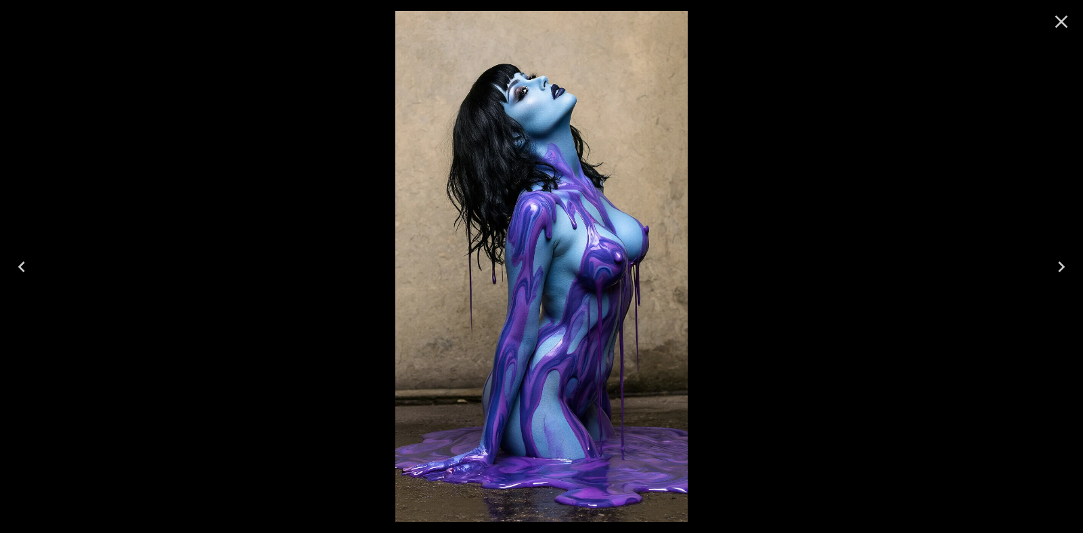
click at [1059, 24] on icon "Close" at bounding box center [1062, 22] width 13 height 13
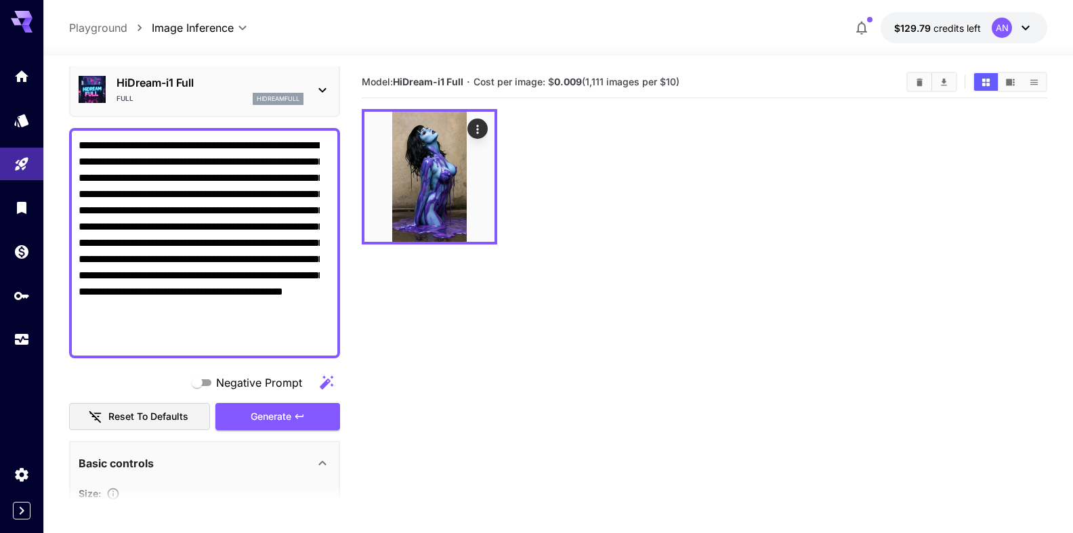
scroll to position [0, 0]
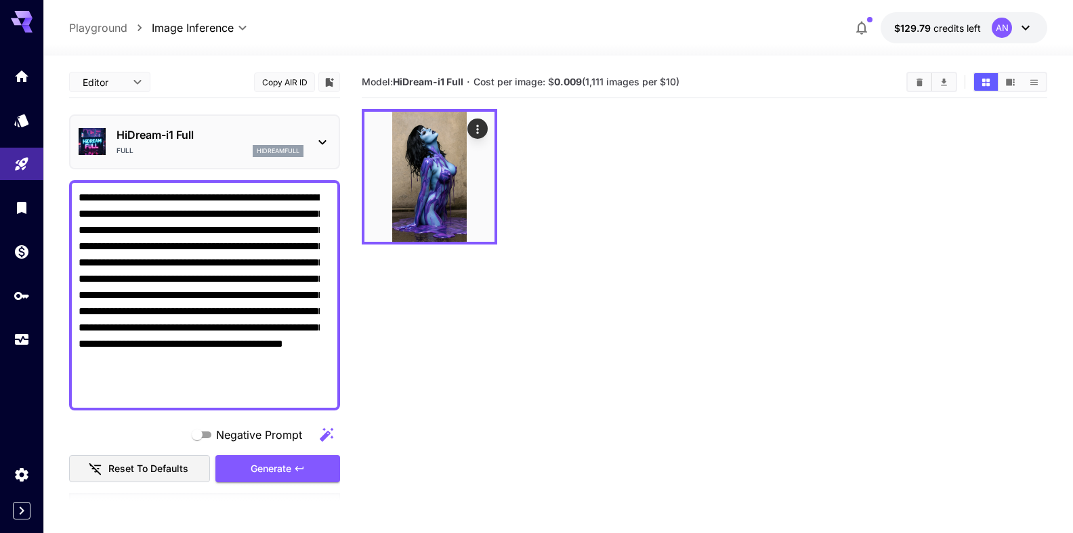
click at [179, 134] on p "HiDream-i1 Full" at bounding box center [209, 135] width 187 height 16
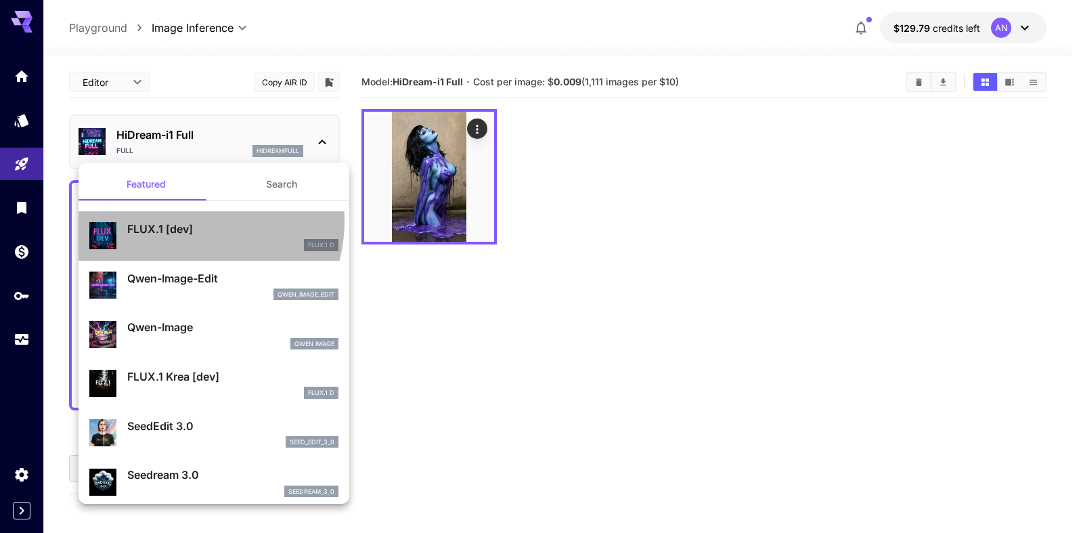
click at [191, 221] on p "FLUX.1 [dev]" at bounding box center [232, 229] width 211 height 16
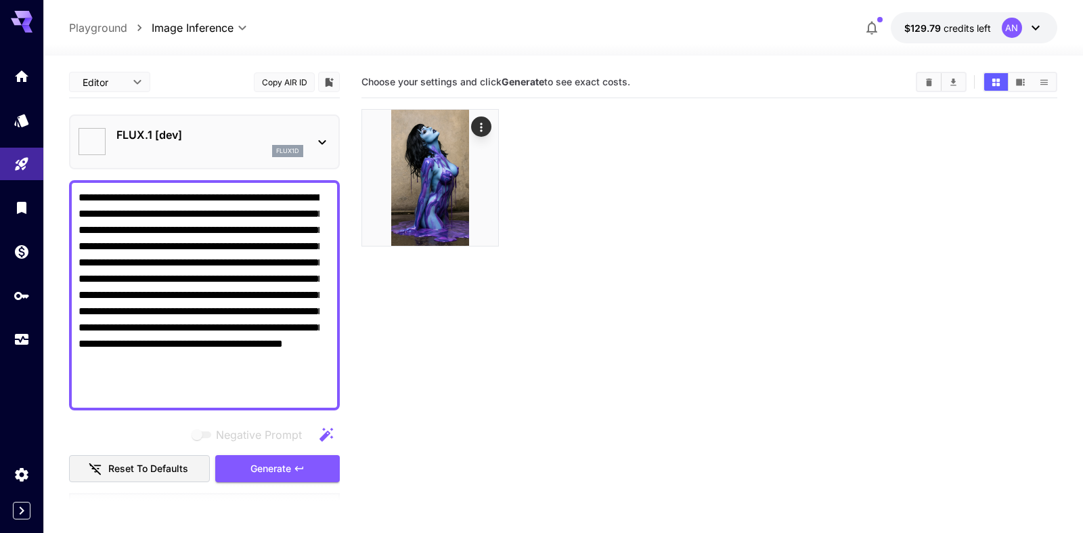
type input "**"
type input "***"
type input "**********"
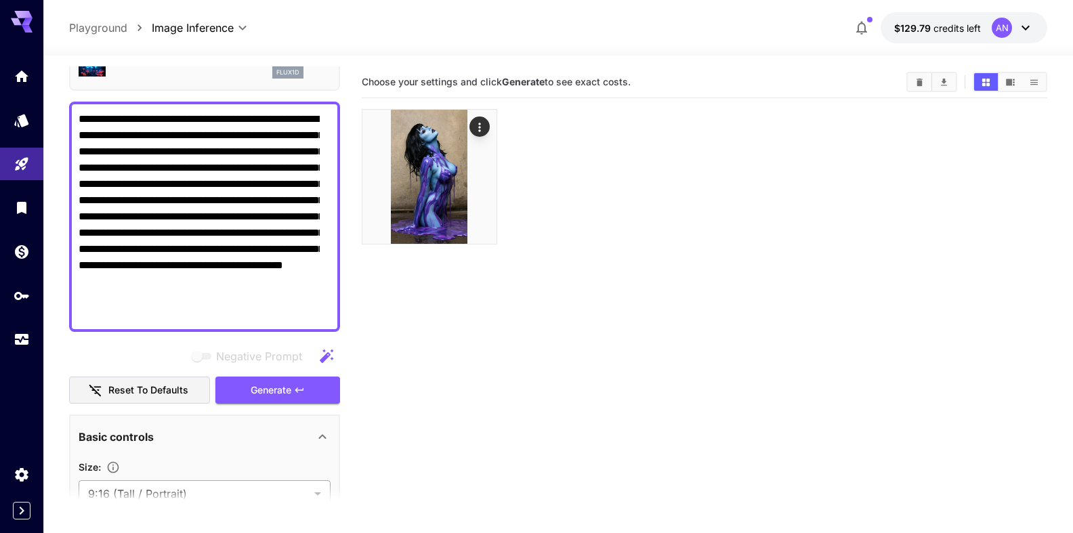
scroll to position [232, 0]
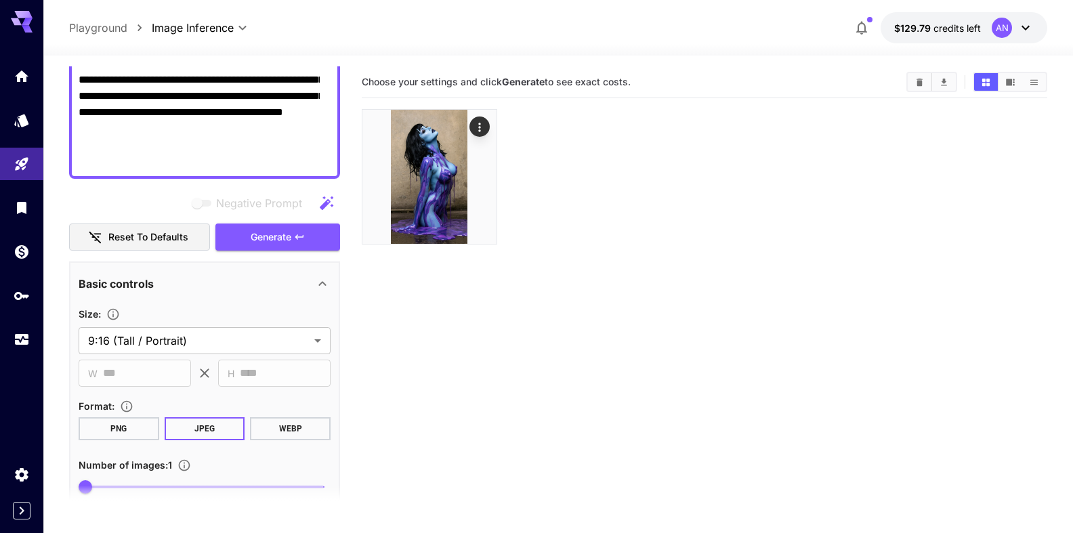
click at [285, 433] on button "WEBP" at bounding box center [290, 428] width 81 height 23
click at [288, 247] on button "Generate" at bounding box center [277, 237] width 125 height 28
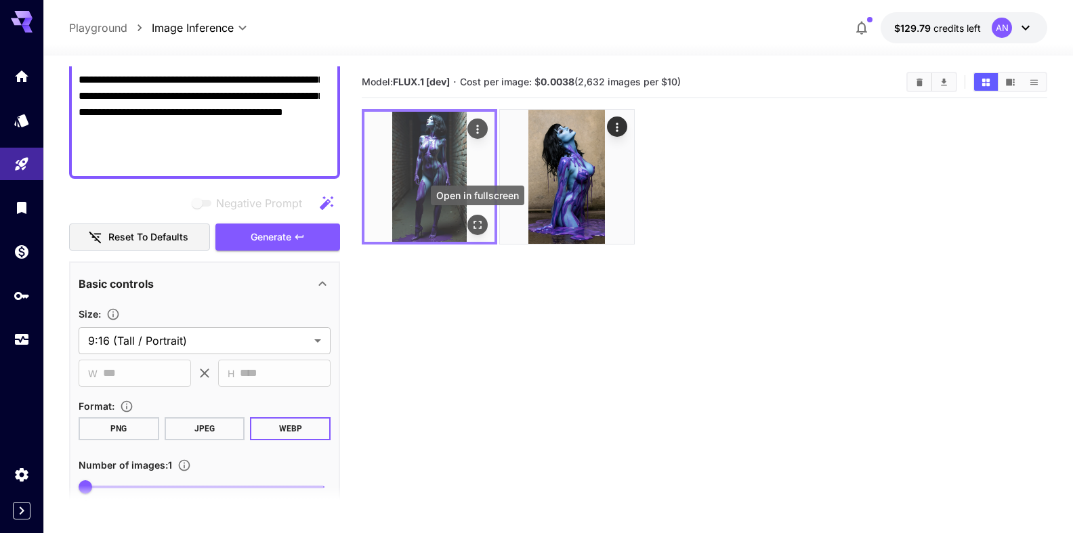
click at [479, 220] on icon "Open in fullscreen" at bounding box center [478, 225] width 14 height 14
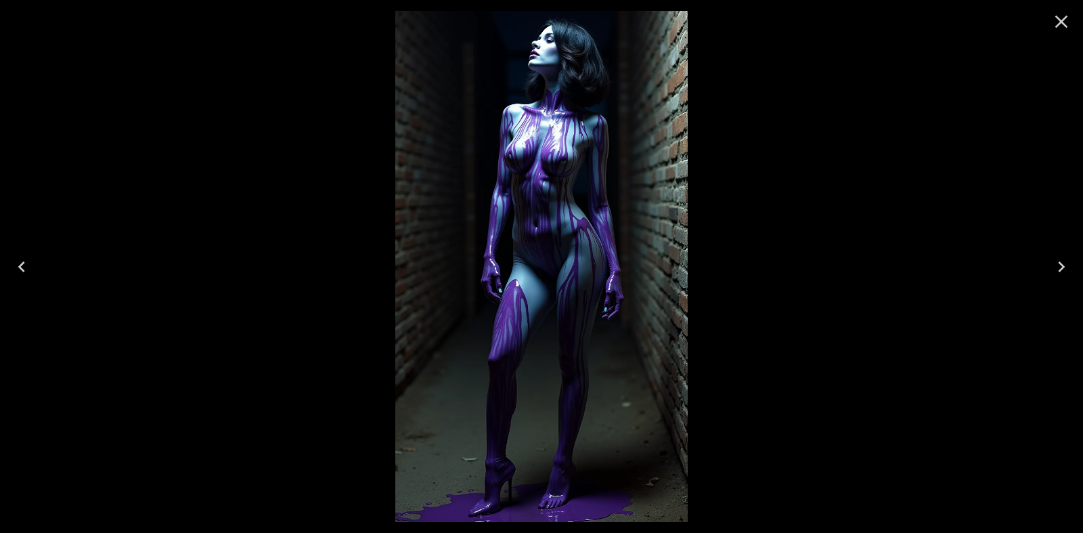
click at [1062, 26] on icon "Close" at bounding box center [1062, 22] width 22 height 22
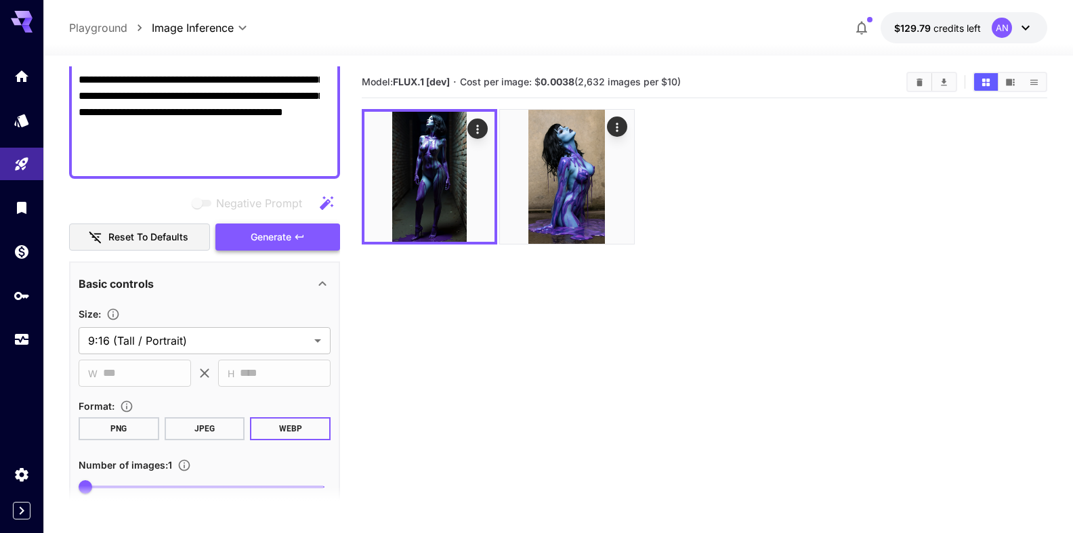
click at [279, 248] on button "Generate" at bounding box center [277, 237] width 125 height 28
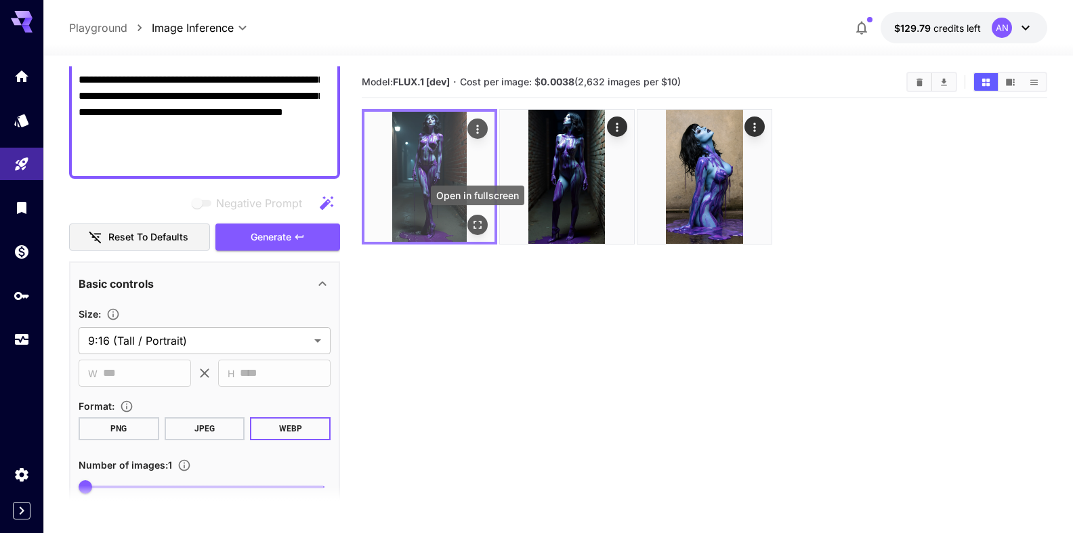
click at [480, 225] on icon "Open in fullscreen" at bounding box center [478, 225] width 14 height 14
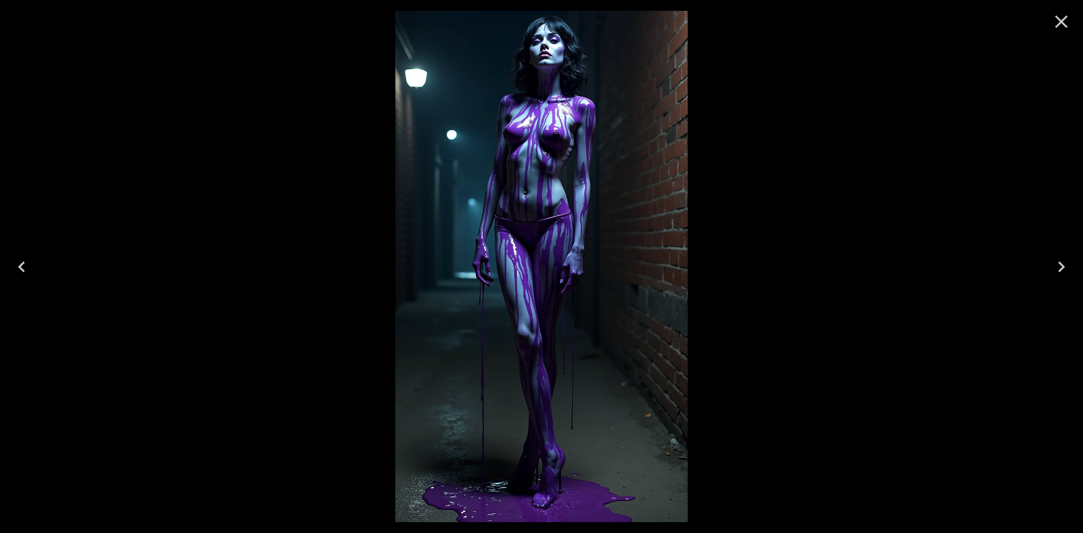
click at [1060, 18] on icon "Close" at bounding box center [1062, 22] width 22 height 22
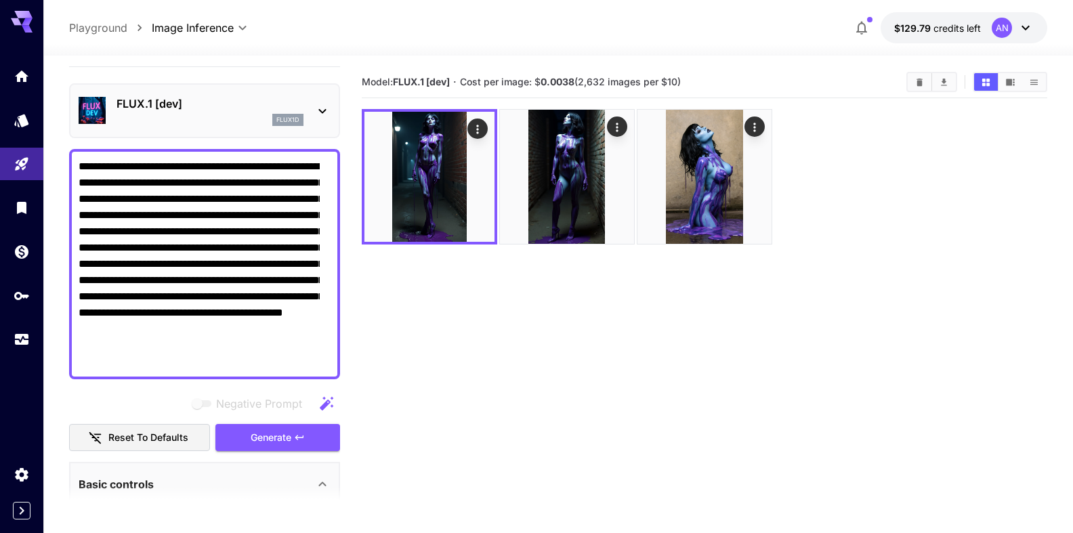
scroll to position [0, 0]
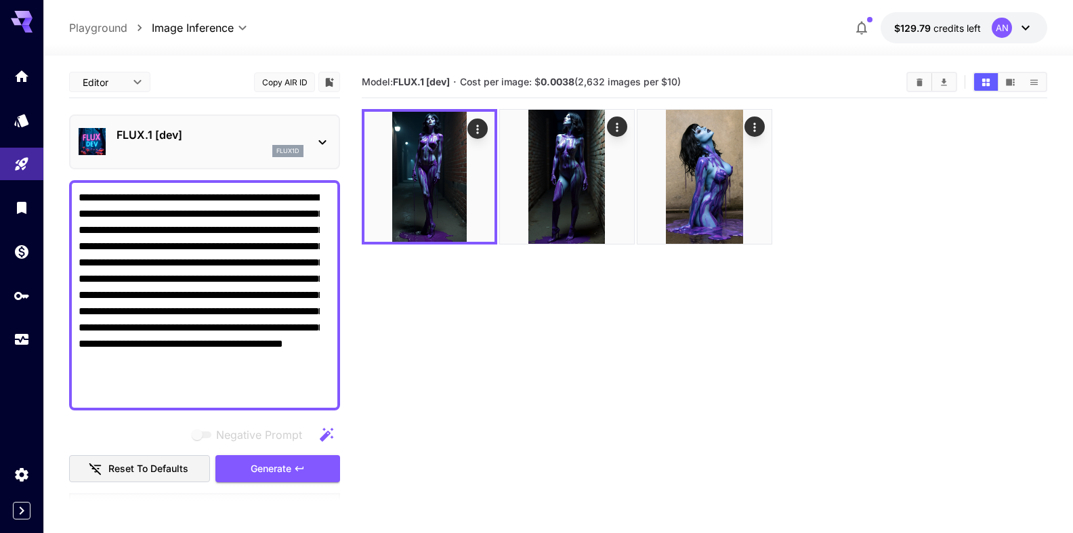
click at [191, 129] on p "FLUX.1 [dev]" at bounding box center [209, 135] width 187 height 16
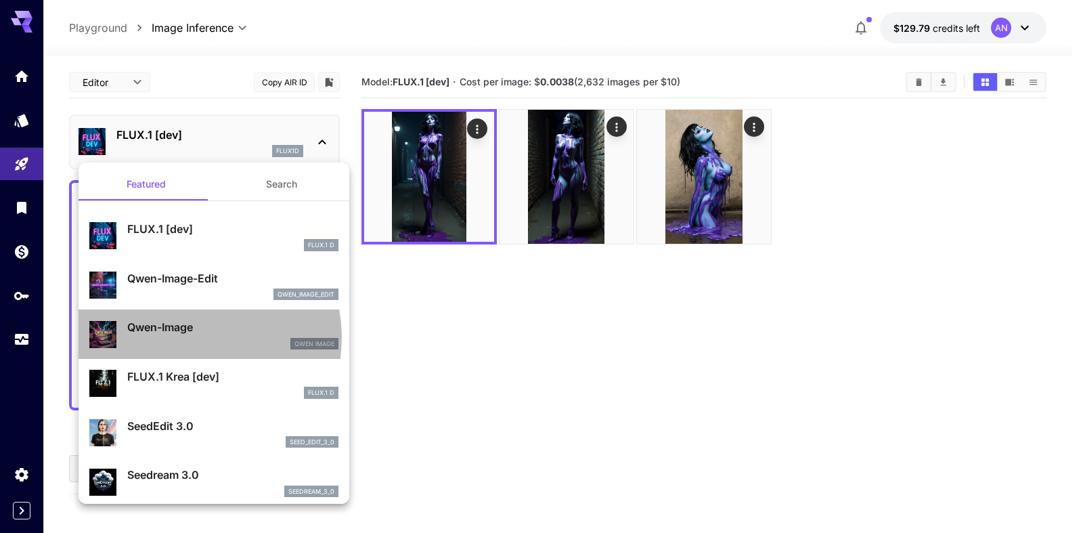
click at [190, 337] on div "Qwen-Image Qwen Image" at bounding box center [232, 334] width 211 height 30
type input "**"
type input "***"
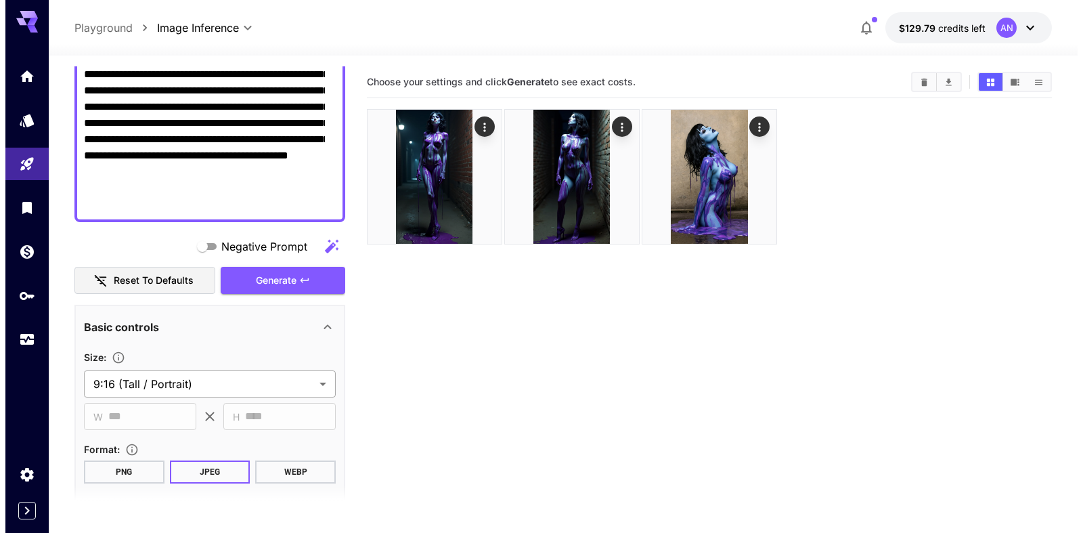
scroll to position [309, 0]
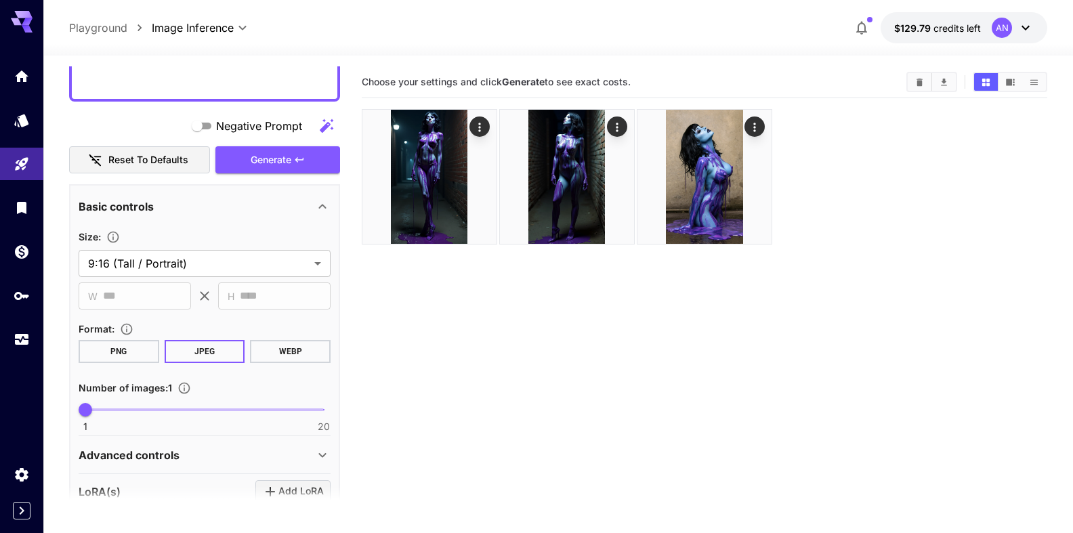
drag, startPoint x: 289, startPoint y: 348, endPoint x: 284, endPoint y: 356, distance: 9.2
click at [284, 354] on button "WEBP" at bounding box center [290, 351] width 81 height 23
click at [274, 158] on span "Generate" at bounding box center [271, 160] width 41 height 17
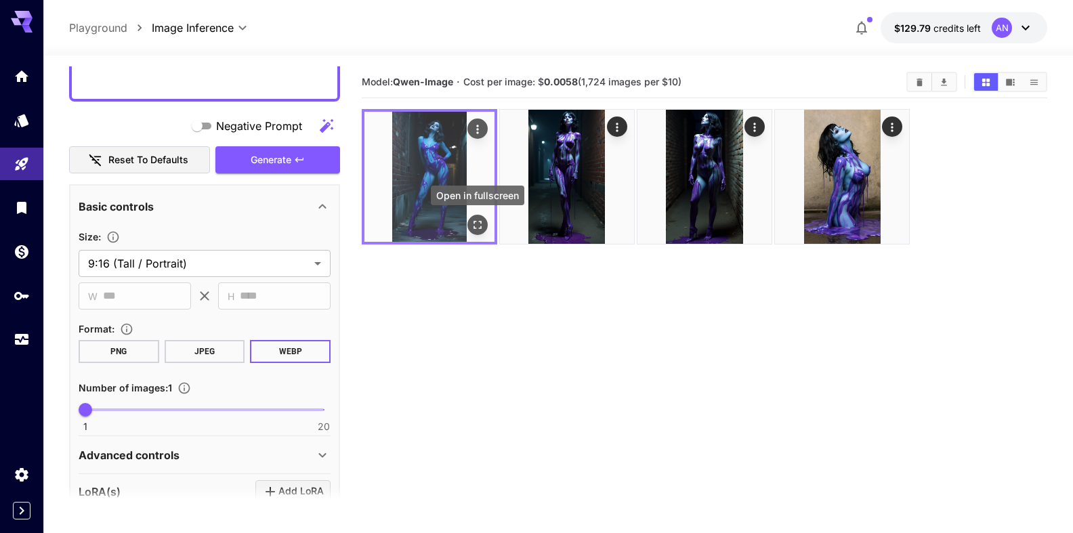
click at [478, 217] on button "Open in fullscreen" at bounding box center [477, 225] width 20 height 20
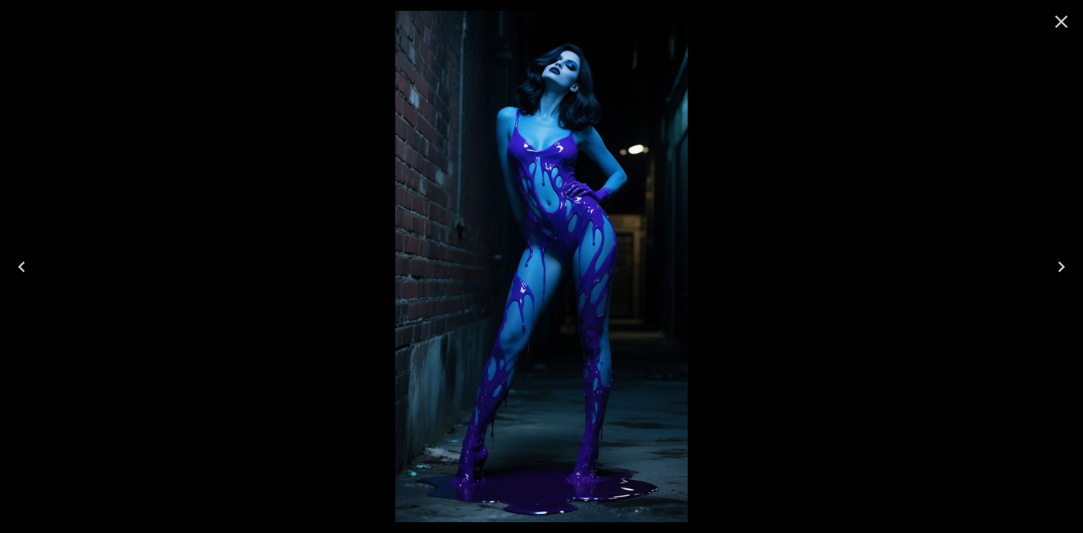
drag, startPoint x: 1032, startPoint y: 30, endPoint x: 1054, endPoint y: 24, distance: 22.5
click at [1054, 24] on icon "Close" at bounding box center [1062, 22] width 22 height 22
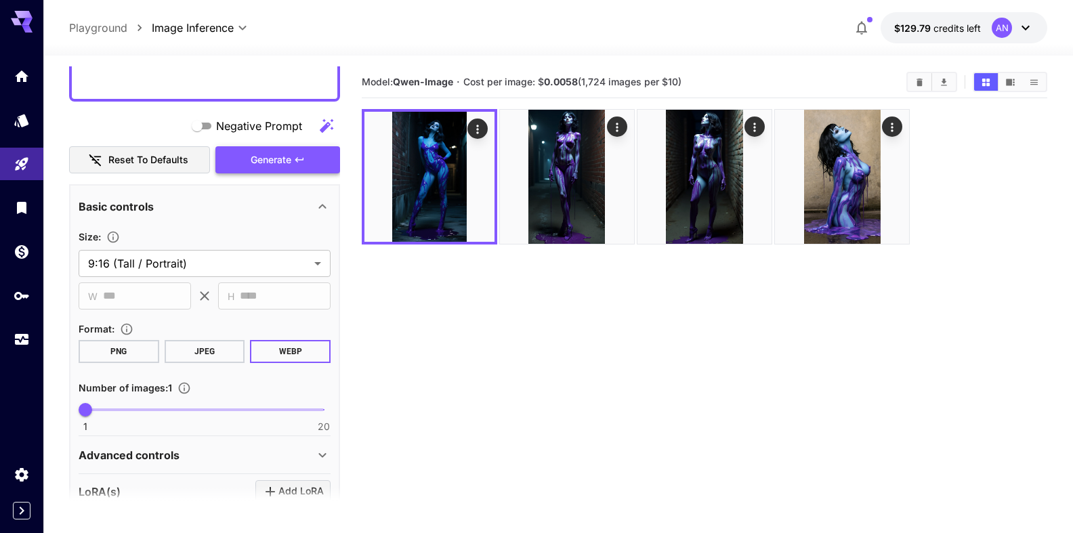
click at [273, 158] on span "Generate" at bounding box center [271, 160] width 41 height 17
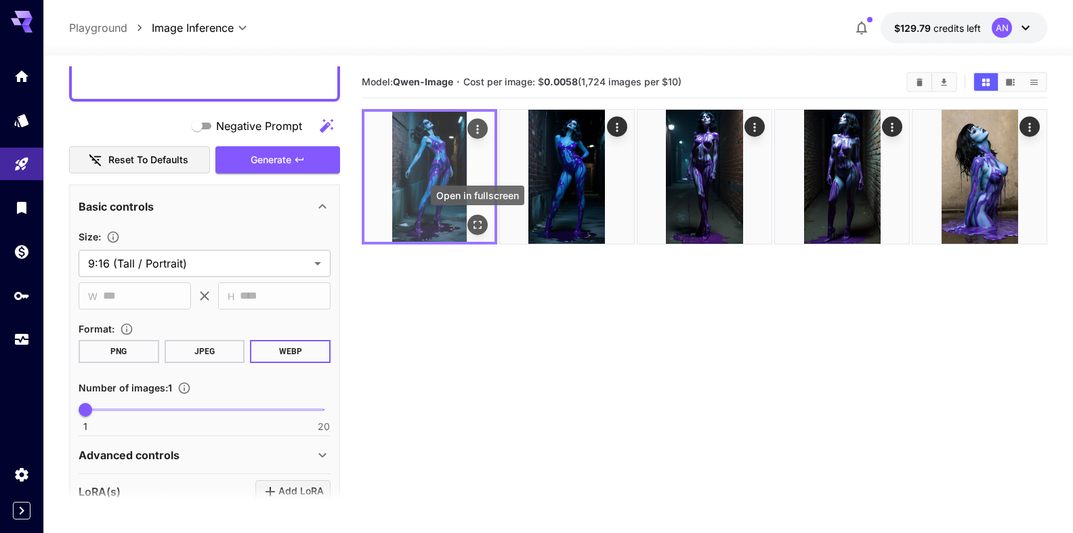
click at [481, 219] on icon "Open in fullscreen" at bounding box center [478, 225] width 14 height 14
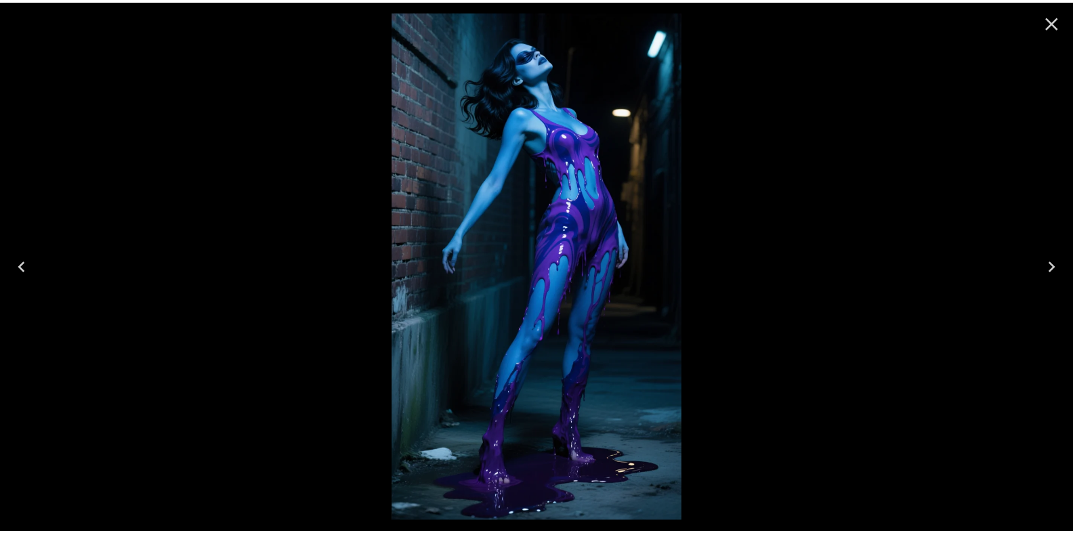
scroll to position [309, 0]
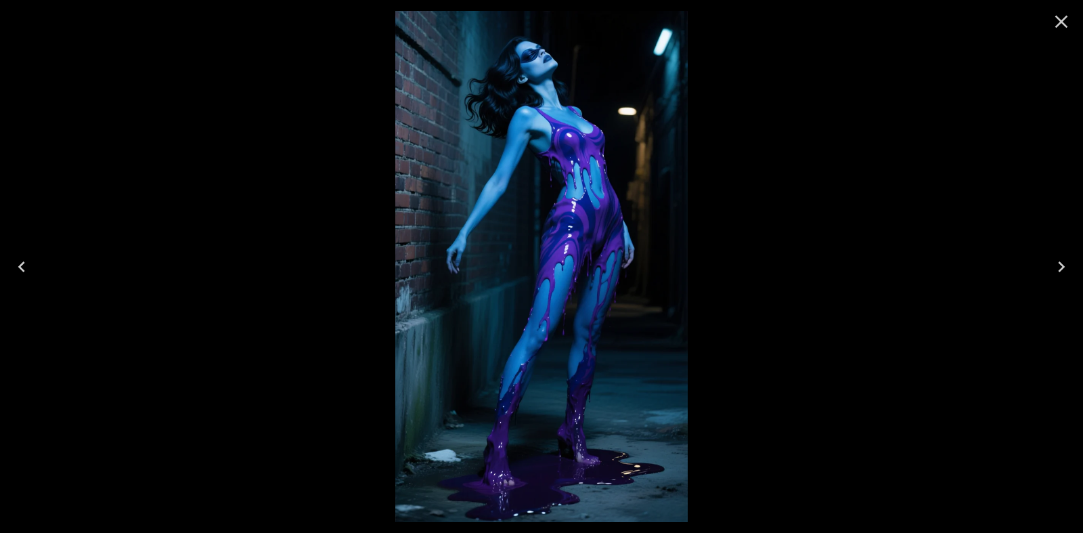
click at [1074, 28] on button "Close" at bounding box center [1062, 21] width 33 height 33
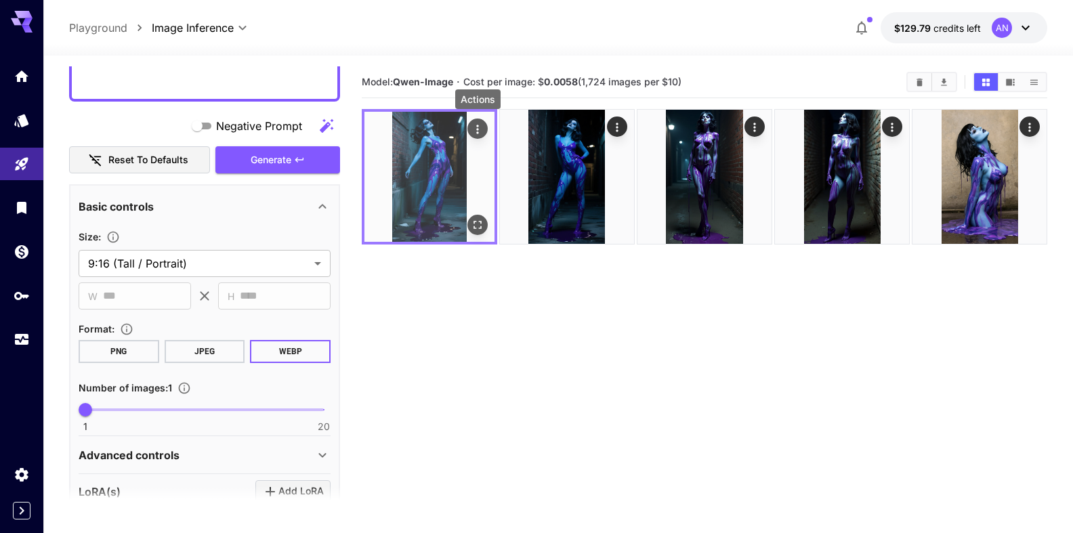
click at [477, 123] on div "Actions" at bounding box center [478, 129] width 14 height 16
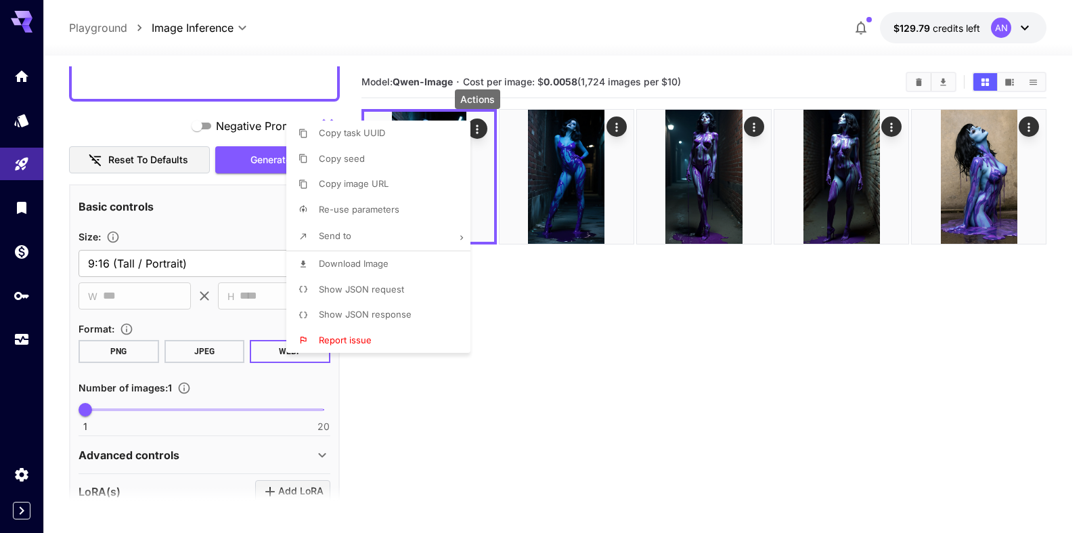
click at [343, 265] on span "Download Image" at bounding box center [354, 263] width 70 height 11
click at [177, 87] on div at bounding box center [541, 266] width 1083 height 533
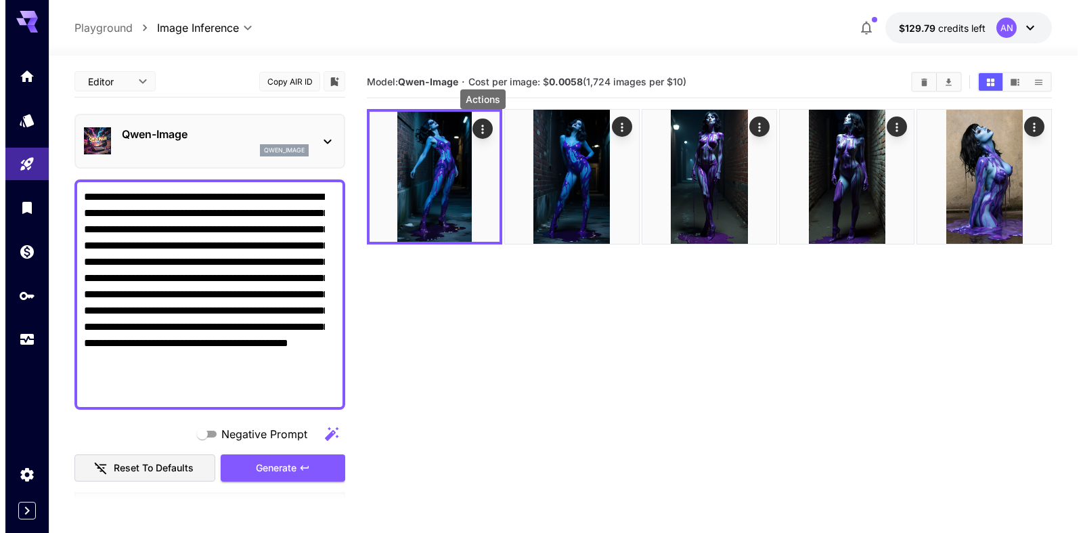
scroll to position [0, 0]
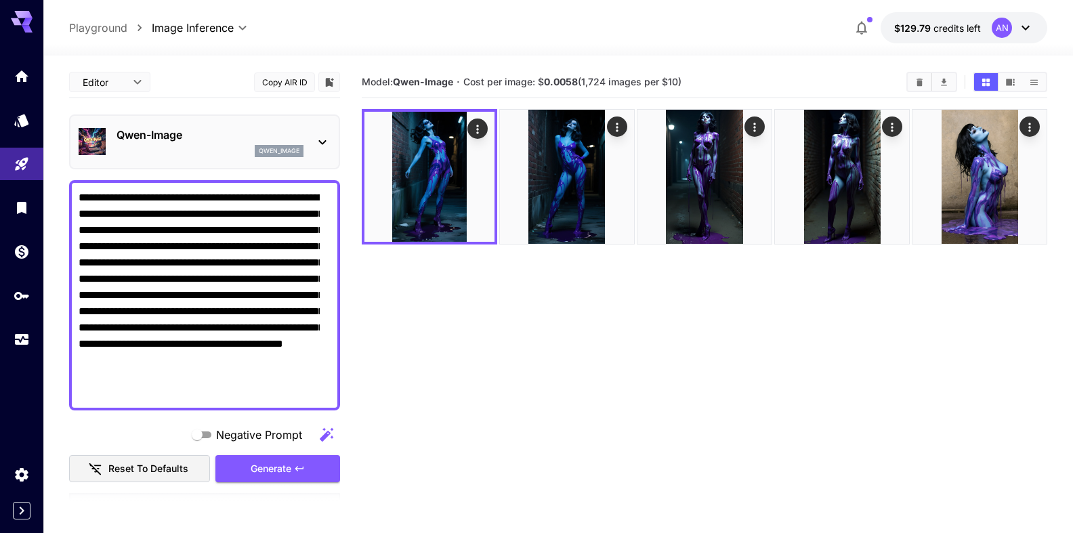
click at [180, 135] on p "Qwen-Image" at bounding box center [209, 135] width 187 height 16
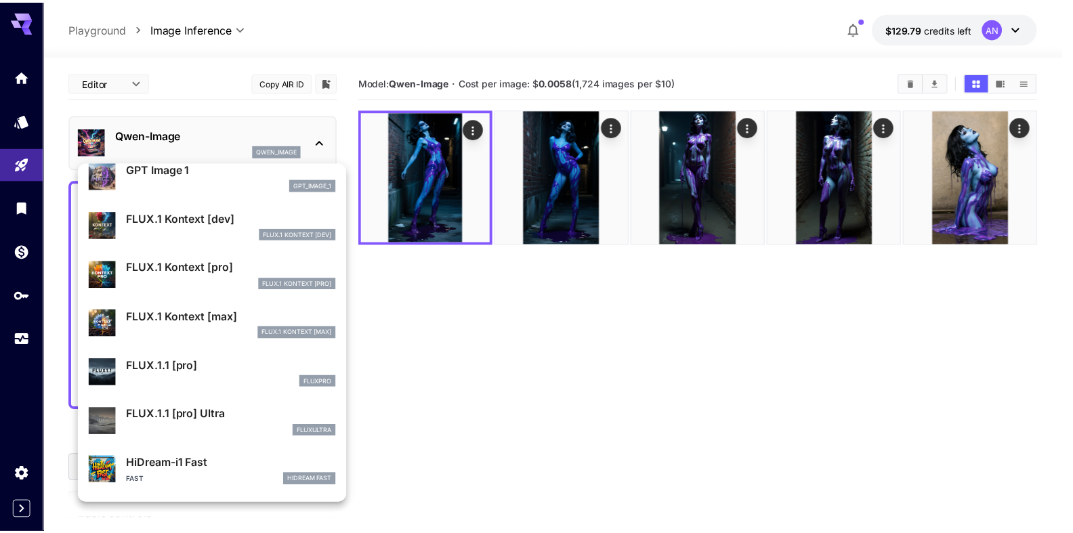
scroll to position [775, 0]
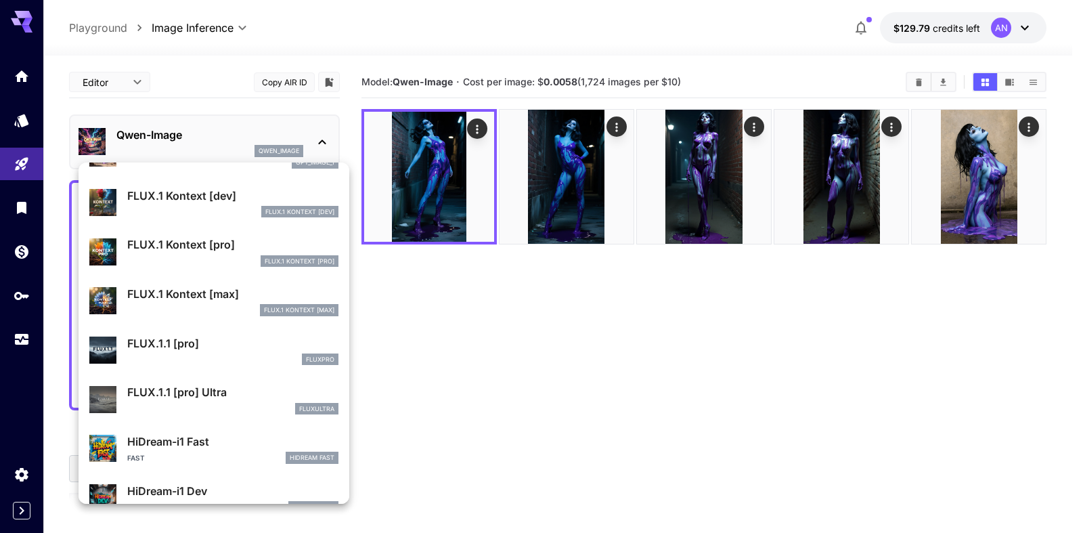
click at [171, 390] on p "FLUX.1.1 [pro] Ultra" at bounding box center [232, 392] width 211 height 16
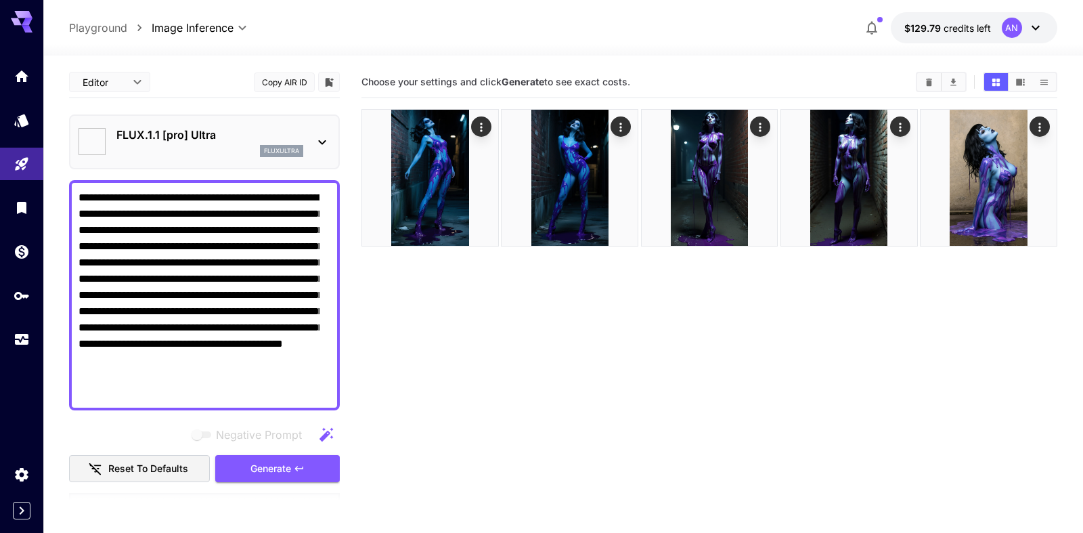
type input "**********"
type input "****"
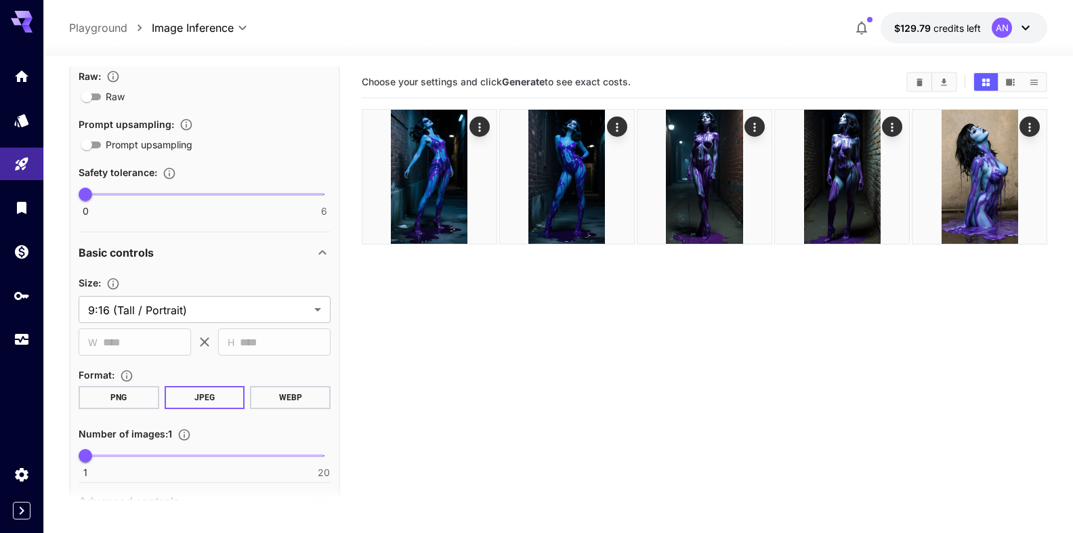
scroll to position [540, 0]
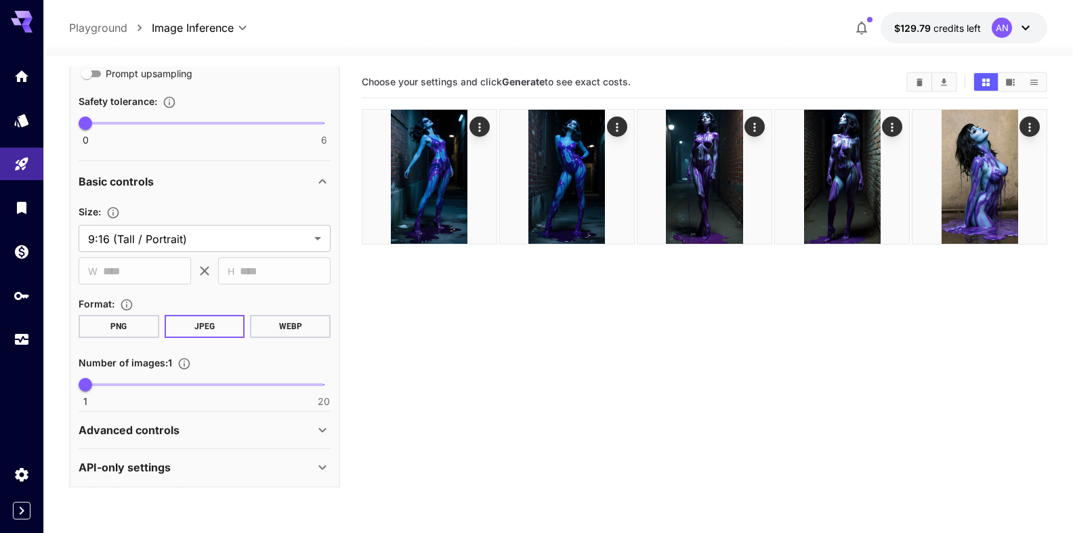
click at [283, 320] on button "WEBP" at bounding box center [290, 326] width 81 height 23
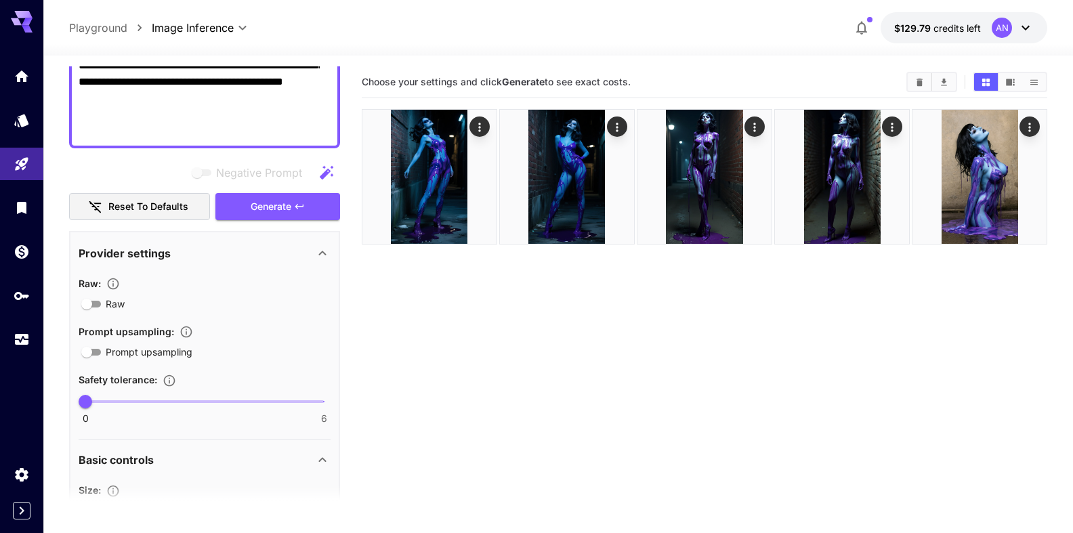
scroll to position [154, 0]
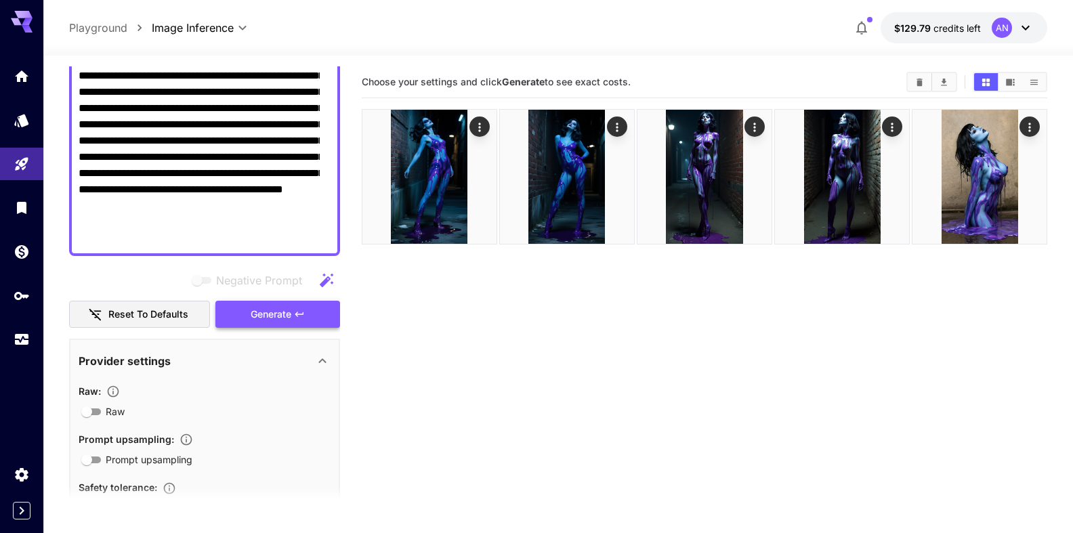
click at [286, 307] on button "Generate" at bounding box center [277, 315] width 125 height 28
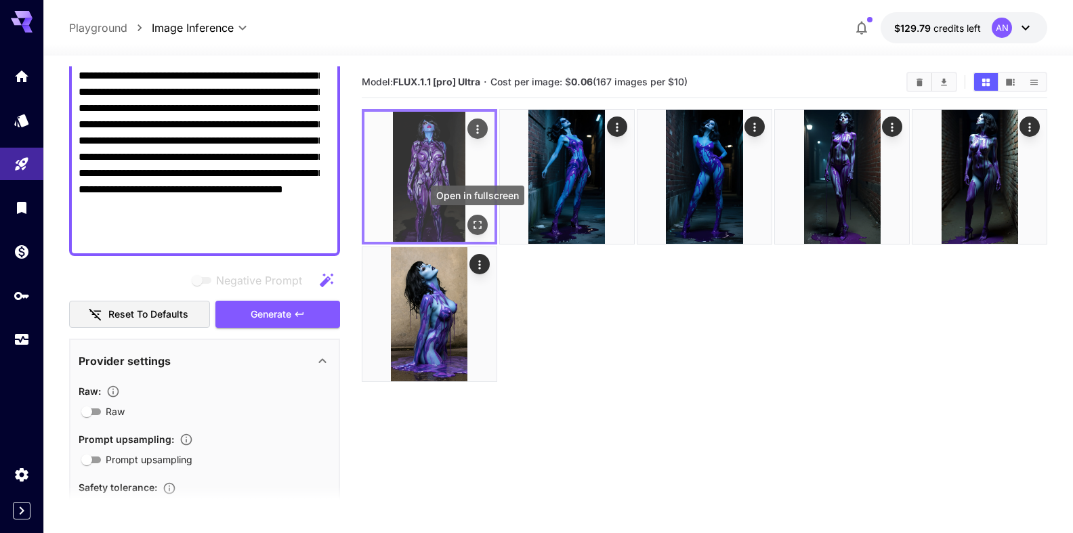
click at [477, 226] on icon "Open in fullscreen" at bounding box center [478, 225] width 14 height 14
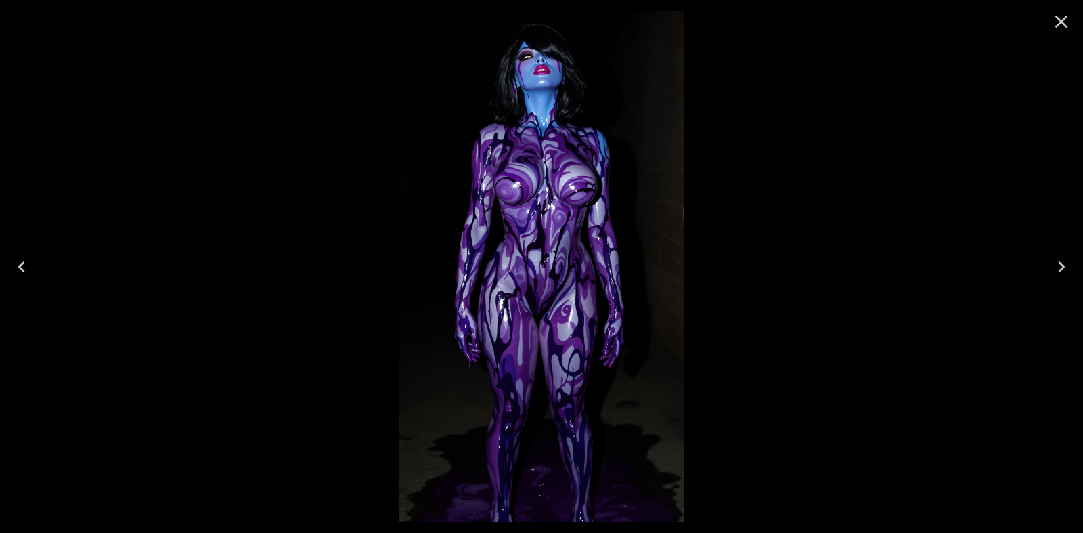
click at [1057, 18] on icon "Close" at bounding box center [1062, 22] width 13 height 13
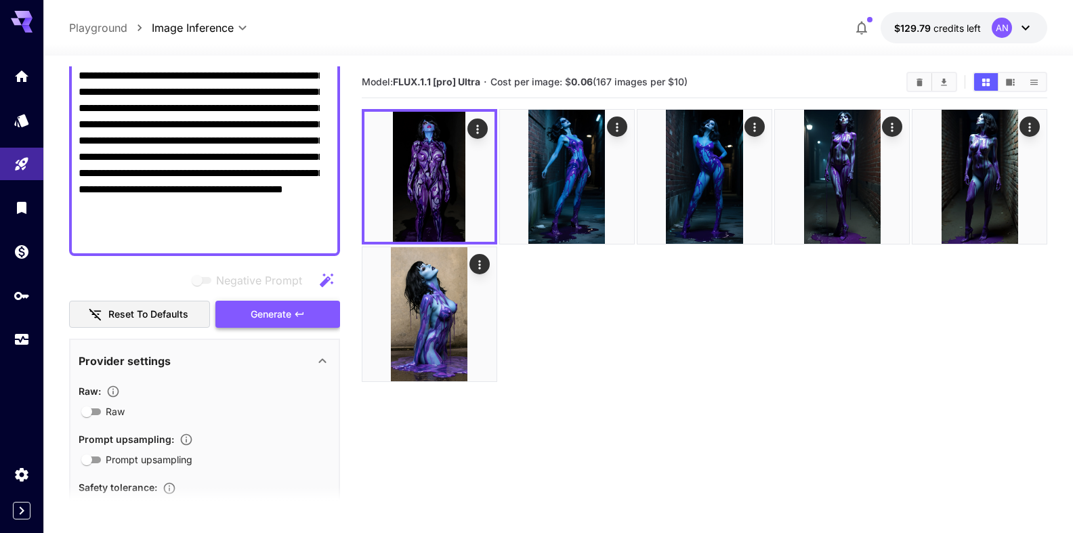
click at [272, 312] on span "Generate" at bounding box center [271, 314] width 41 height 17
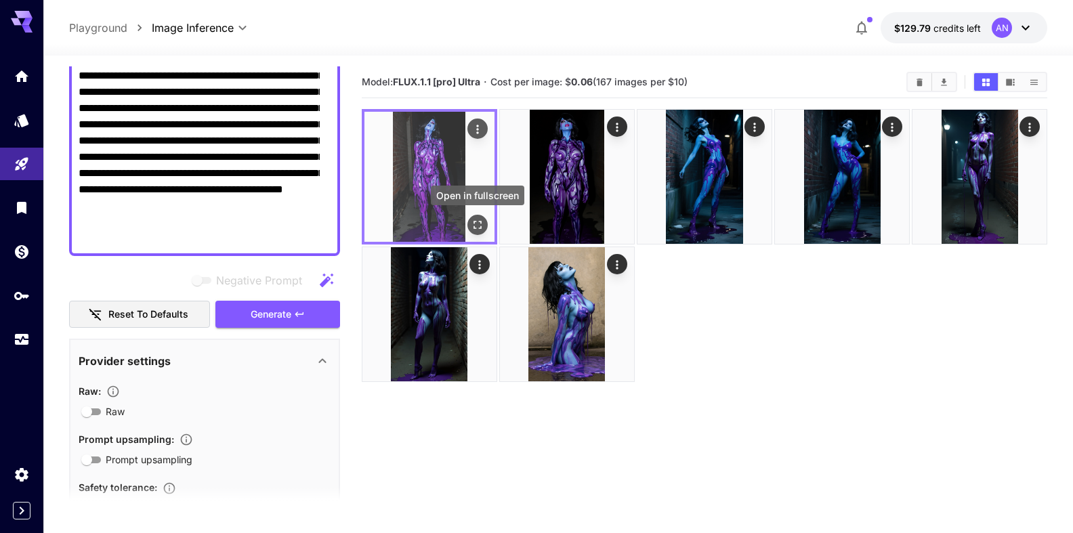
click at [475, 223] on icon "Open in fullscreen" at bounding box center [478, 225] width 14 height 14
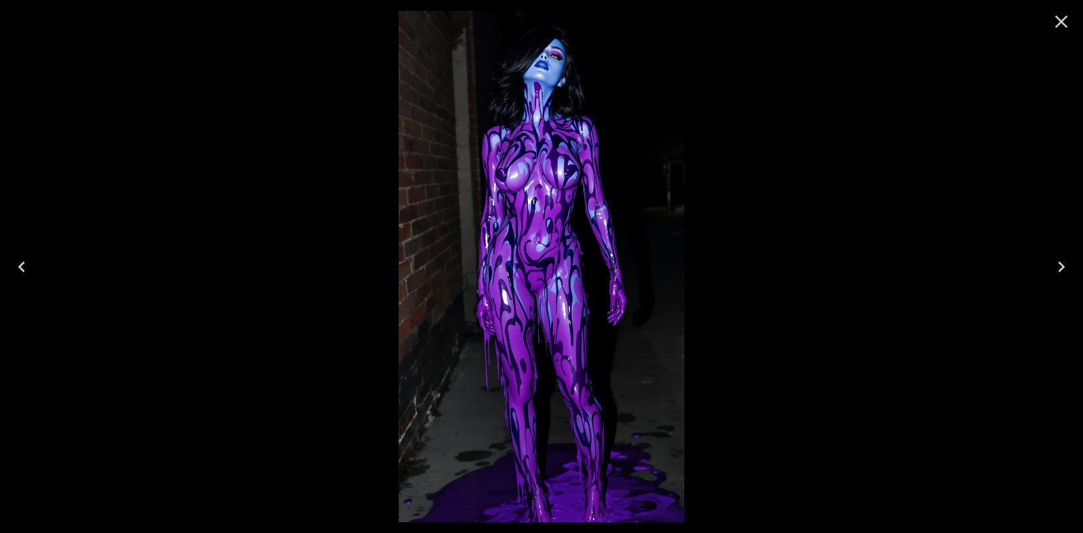
click at [1058, 30] on icon "Close" at bounding box center [1062, 22] width 22 height 22
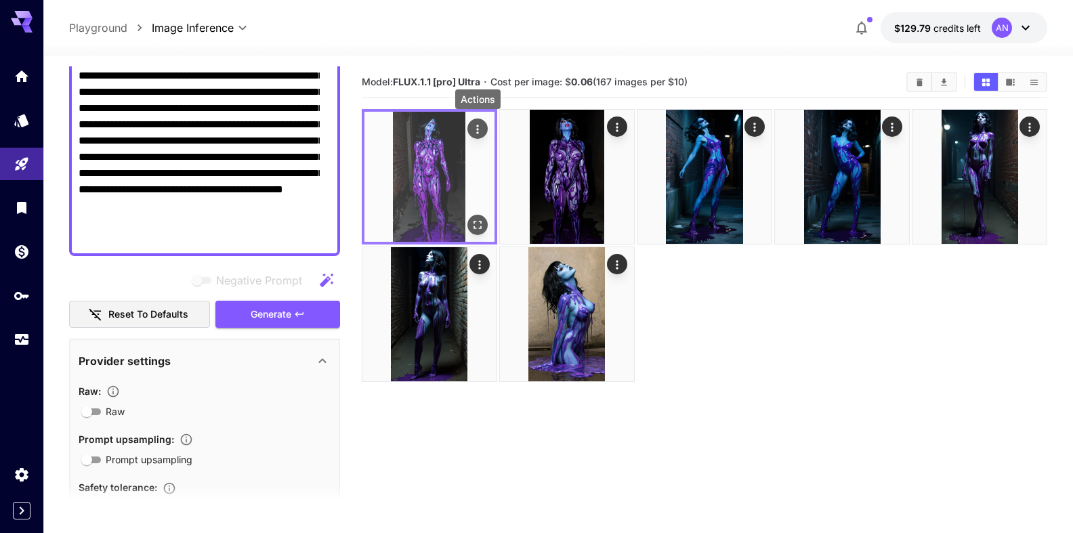
click at [484, 127] on button "Actions" at bounding box center [477, 129] width 20 height 20
click at [480, 129] on icon "Actions" at bounding box center [478, 130] width 14 height 14
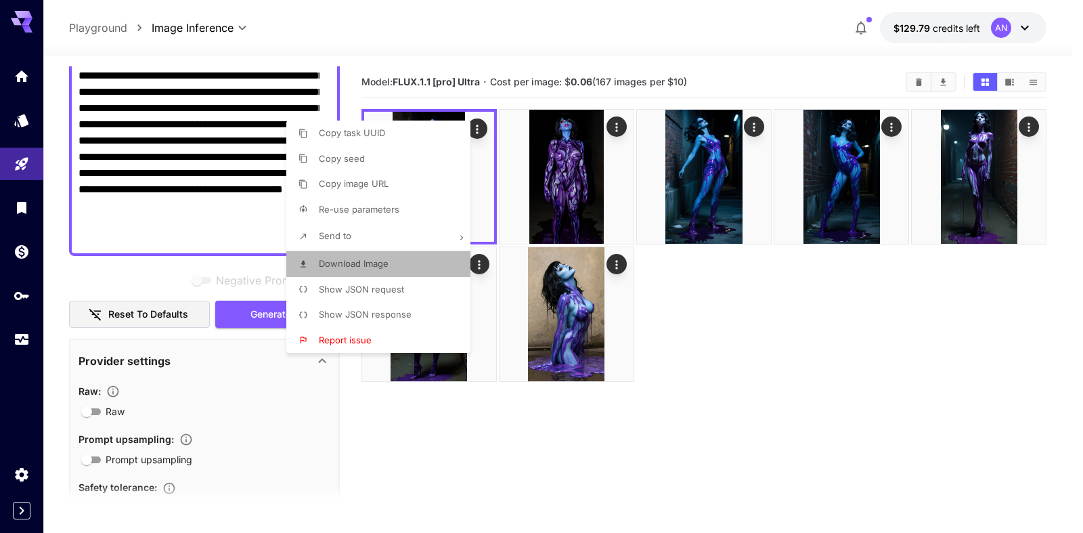
click at [377, 264] on span "Download Image" at bounding box center [354, 263] width 70 height 11
click at [244, 317] on div at bounding box center [541, 266] width 1083 height 533
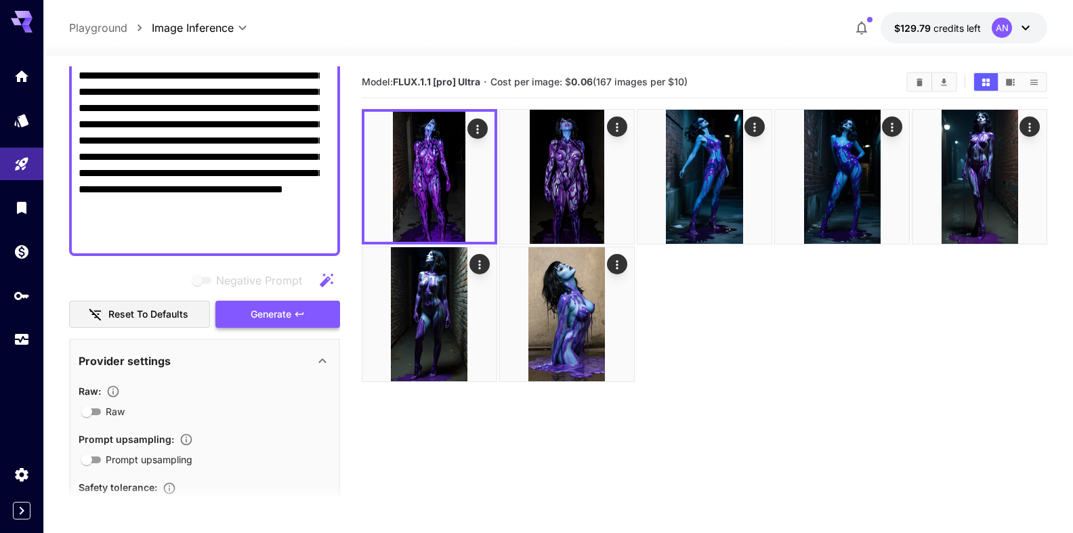
click at [270, 316] on span "Generate" at bounding box center [271, 314] width 41 height 17
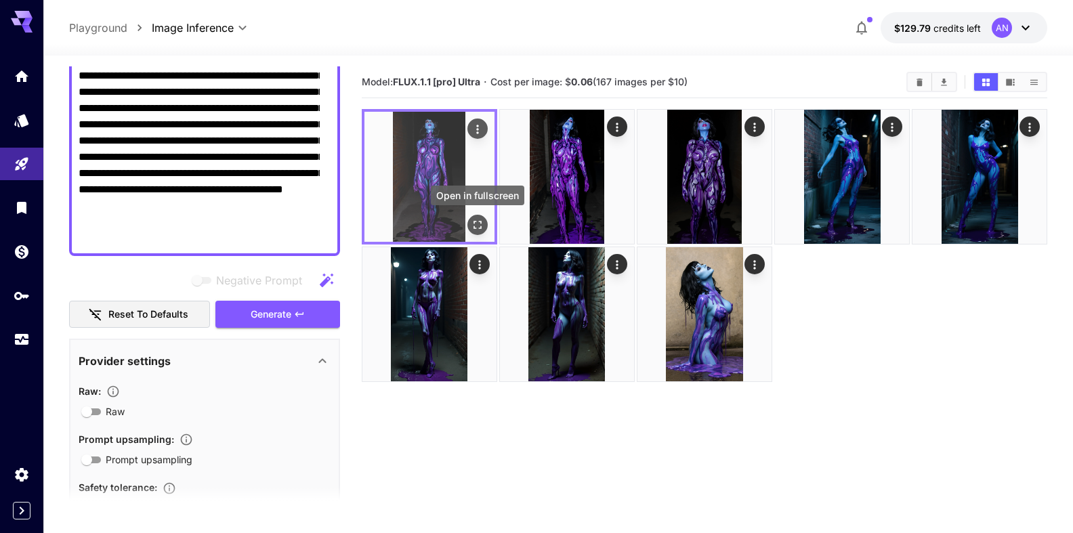
click at [473, 219] on icon "Open in fullscreen" at bounding box center [478, 225] width 14 height 14
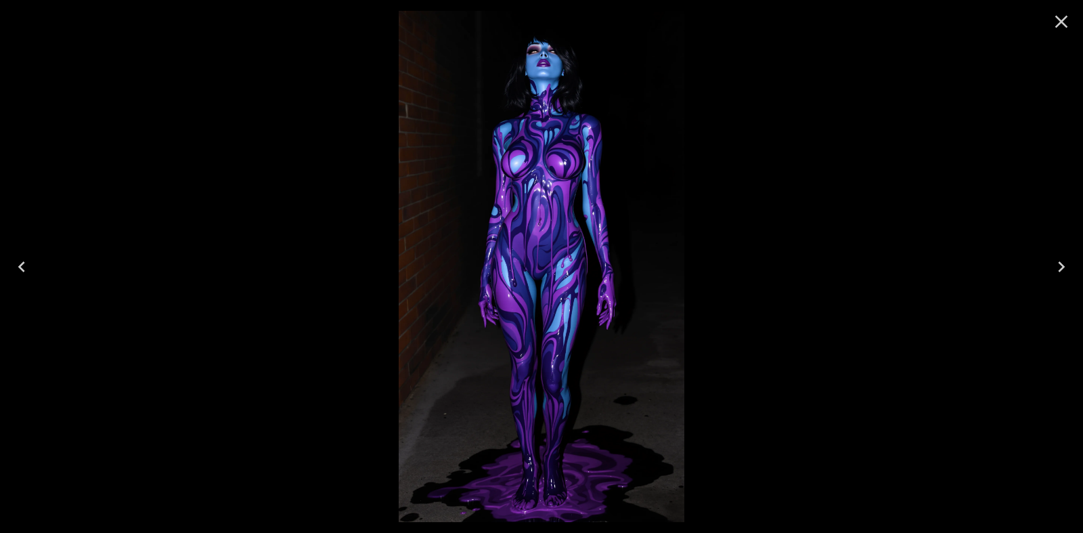
click at [1057, 18] on icon "Close" at bounding box center [1062, 22] width 13 height 13
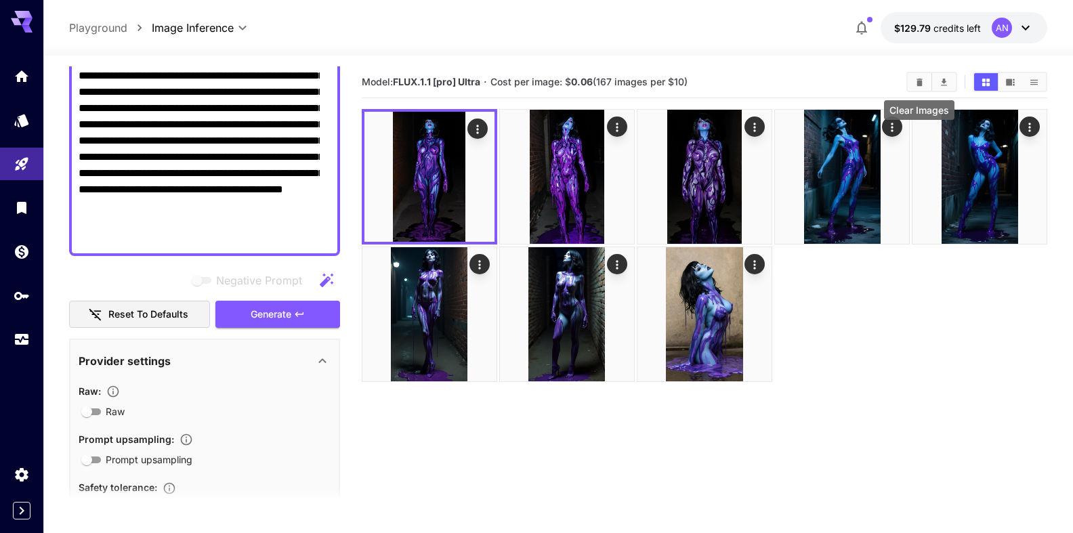
click at [916, 77] on icon "Clear Images" at bounding box center [919, 82] width 10 height 10
